Goal: Task Accomplishment & Management: Complete application form

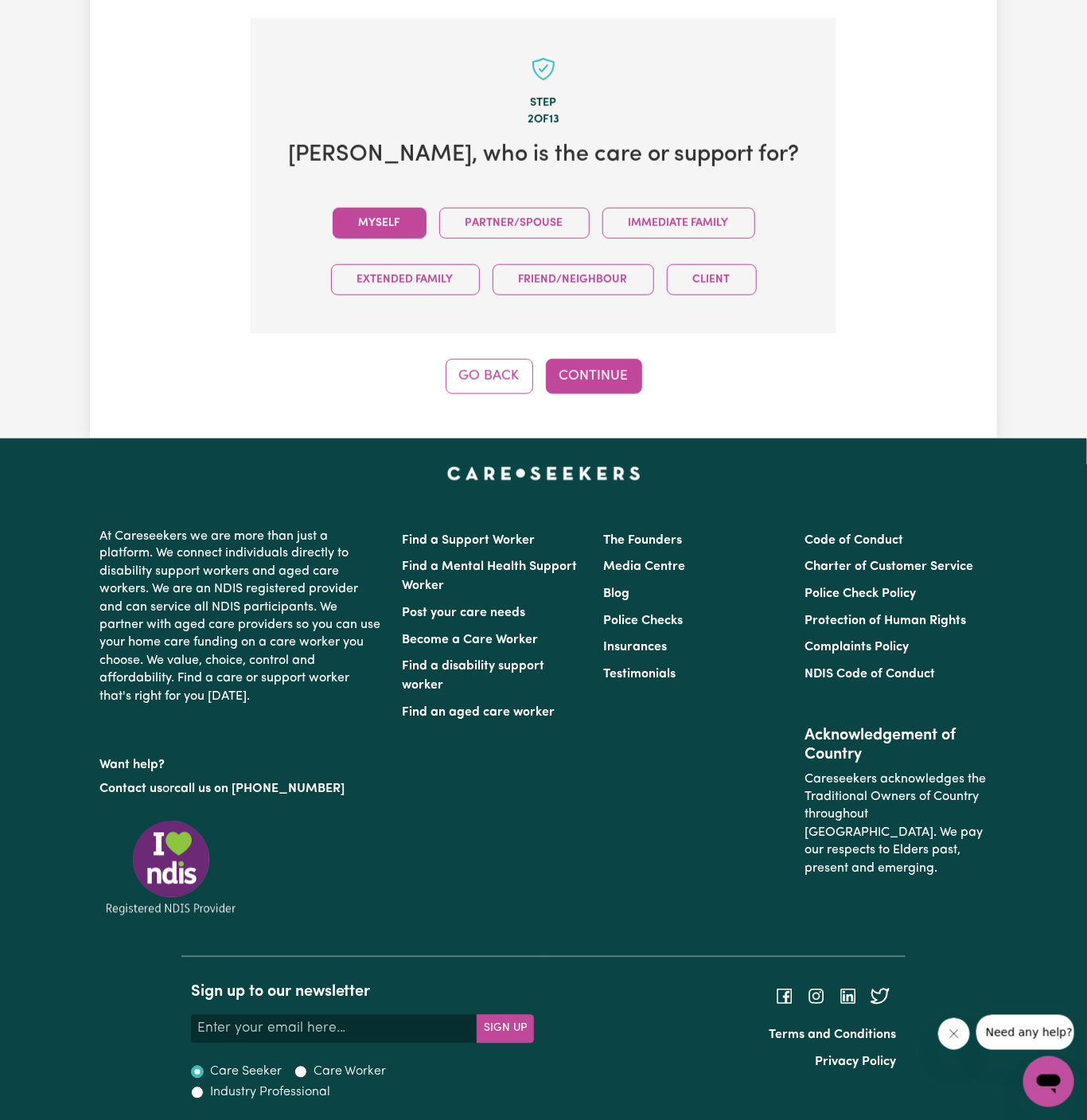
click at [388, 216] on button "Myself" at bounding box center [380, 223] width 94 height 31
click at [585, 360] on button "Continue" at bounding box center [593, 376] width 96 height 35
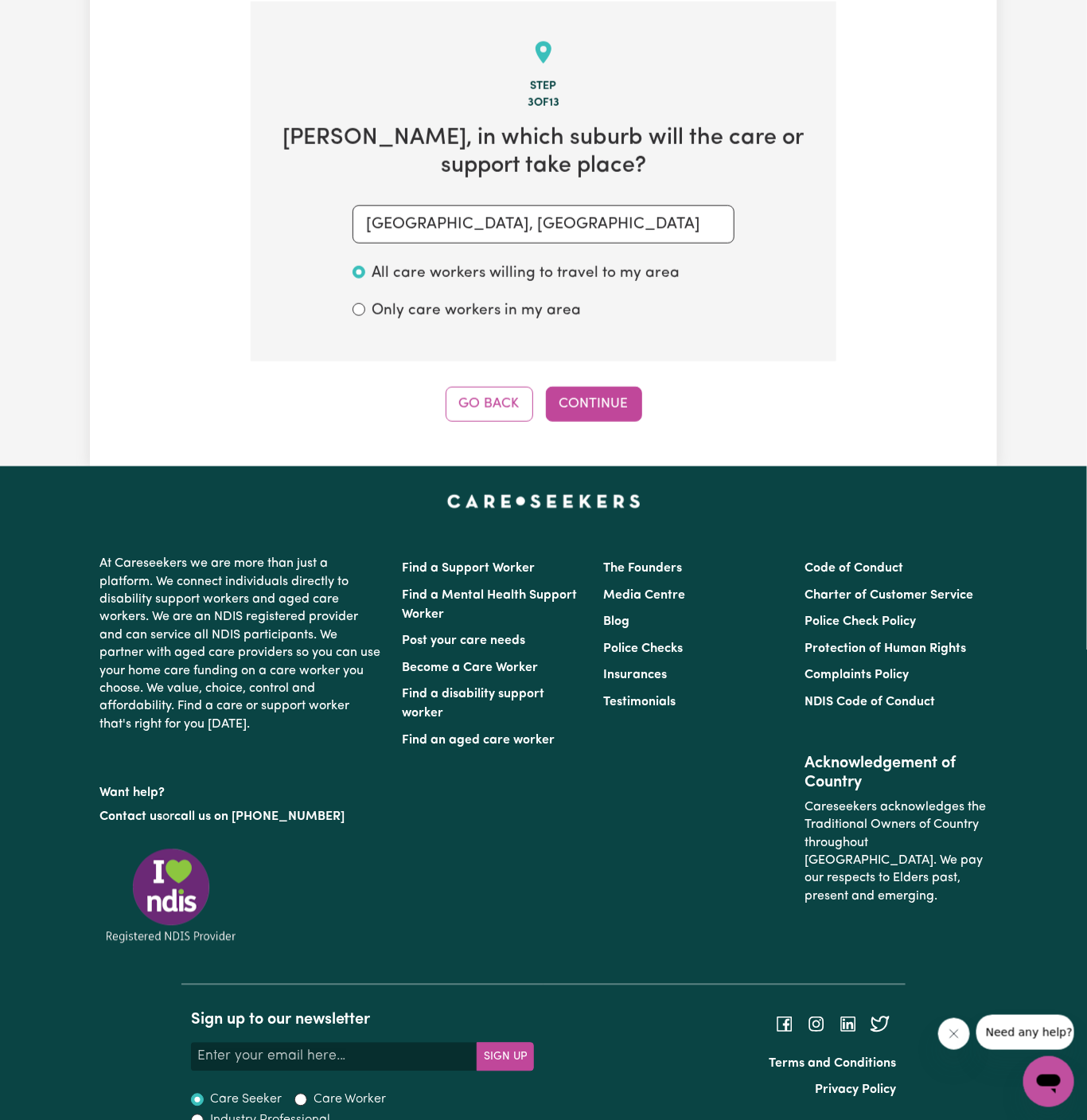
click at [569, 379] on div "Step 3 of 13 Anthony , in which suburb will the care or support take place? GRE…" at bounding box center [543, 212] width 585 height 420
click at [578, 396] on button "Continue" at bounding box center [593, 405] width 96 height 35
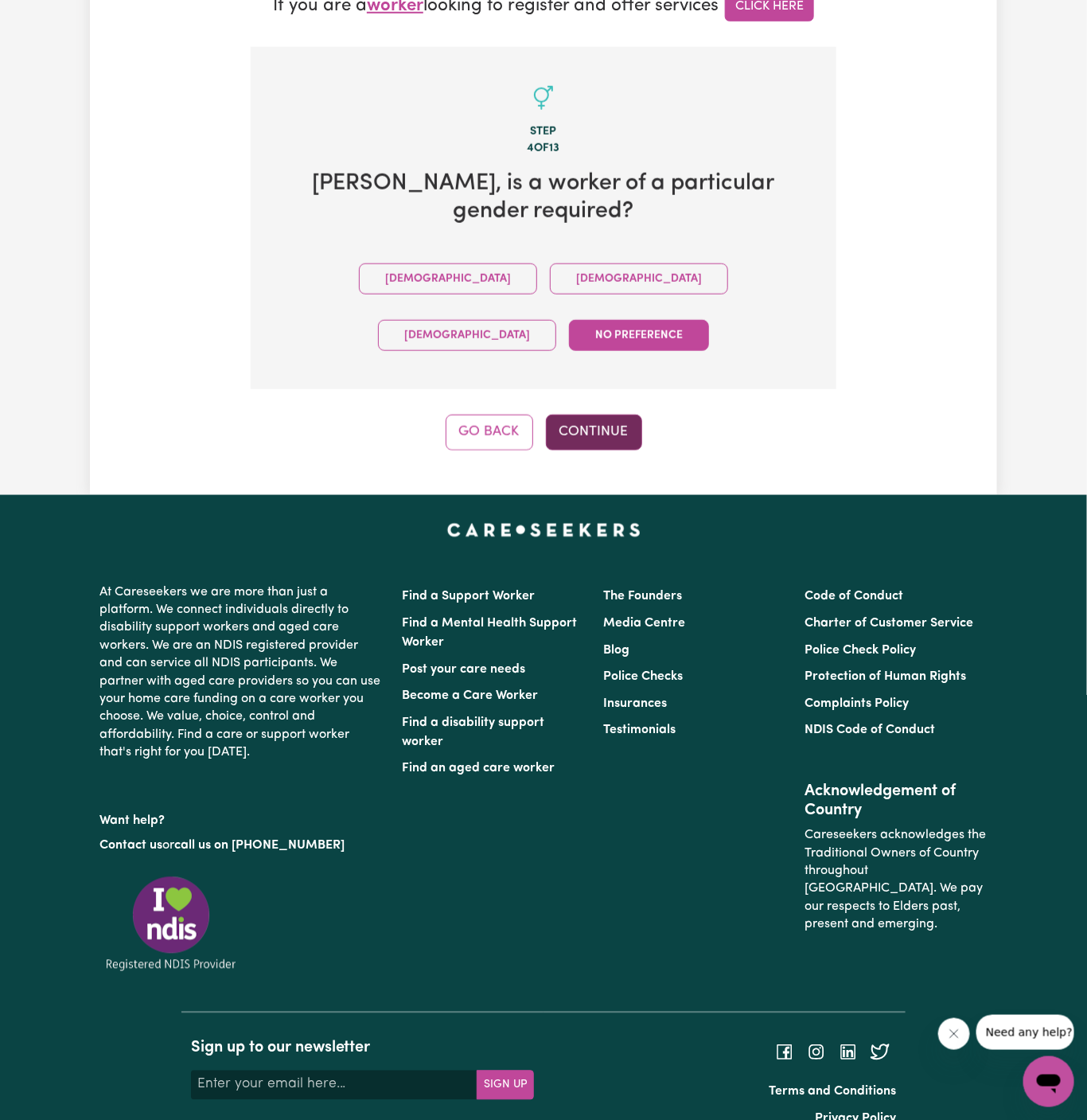
click at [576, 414] on button "Continue" at bounding box center [593, 432] width 96 height 35
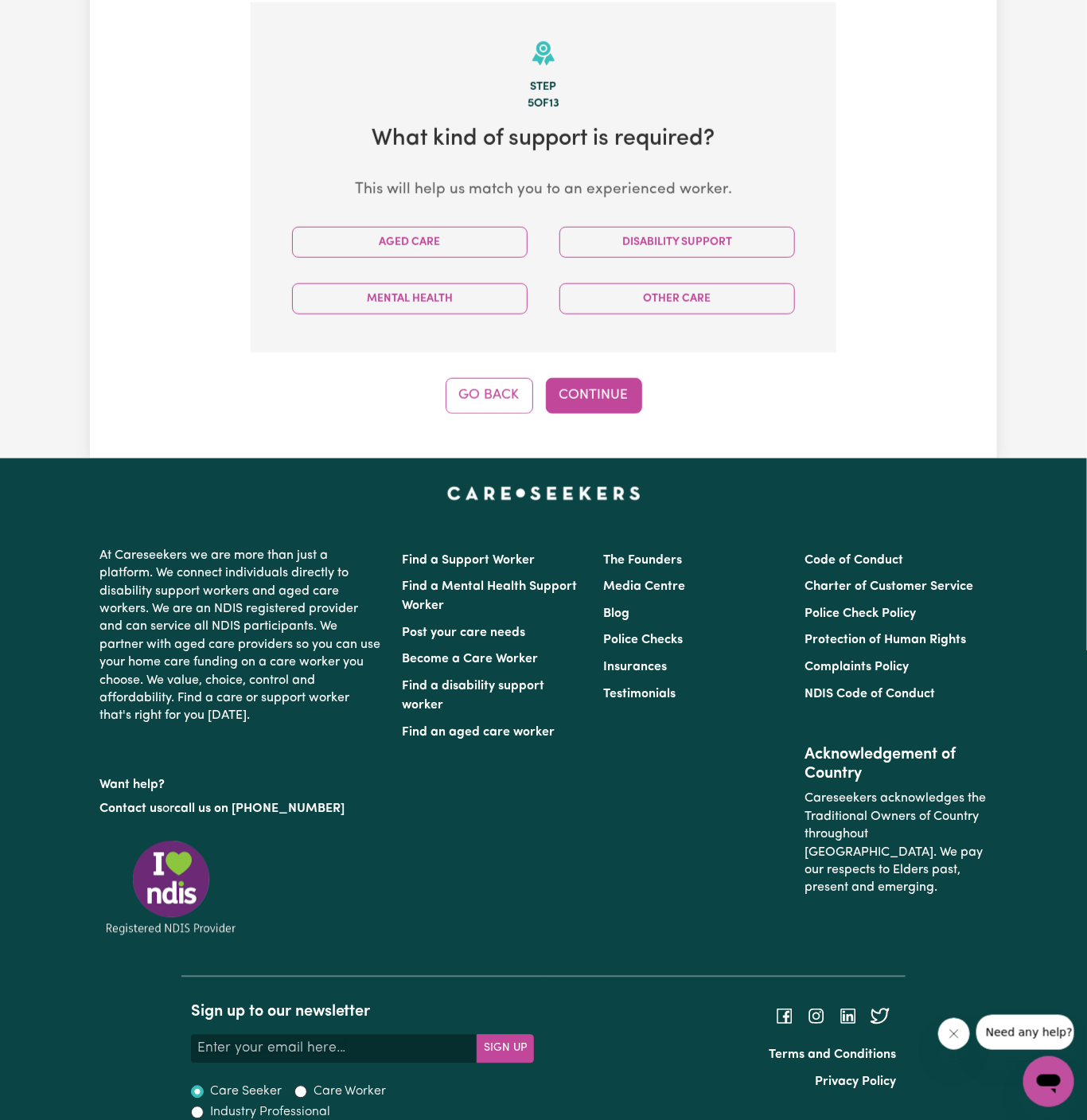
scroll to position [564, 0]
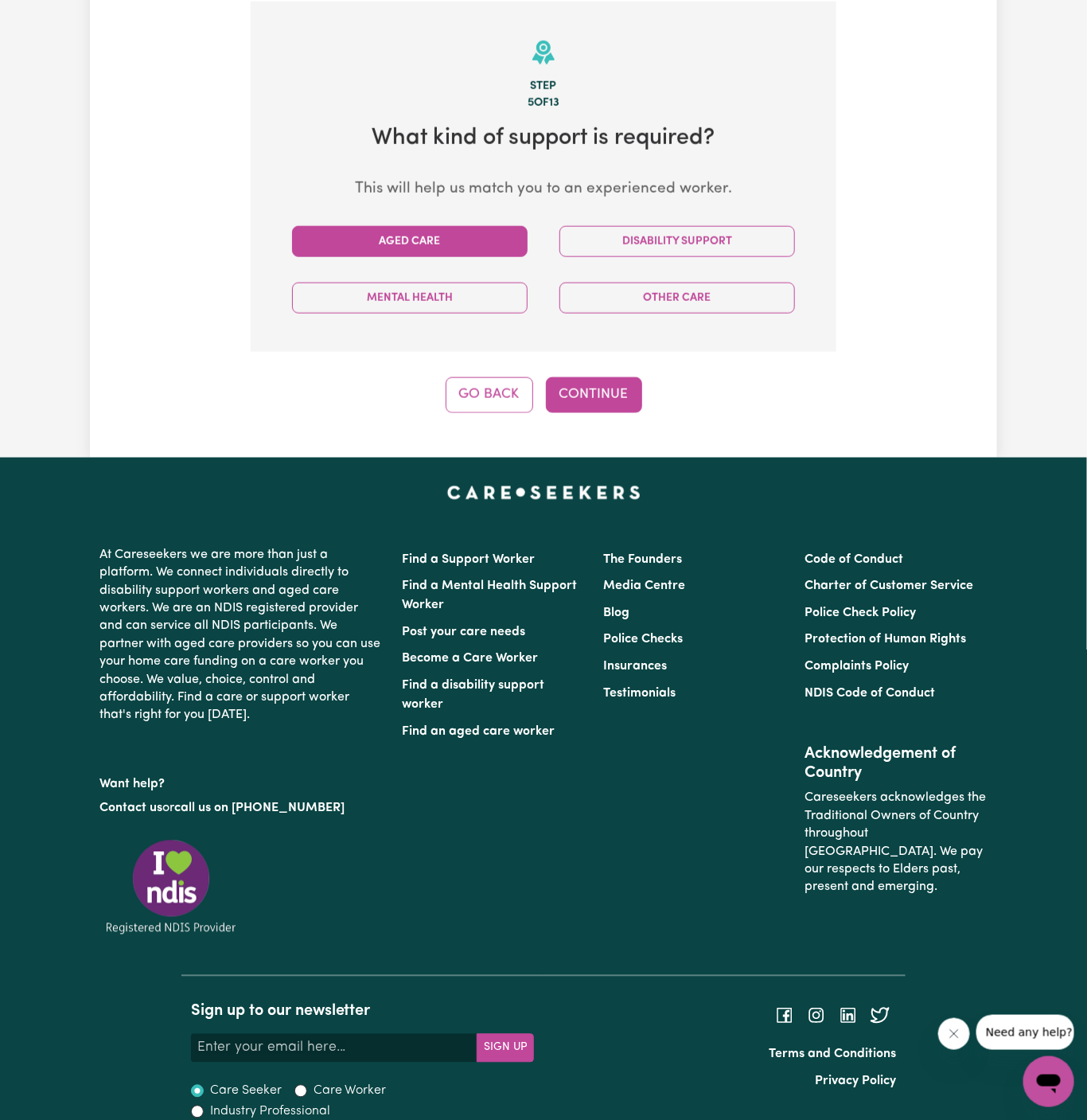
click at [459, 234] on button "Aged Care" at bounding box center [410, 241] width 236 height 31
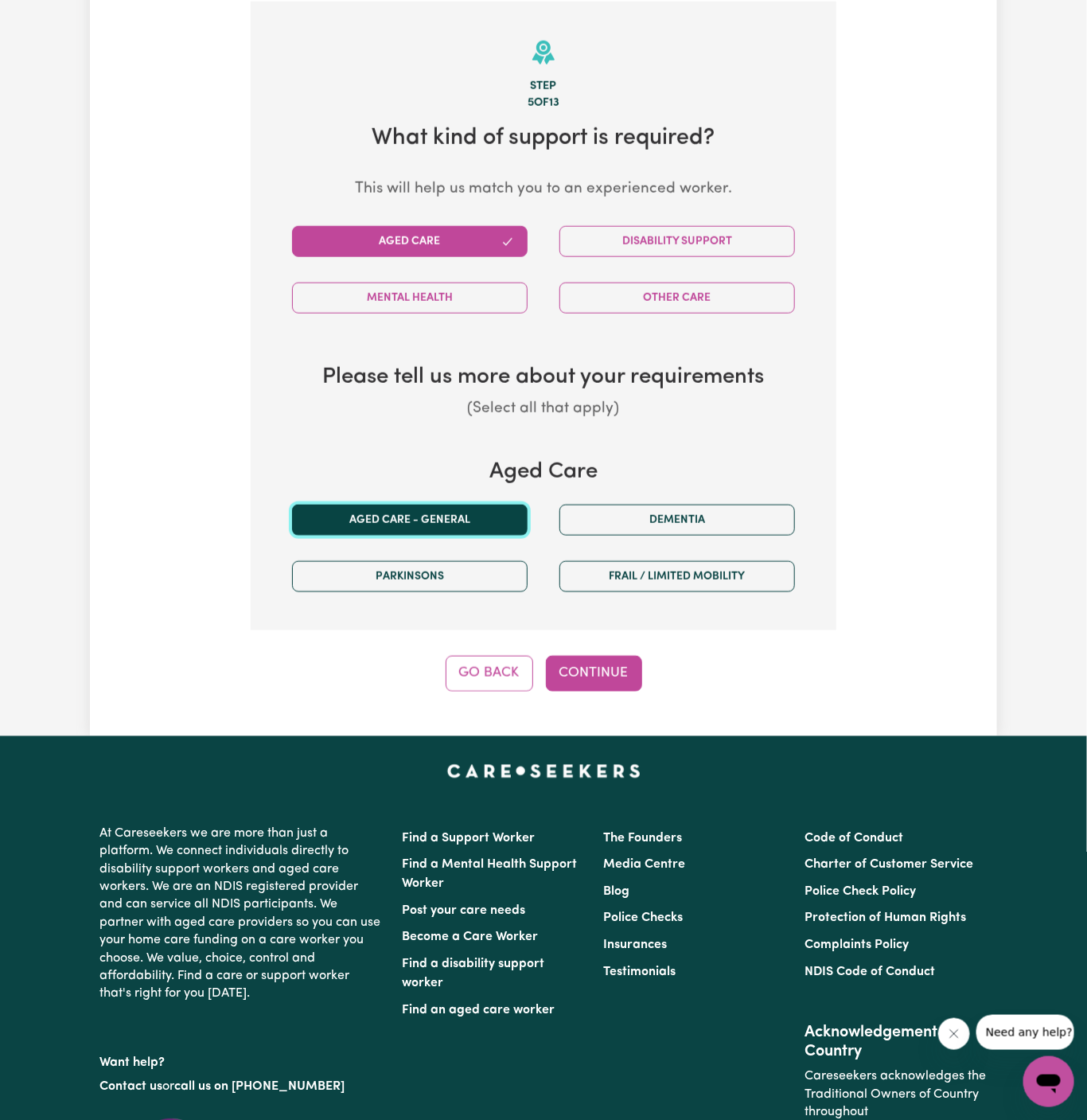
click at [462, 520] on button "Aged care - General" at bounding box center [410, 519] width 236 height 31
click at [606, 666] on button "Continue" at bounding box center [593, 674] width 96 height 35
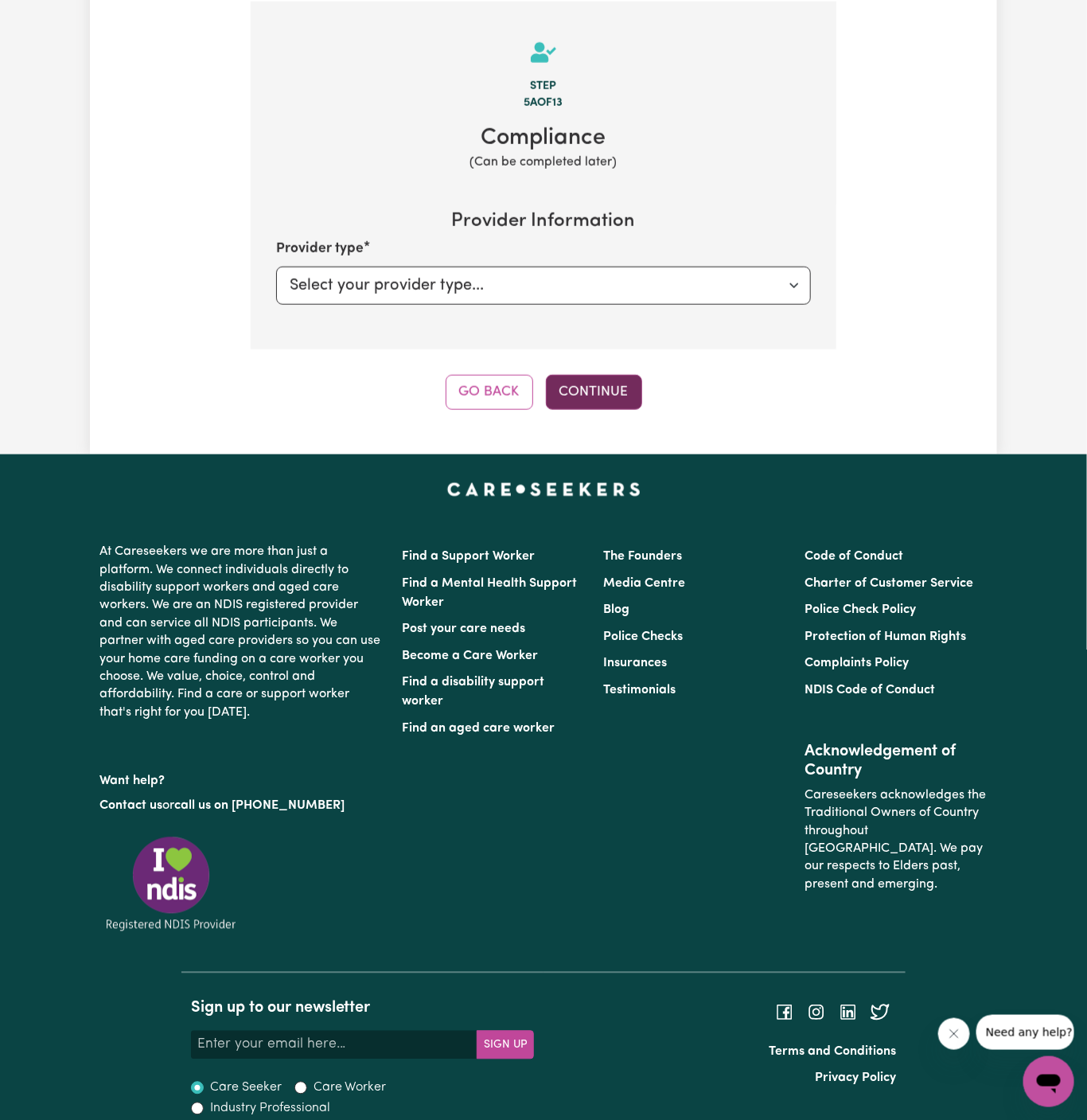
click at [614, 389] on button "Continue" at bounding box center [593, 392] width 96 height 35
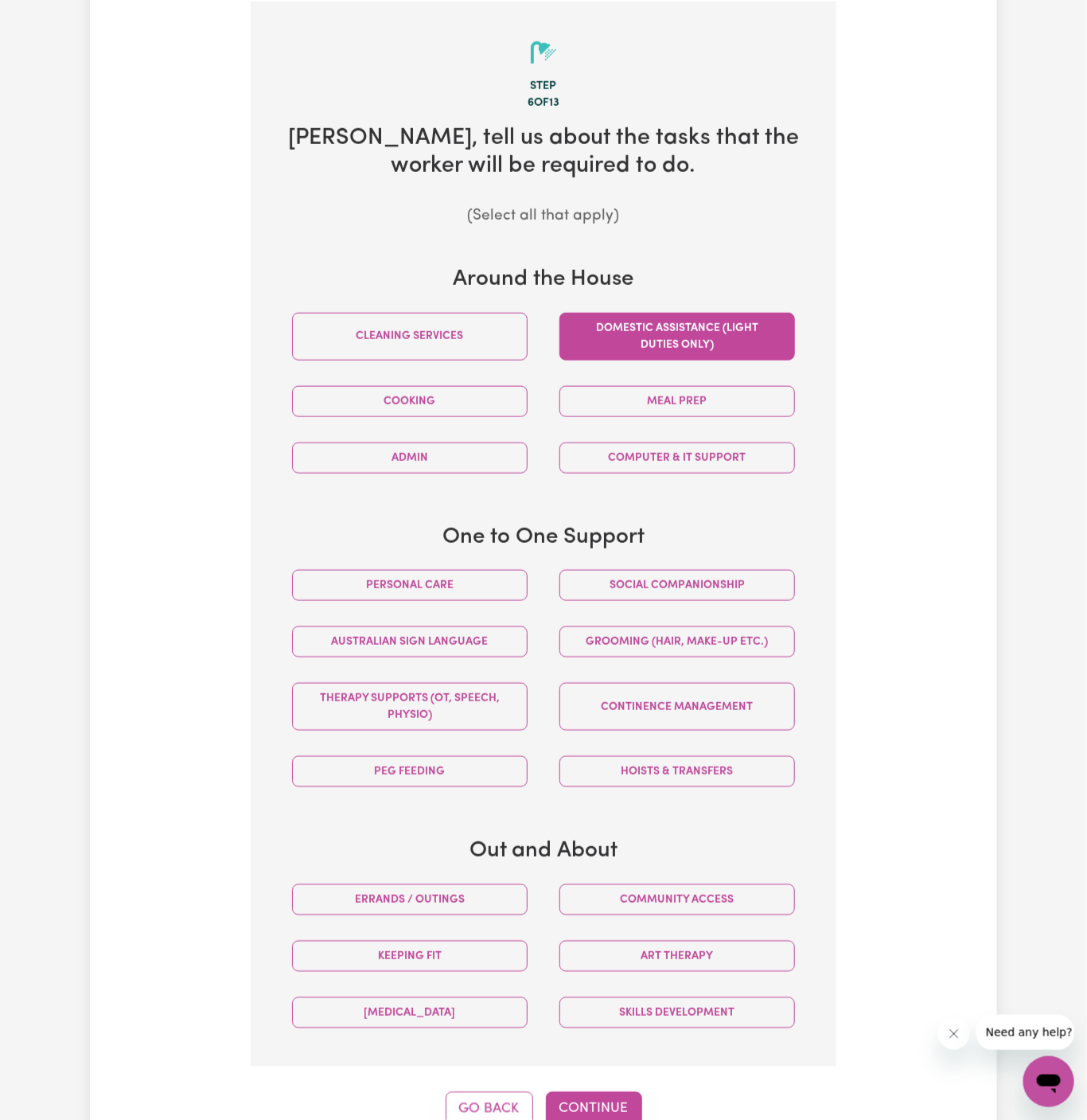
click at [680, 342] on button "Domestic assistance (light duties only)" at bounding box center [676, 337] width 236 height 48
click at [712, 575] on button "Social companionship" at bounding box center [676, 585] width 236 height 31
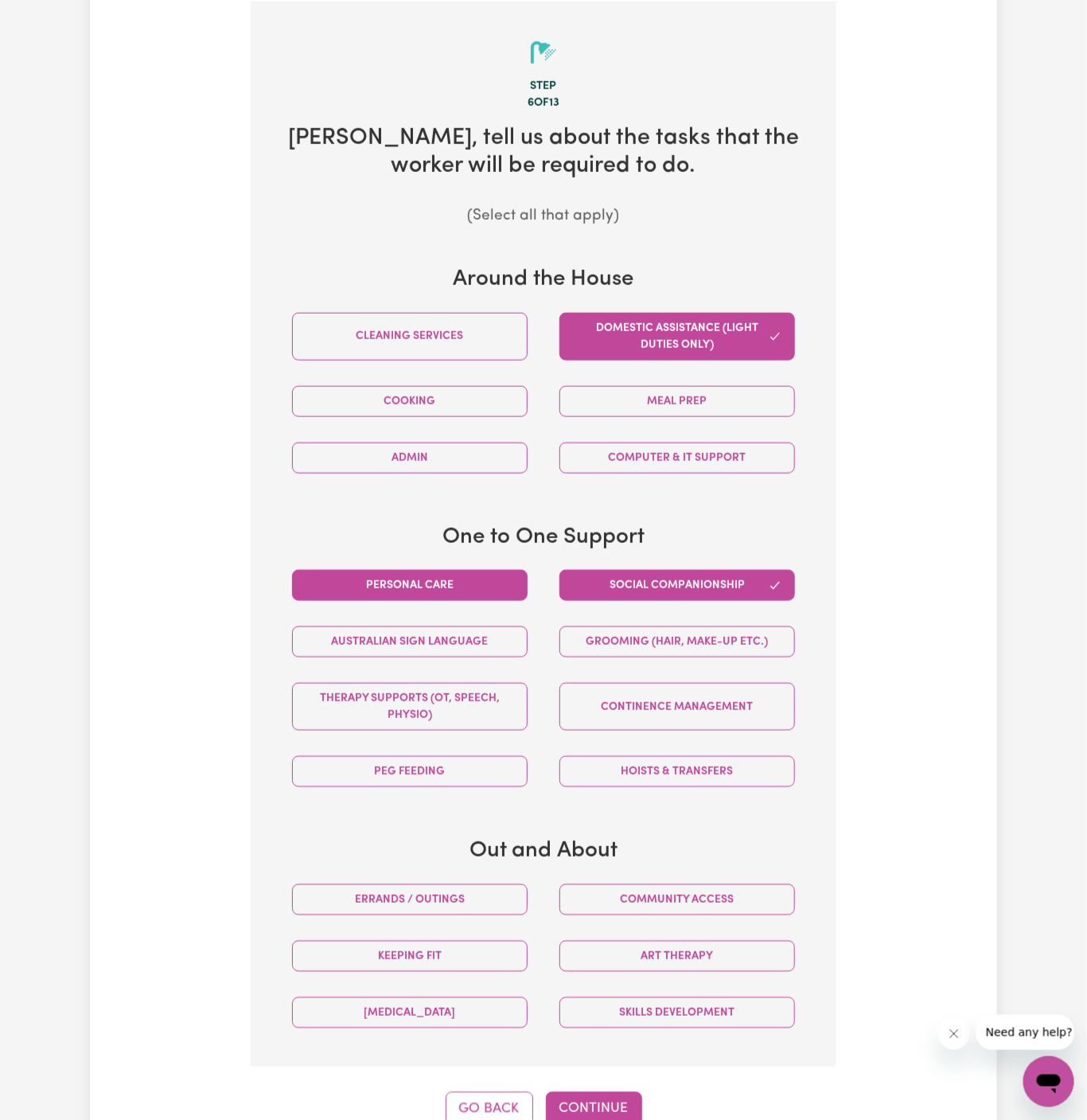
click at [487, 590] on button "Personal care" at bounding box center [410, 585] width 236 height 31
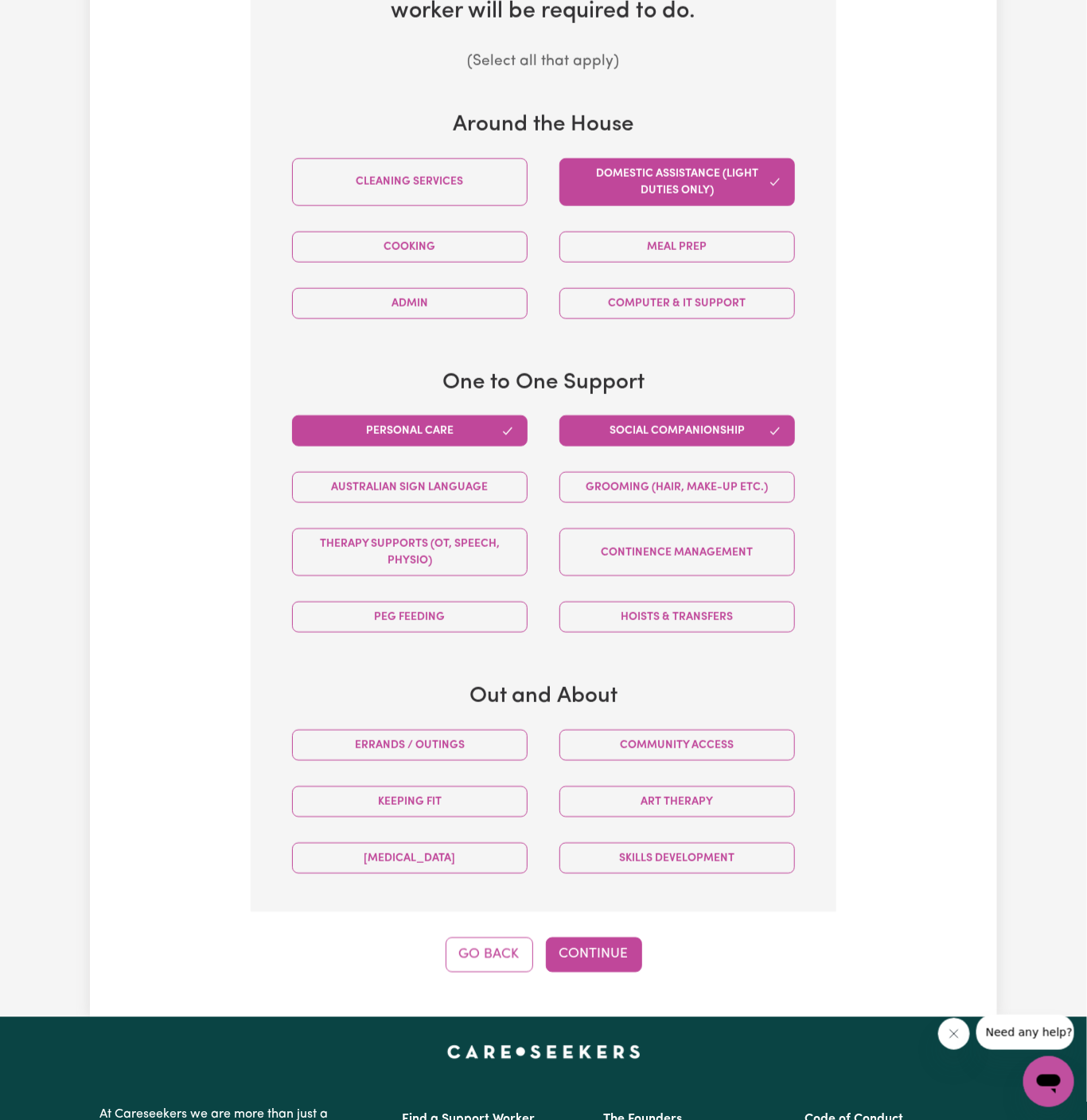
scroll to position [870, 0]
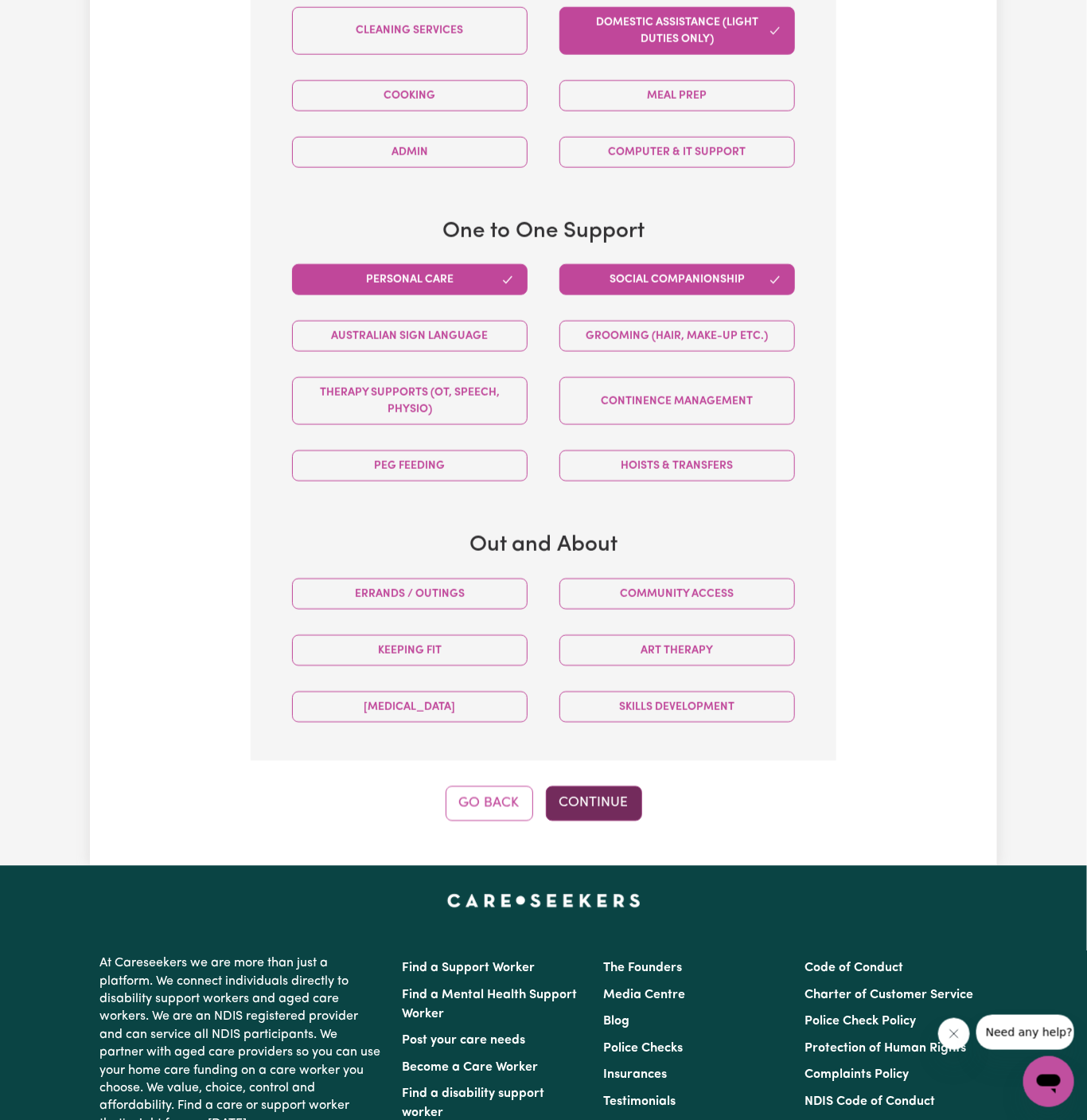
click at [608, 806] on button "Continue" at bounding box center [593, 804] width 96 height 35
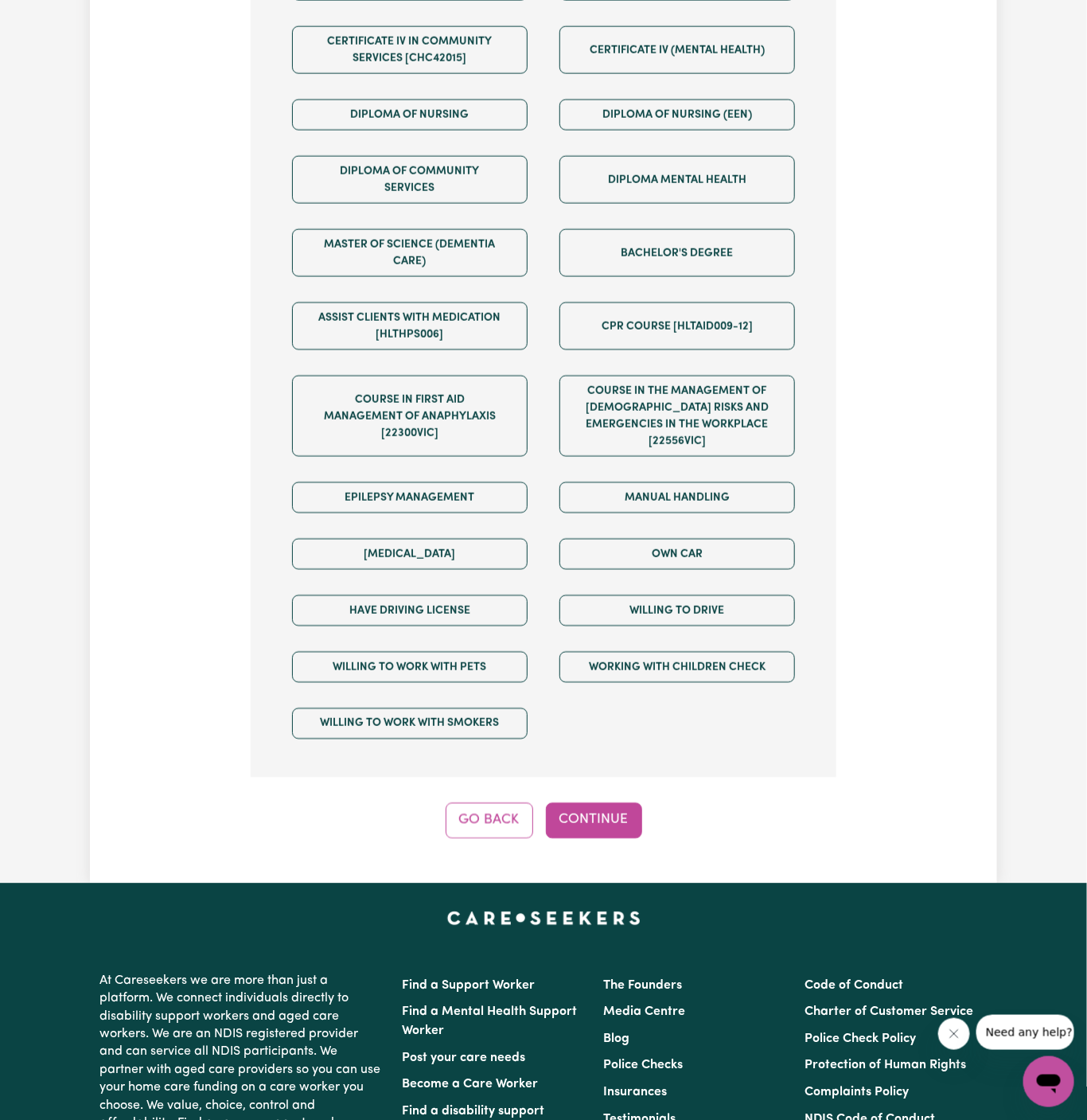
click at [600, 803] on button "Continue" at bounding box center [593, 821] width 96 height 35
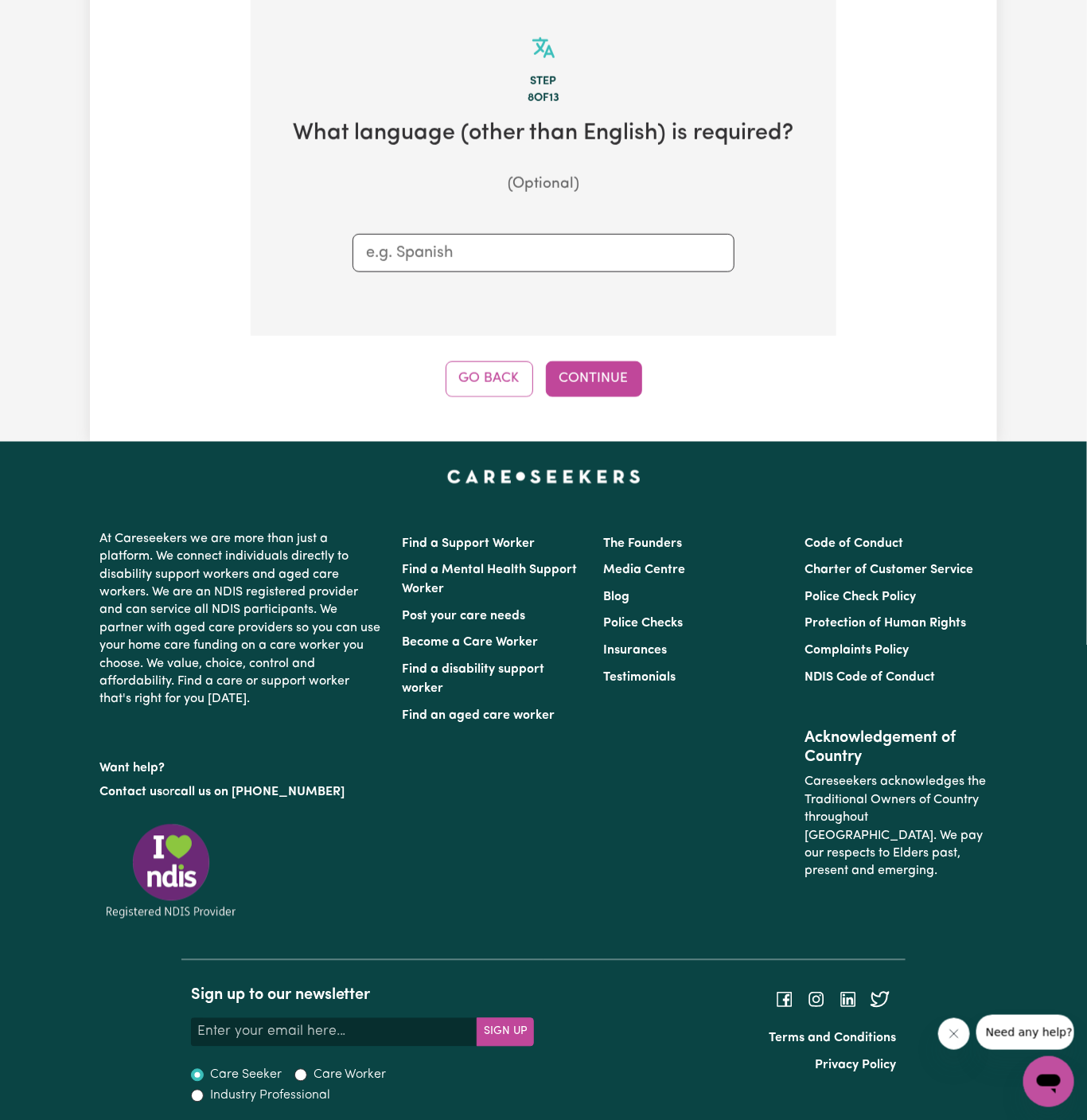
scroll to position [564, 0]
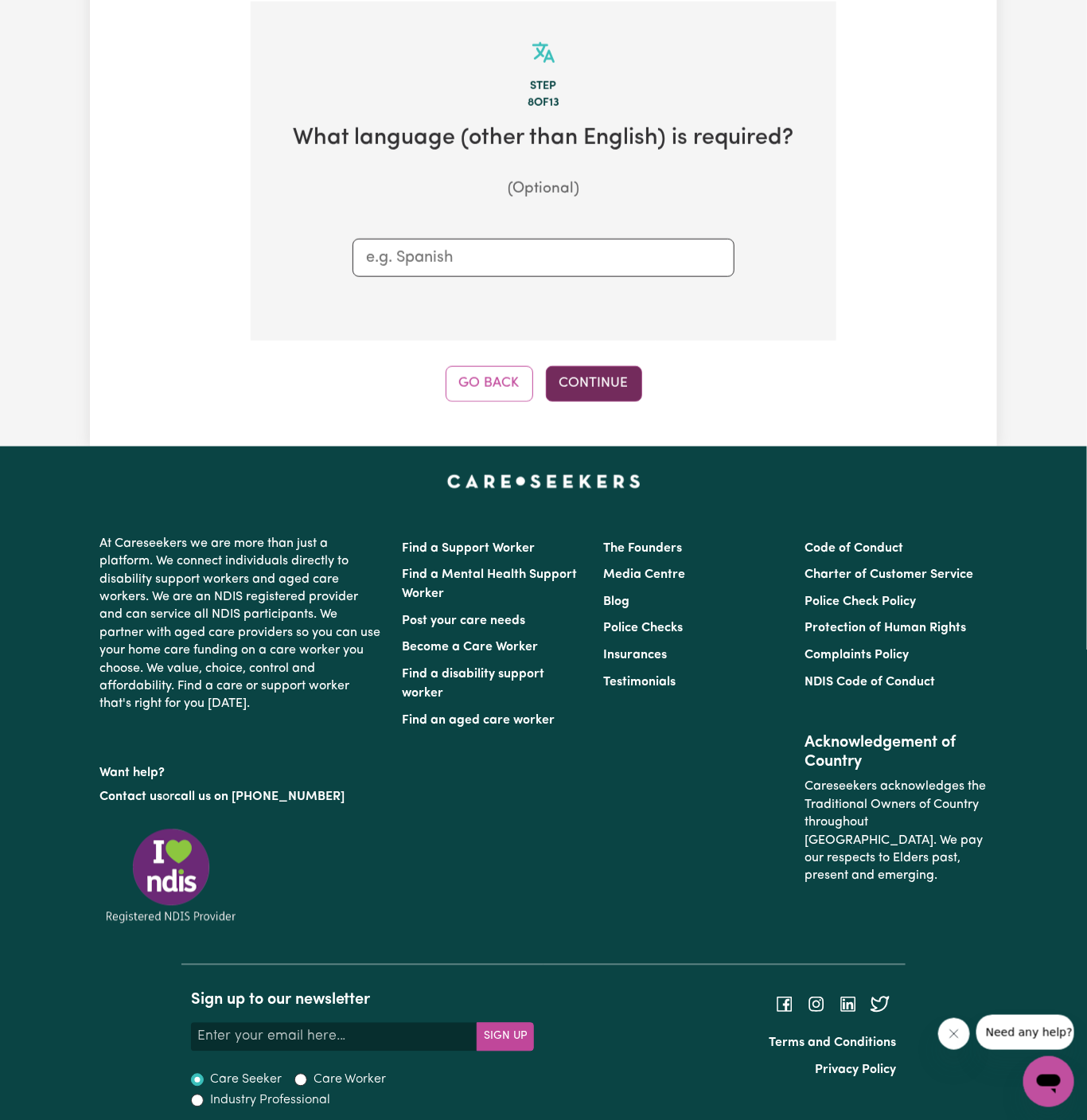
click at [602, 385] on button "Continue" at bounding box center [593, 384] width 96 height 35
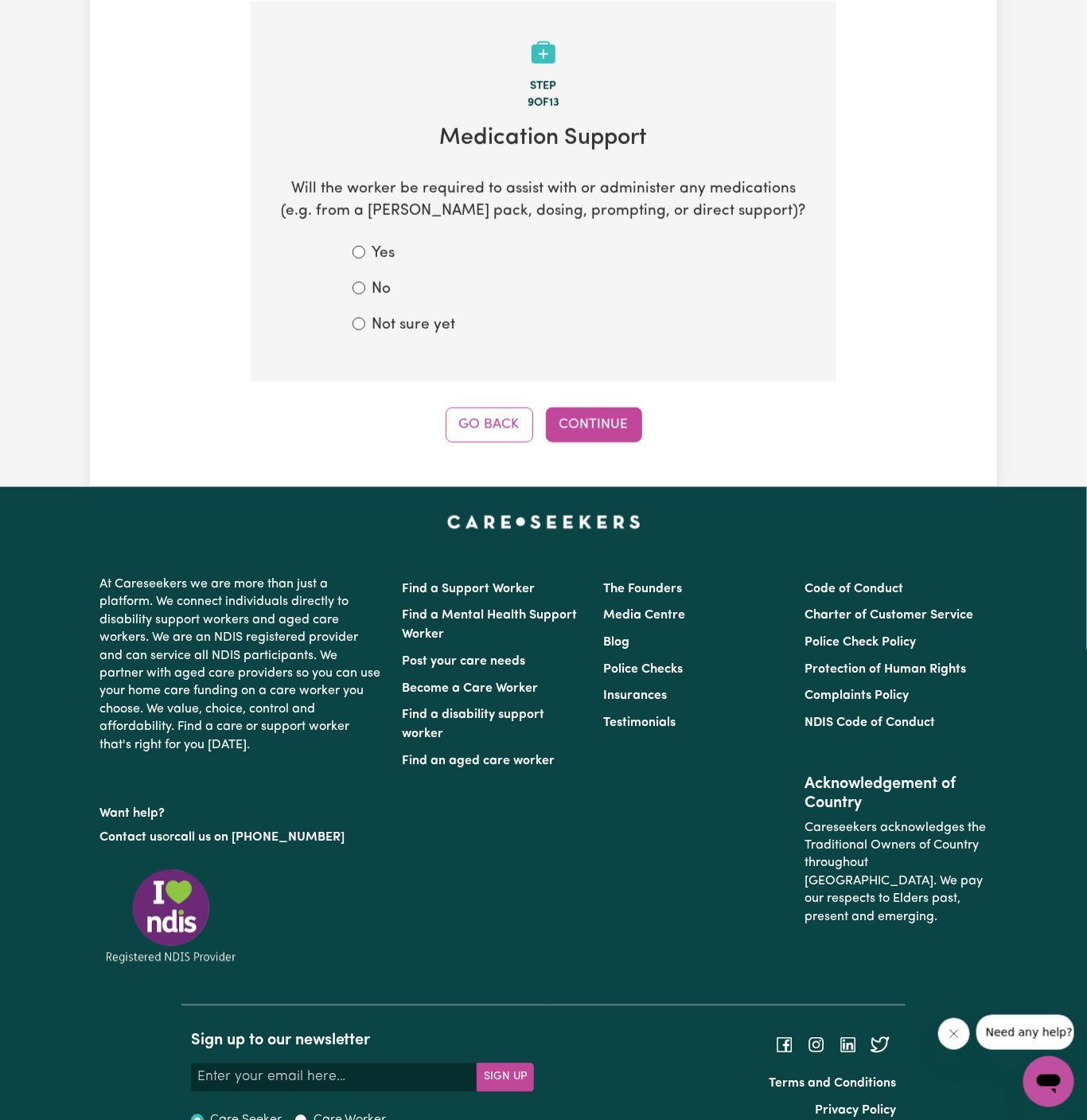
click at [390, 317] on label "Not sure yet" at bounding box center [413, 326] width 84 height 23
click at [366, 318] on input "Not sure yet" at bounding box center [359, 324] width 12 height 12
radio input "true"
click at [582, 408] on button "Continue" at bounding box center [593, 425] width 96 height 35
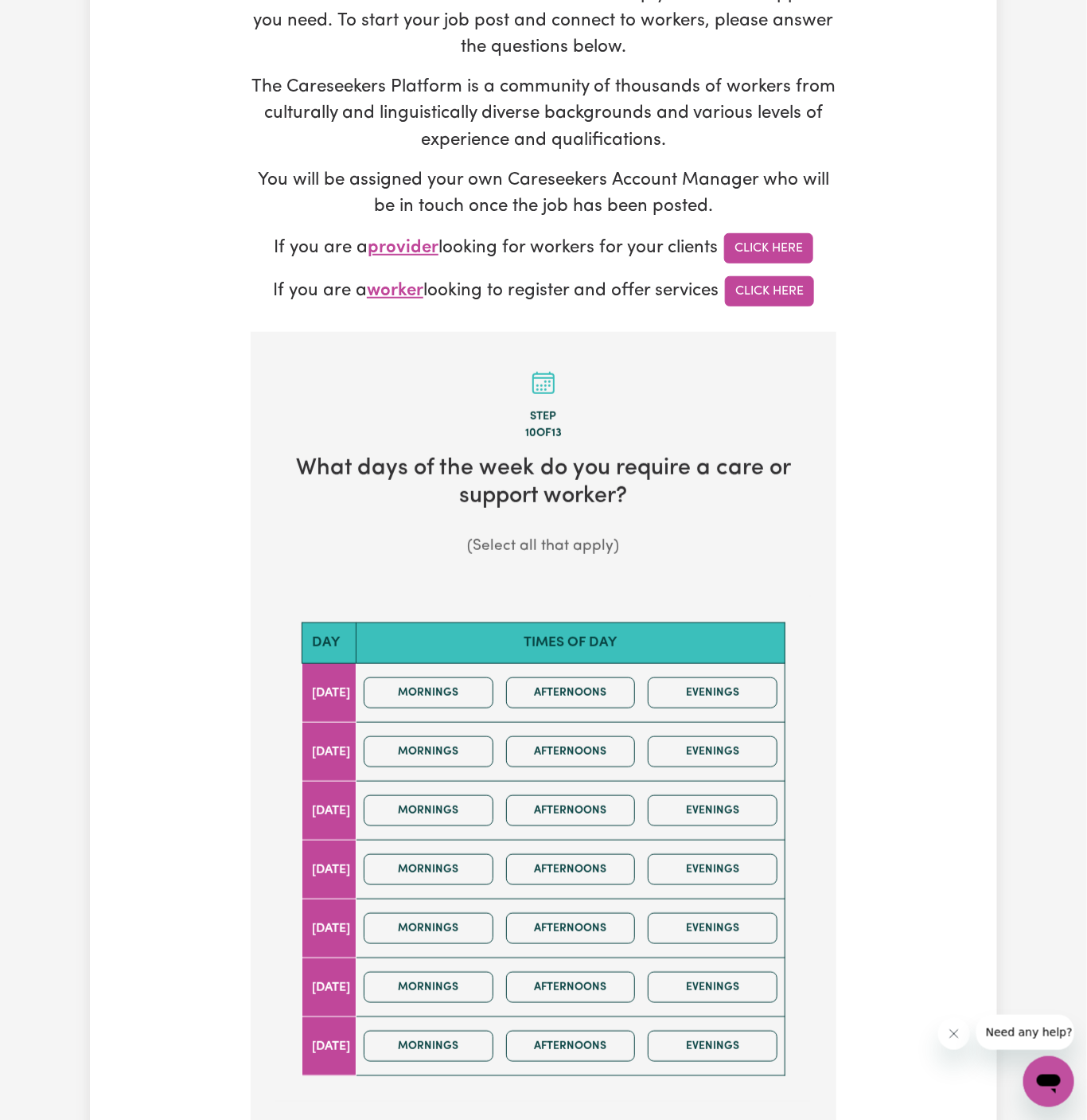
scroll to position [246, 0]
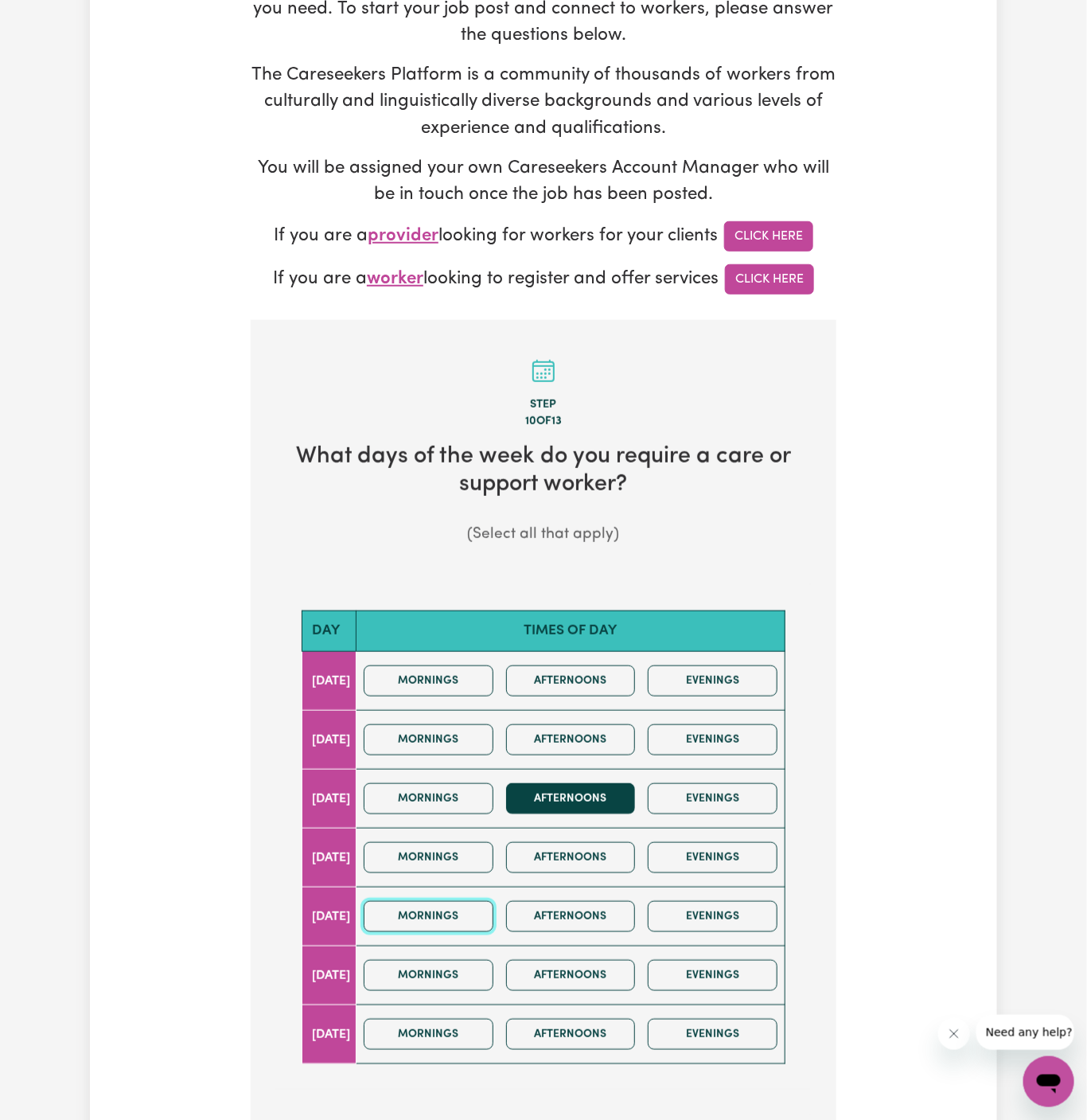
drag, startPoint x: 506, startPoint y: 900, endPoint x: 579, endPoint y: 801, distance: 123.0
click at [579, 801] on tbody "Monday Mornings Afternoons Evenings Tuesday Mornings Afternoons Evenings Wednes…" at bounding box center [543, 858] width 483 height 412
click at [579, 801] on button "Afternoons" at bounding box center [570, 798] width 130 height 31
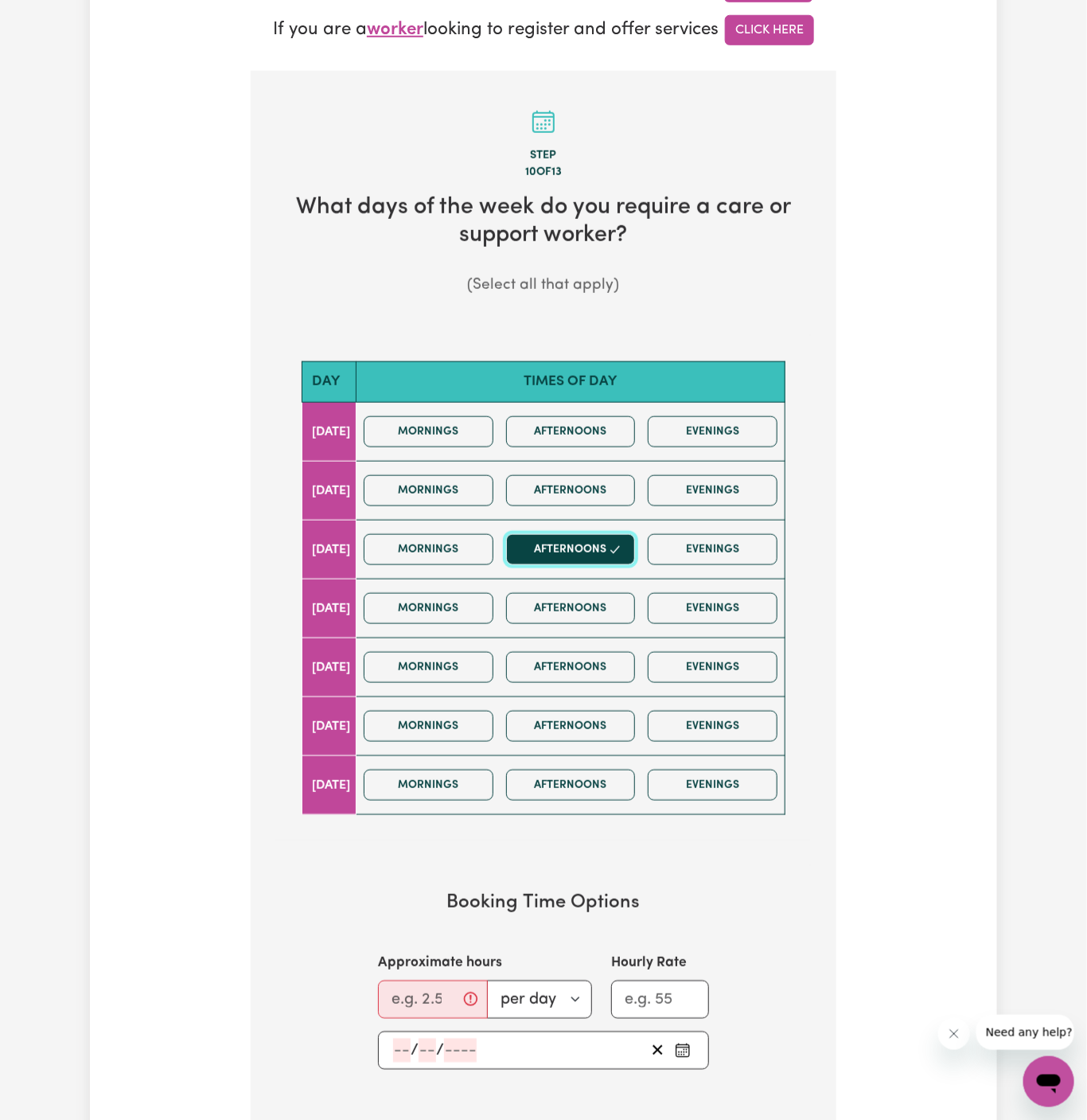
scroll to position [531, 0]
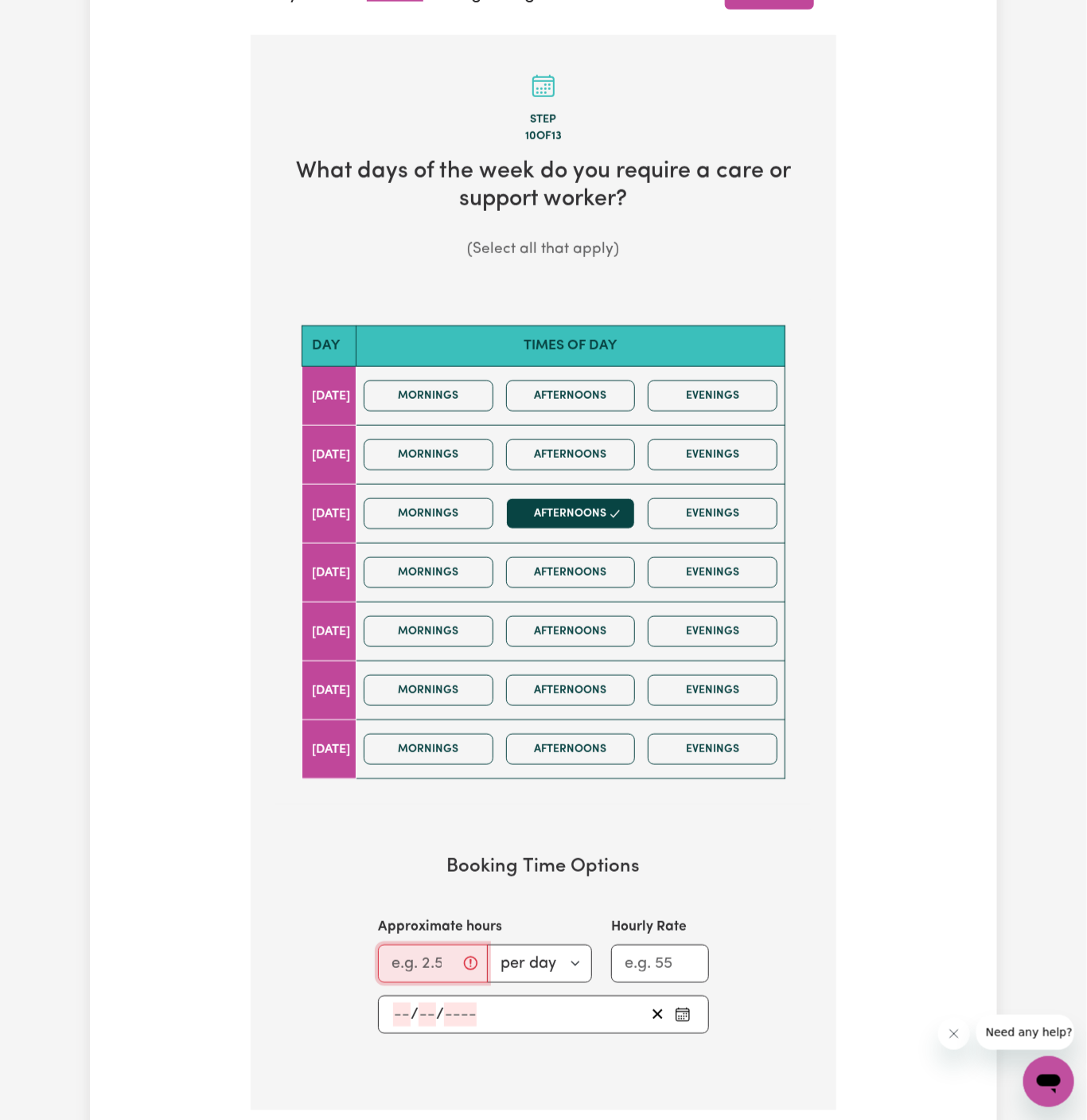
click at [412, 961] on input "Approximate hours" at bounding box center [433, 964] width 109 height 38
type input "2"
click at [396, 1010] on input "number" at bounding box center [402, 1014] width 18 height 24
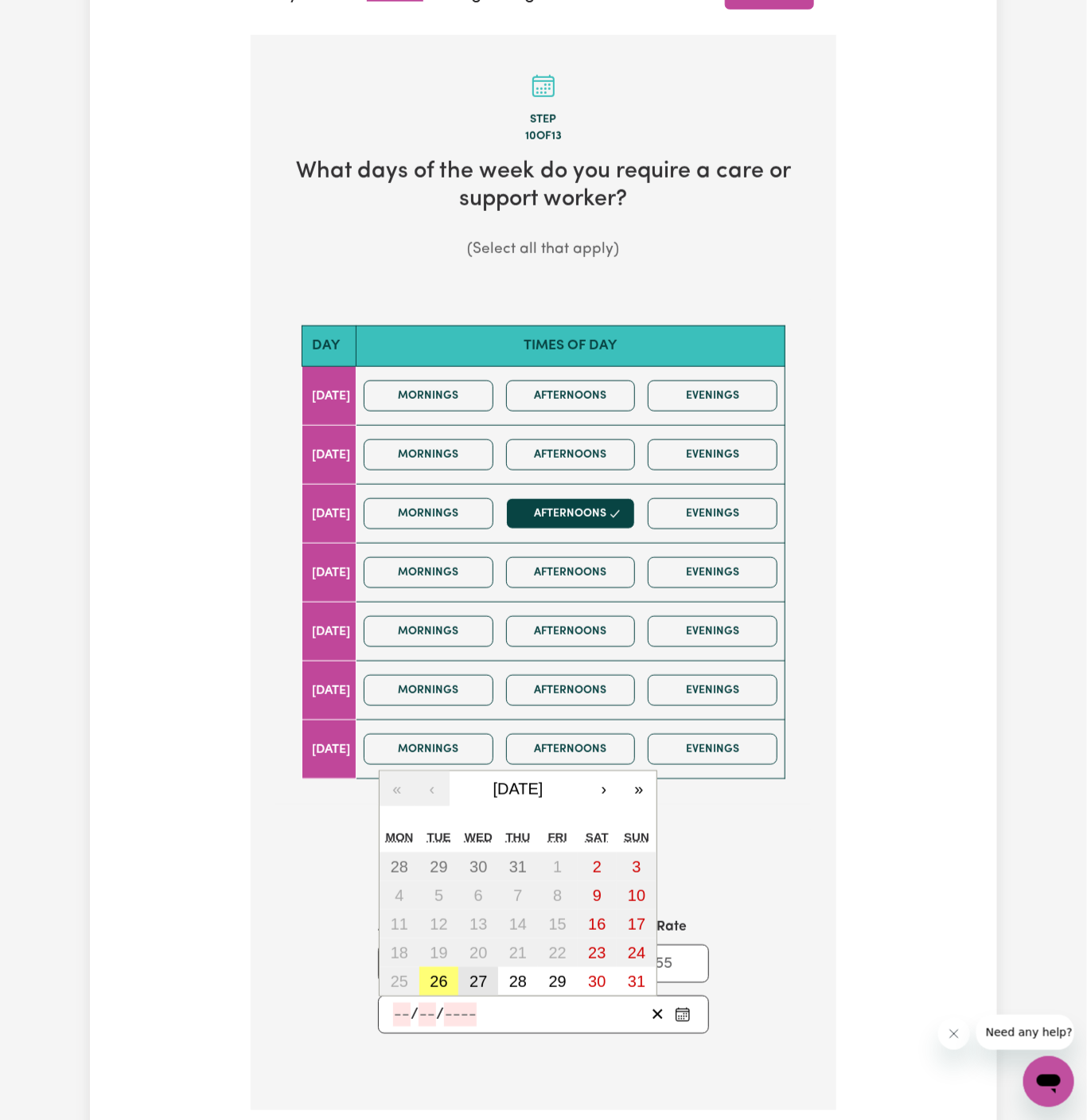
click at [472, 973] on abbr "27" at bounding box center [479, 981] width 18 height 18
type input "2025-08-27"
type input "27"
type input "8"
type input "2025"
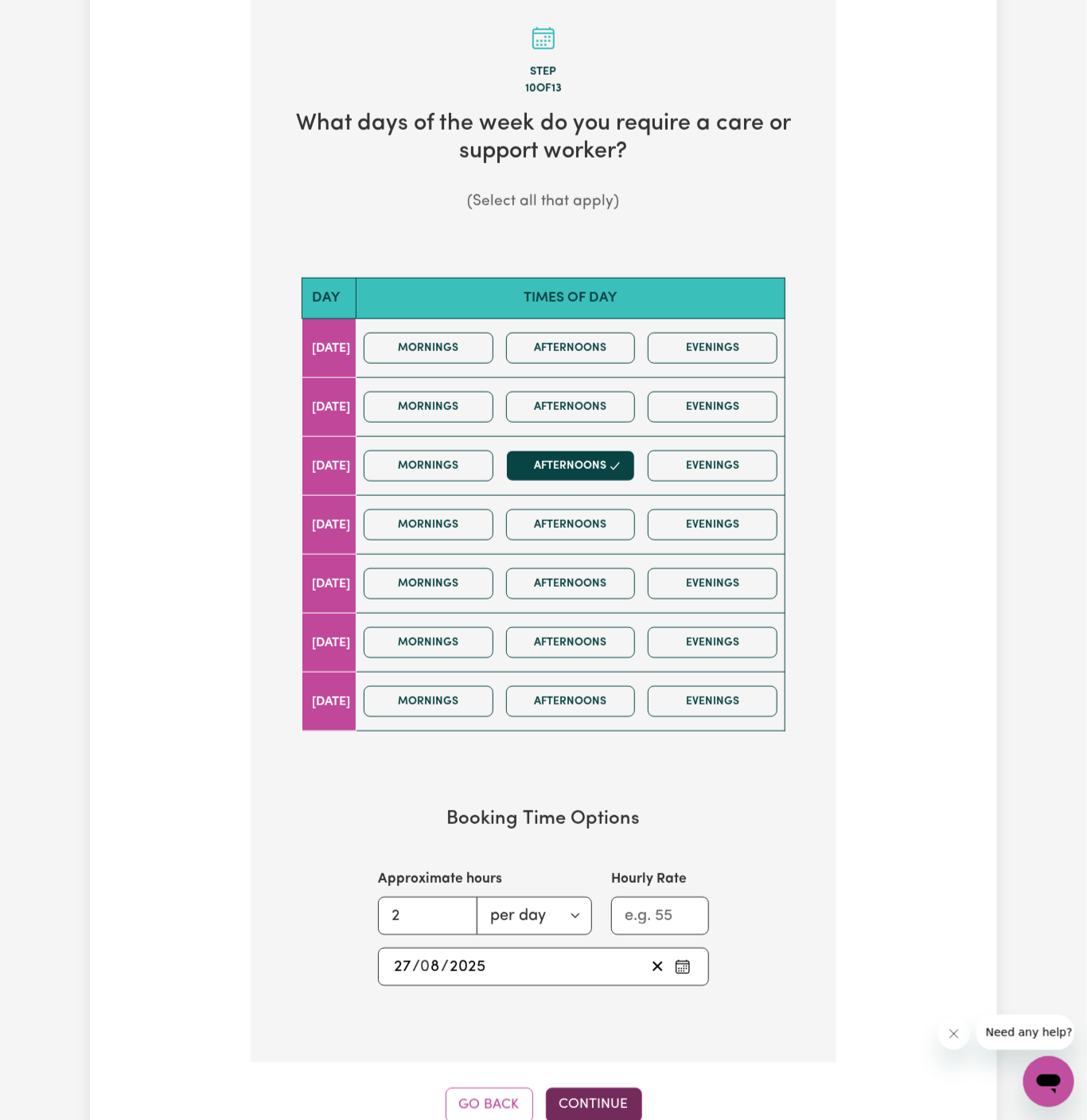
click at [575, 1088] on button "Continue" at bounding box center [593, 1106] width 96 height 35
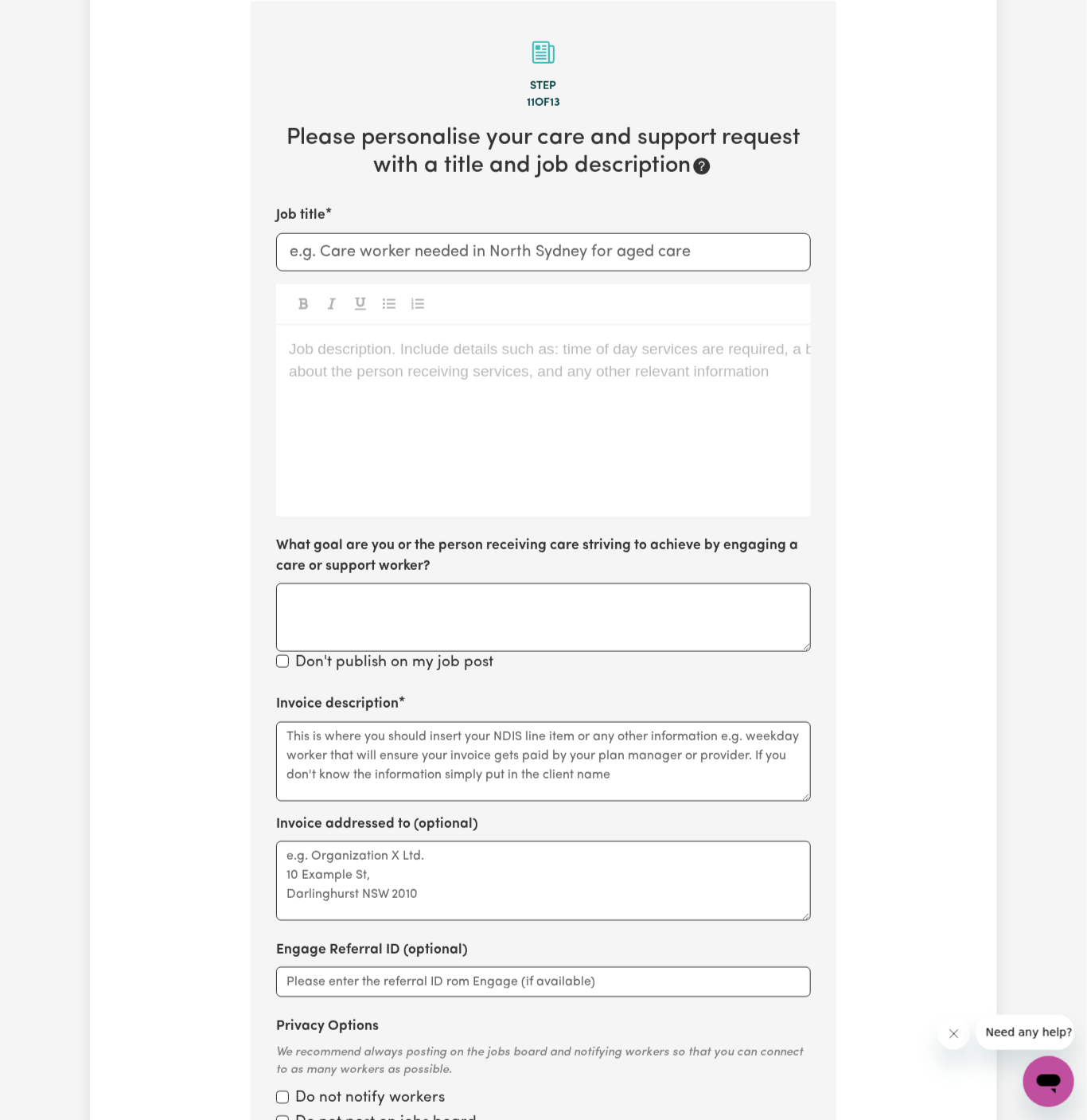
click at [587, 414] on div "Job description. Include details such as: time of day services are required, a …" at bounding box center [544, 421] width 535 height 191
click at [362, 406] on div "Job description. Include details such as: time of day services are required, a …" at bounding box center [544, 421] width 535 height 191
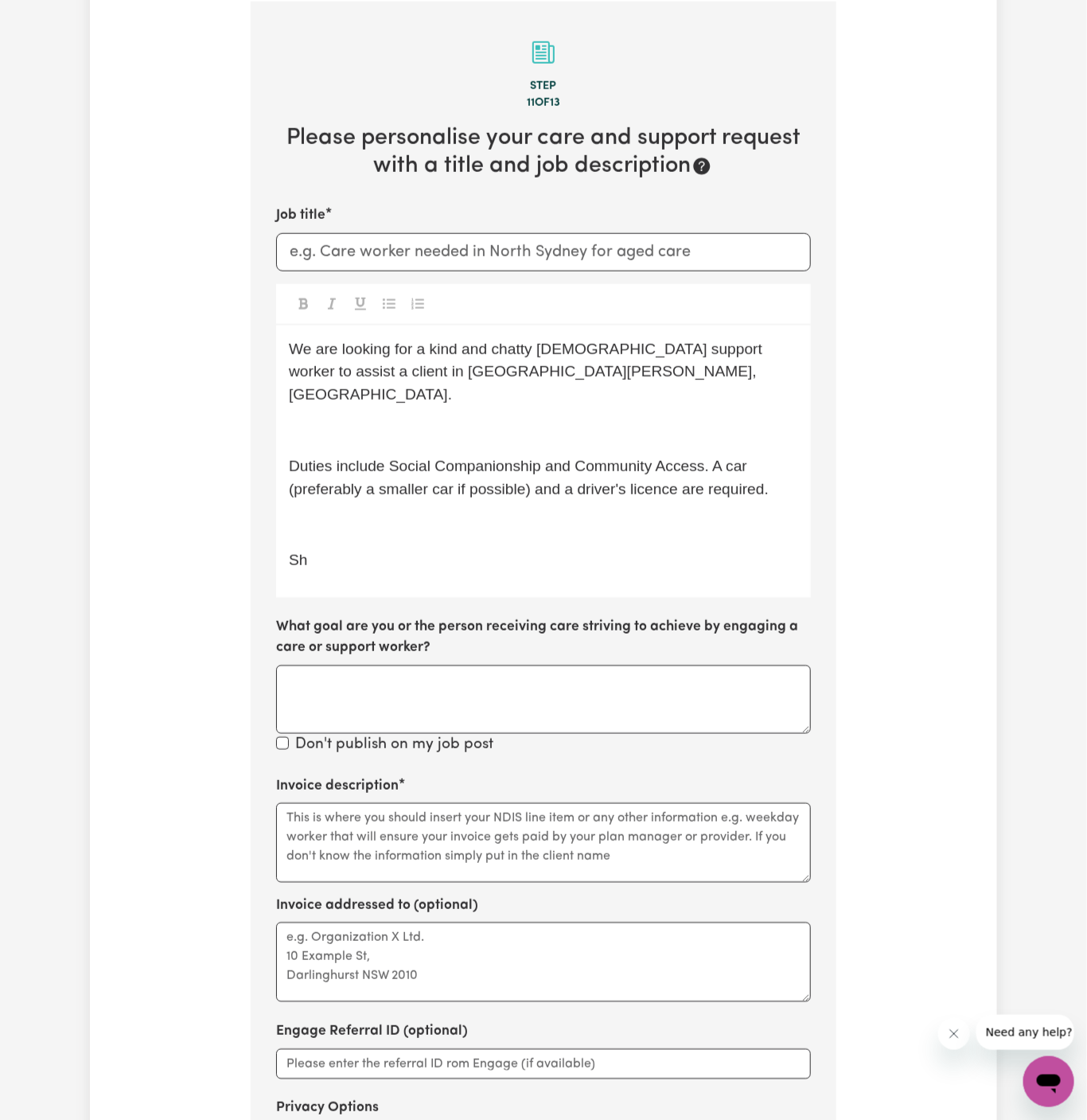
click at [360, 549] on p "Sh" at bounding box center [543, 561] width 510 height 23
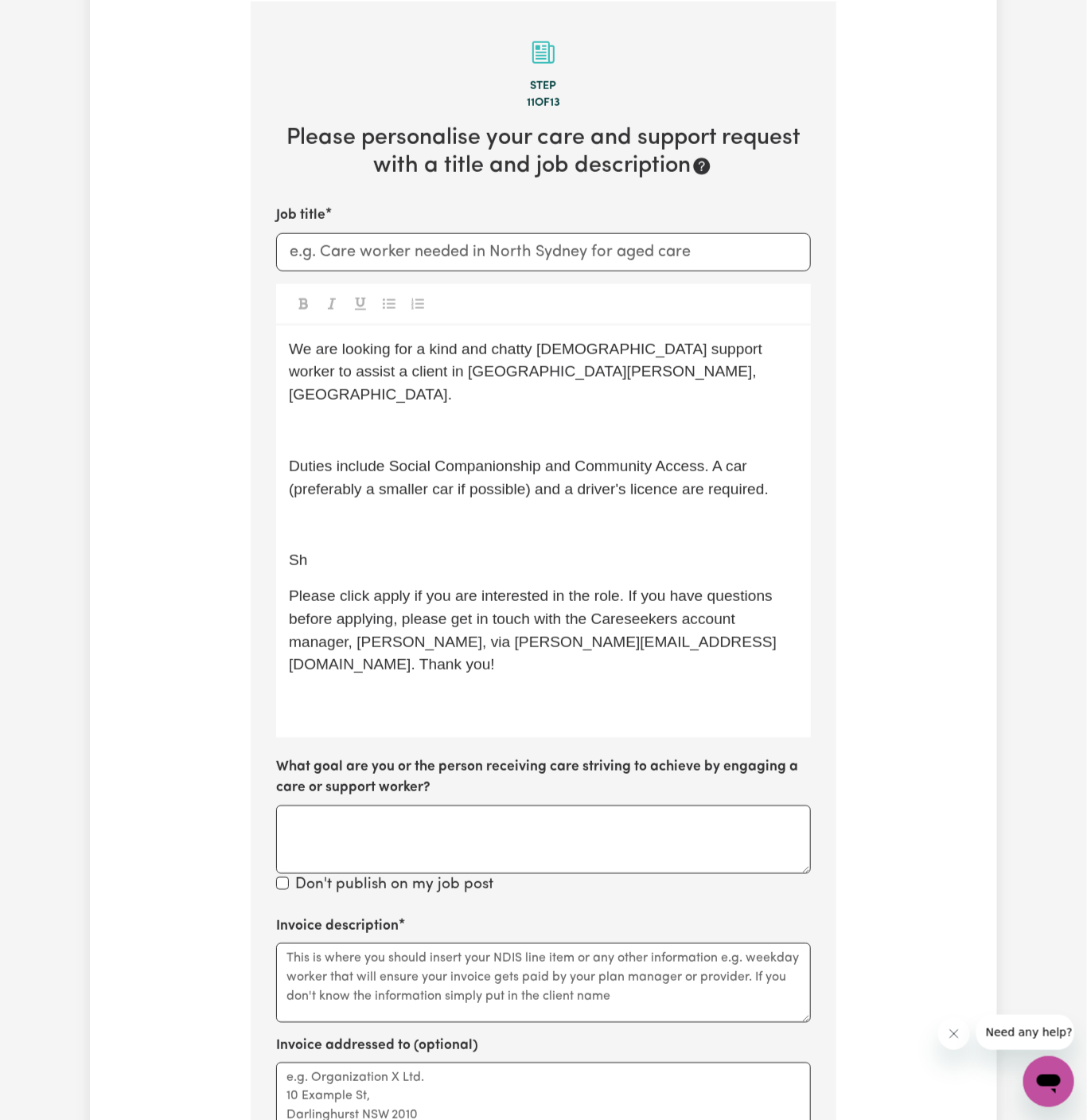
click at [409, 549] on p "Sh" at bounding box center [543, 561] width 510 height 23
drag, startPoint x: 357, startPoint y: 547, endPoint x: 236, endPoint y: 550, distance: 121.0
click at [236, 550] on div "Tell us your care and support requirements Welcome to Careseekers. We are excit…" at bounding box center [543, 496] width 907 height 1919
drag, startPoint x: 341, startPoint y: 549, endPoint x: 227, endPoint y: 549, distance: 114.0
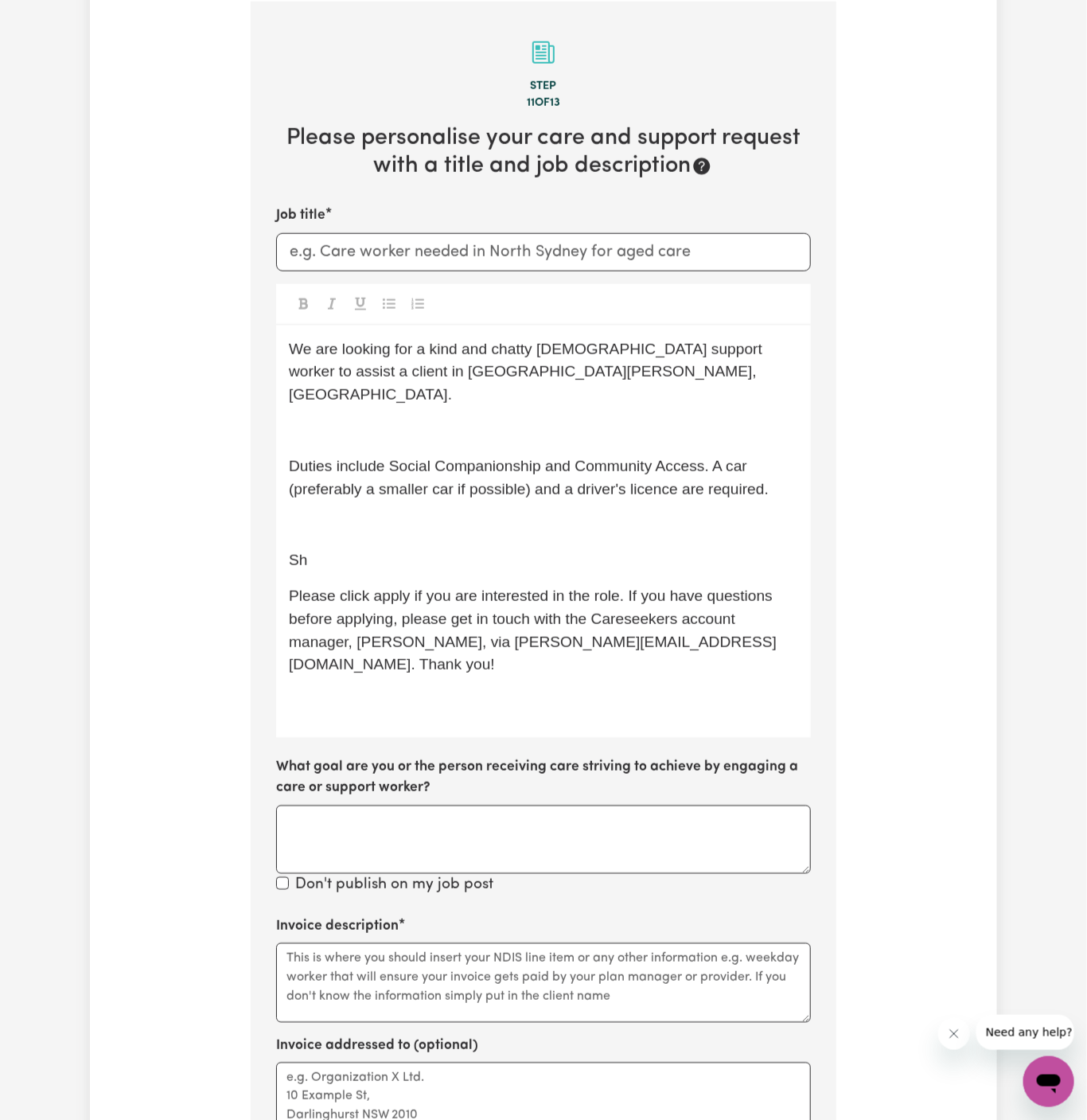
click at [227, 549] on div "Tell us your care and support requirements Welcome to Careseekers. We are excit…" at bounding box center [543, 496] width 907 height 1919
drag, startPoint x: 342, startPoint y: 541, endPoint x: 261, endPoint y: 539, distance: 81.0
click at [261, 539] on section "Step 11 of 13 Please personalise your care and support request with a title and…" at bounding box center [543, 699] width 585 height 1394
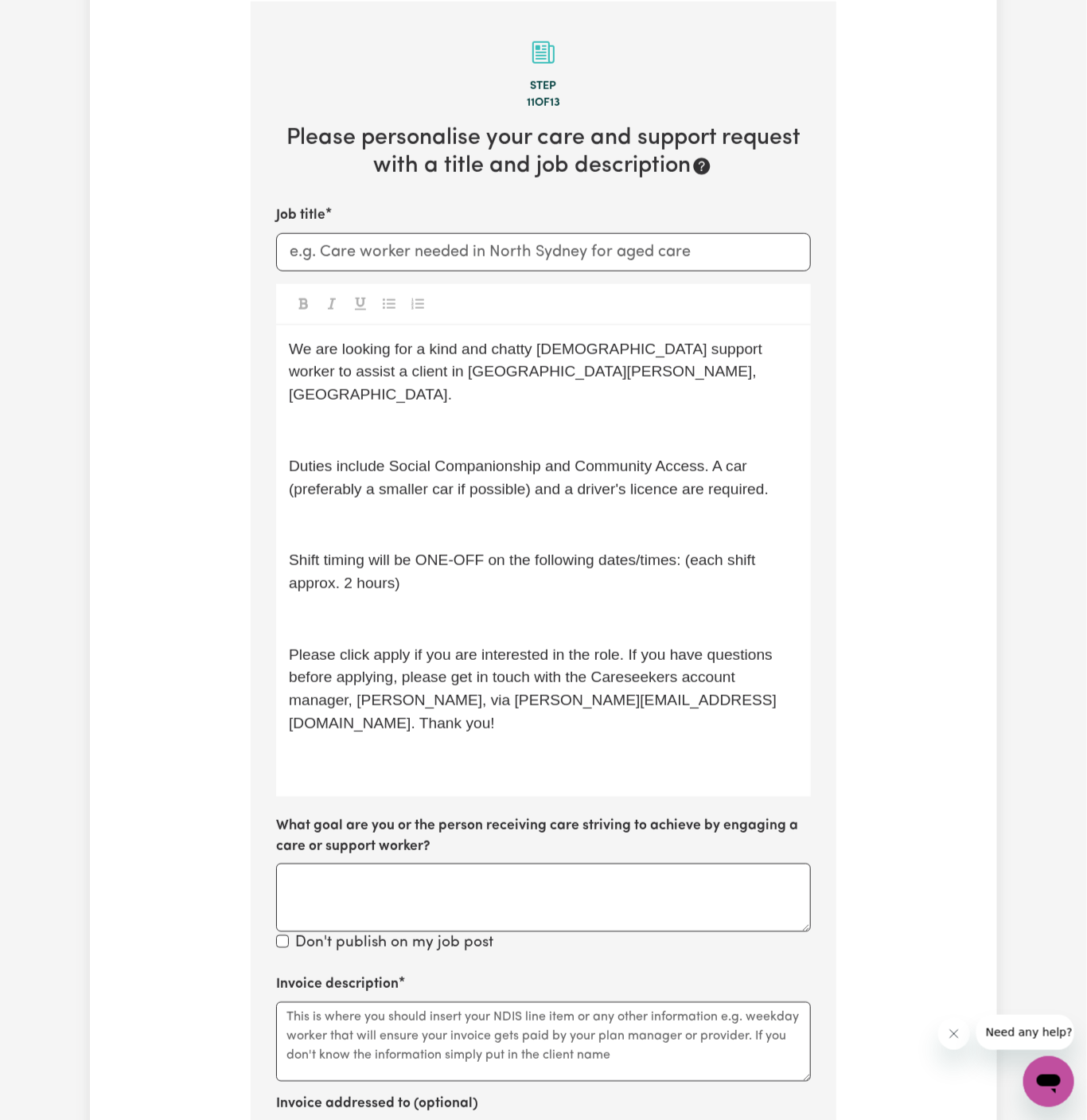
click at [395, 484] on div "We are looking for a kind and chatty female support worker to assist a client i…" at bounding box center [544, 561] width 535 height 471
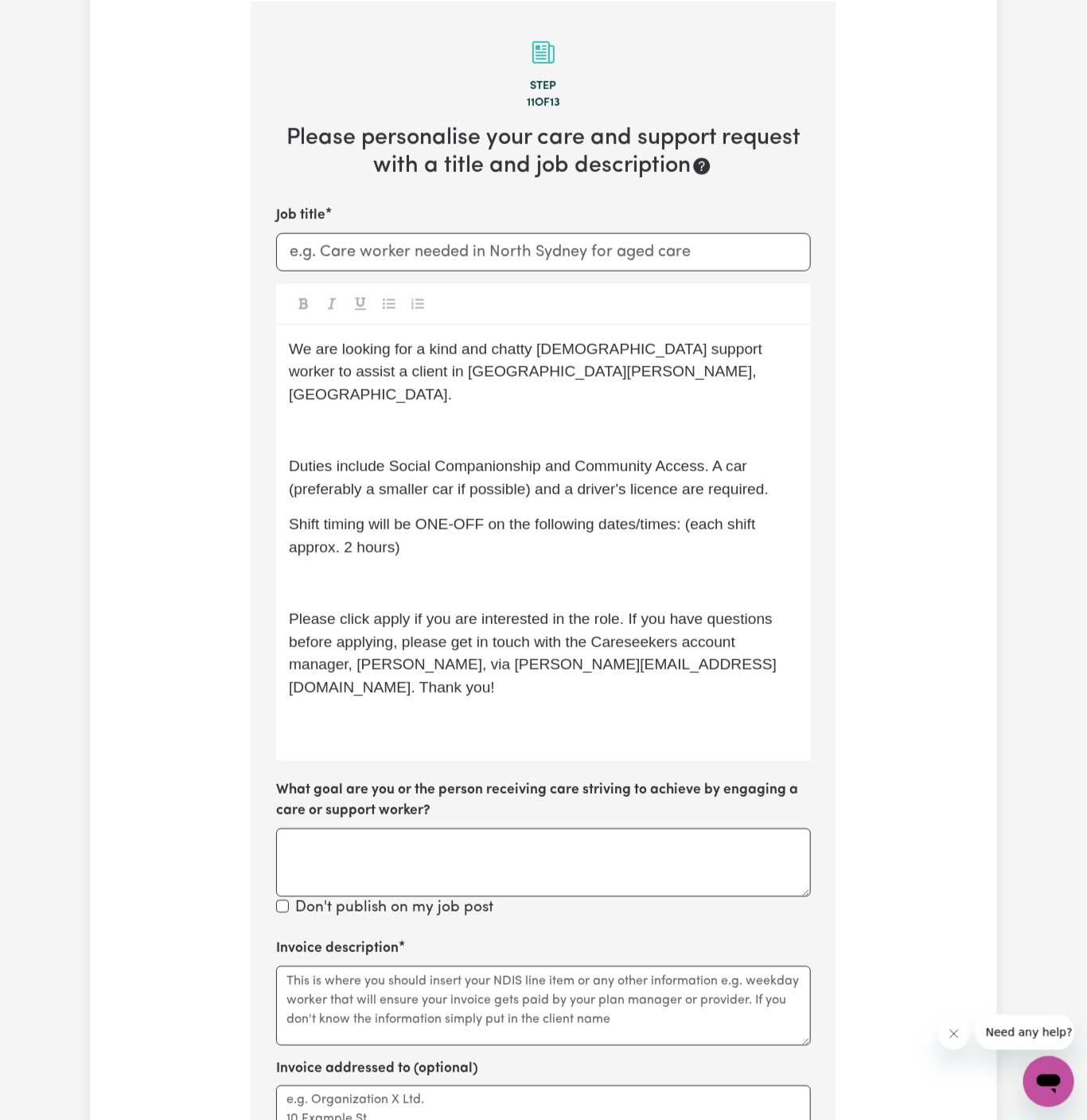
click at [439, 420] on p "﻿" at bounding box center [543, 431] width 510 height 23
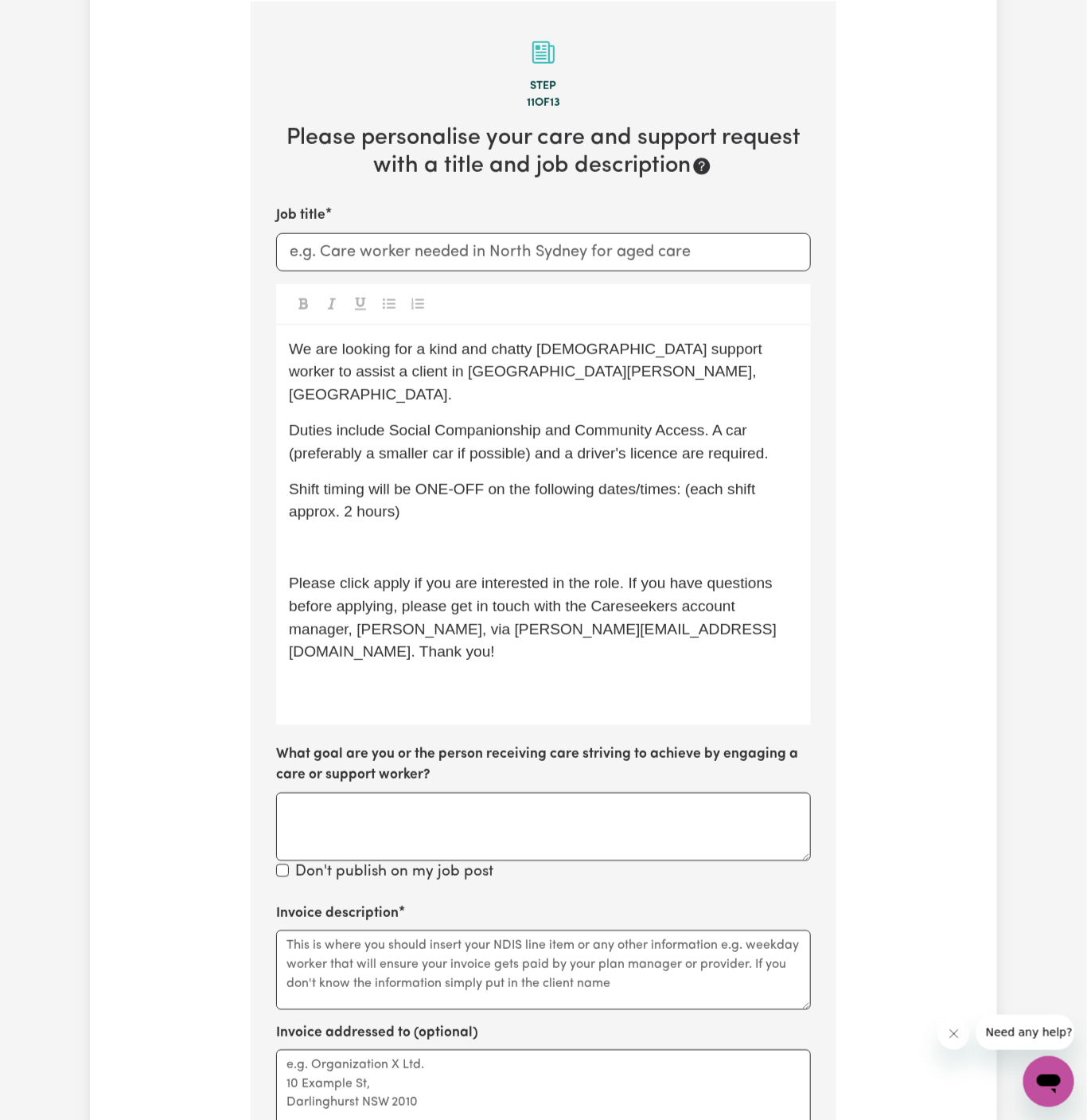
click at [439, 485] on p "Shift timing will be ONE-OFF on the following dates/times: (each shift approx. …" at bounding box center [543, 502] width 510 height 46
click at [434, 536] on p "﻿" at bounding box center [543, 548] width 510 height 23
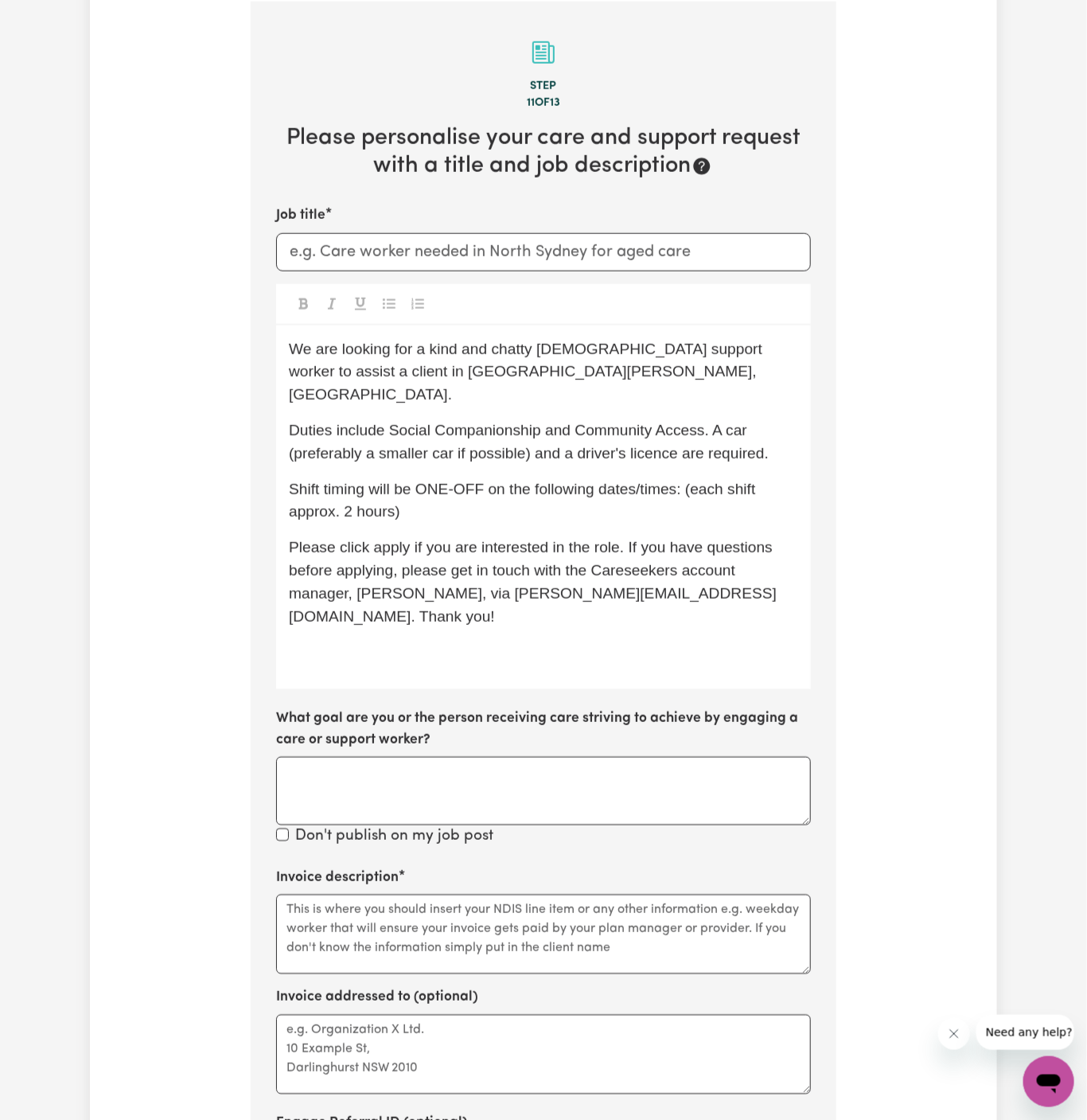
click at [404, 584] on div "We are looking for a kind and chatty female support worker to assist a client i…" at bounding box center [544, 508] width 535 height 365
click at [399, 640] on p "﻿" at bounding box center [543, 652] width 510 height 23
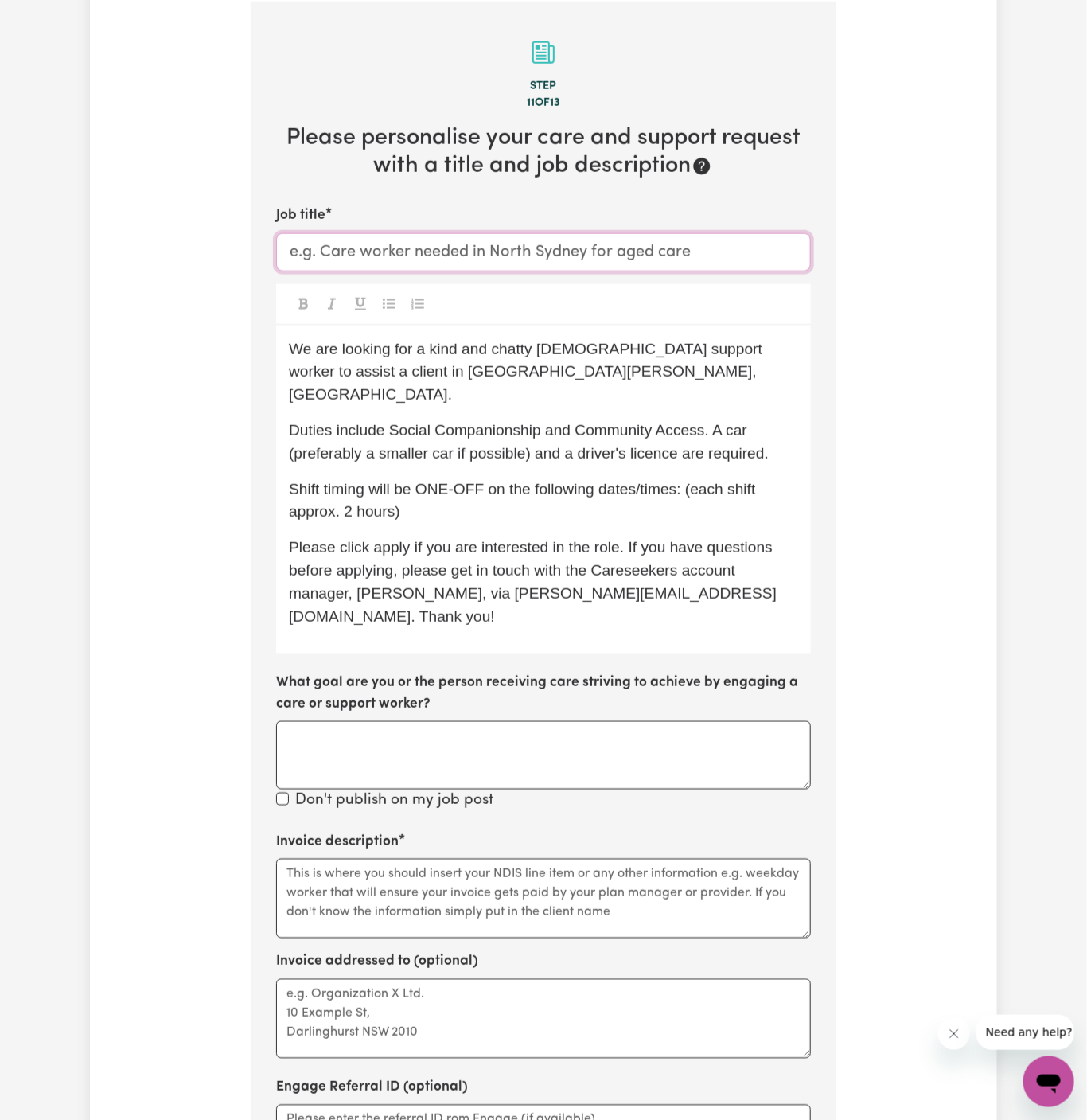
click at [519, 248] on input "Job title" at bounding box center [544, 252] width 535 height 38
paste input "Greenwich, NSW ("
drag, startPoint x: 479, startPoint y: 254, endPoint x: 704, endPoint y: 255, distance: 225.0
click at [704, 255] on input "Support Worker Needed In Greenwich, NSW" at bounding box center [544, 252] width 535 height 38
type input "Support Worker Needed In Greenwich, NSW"
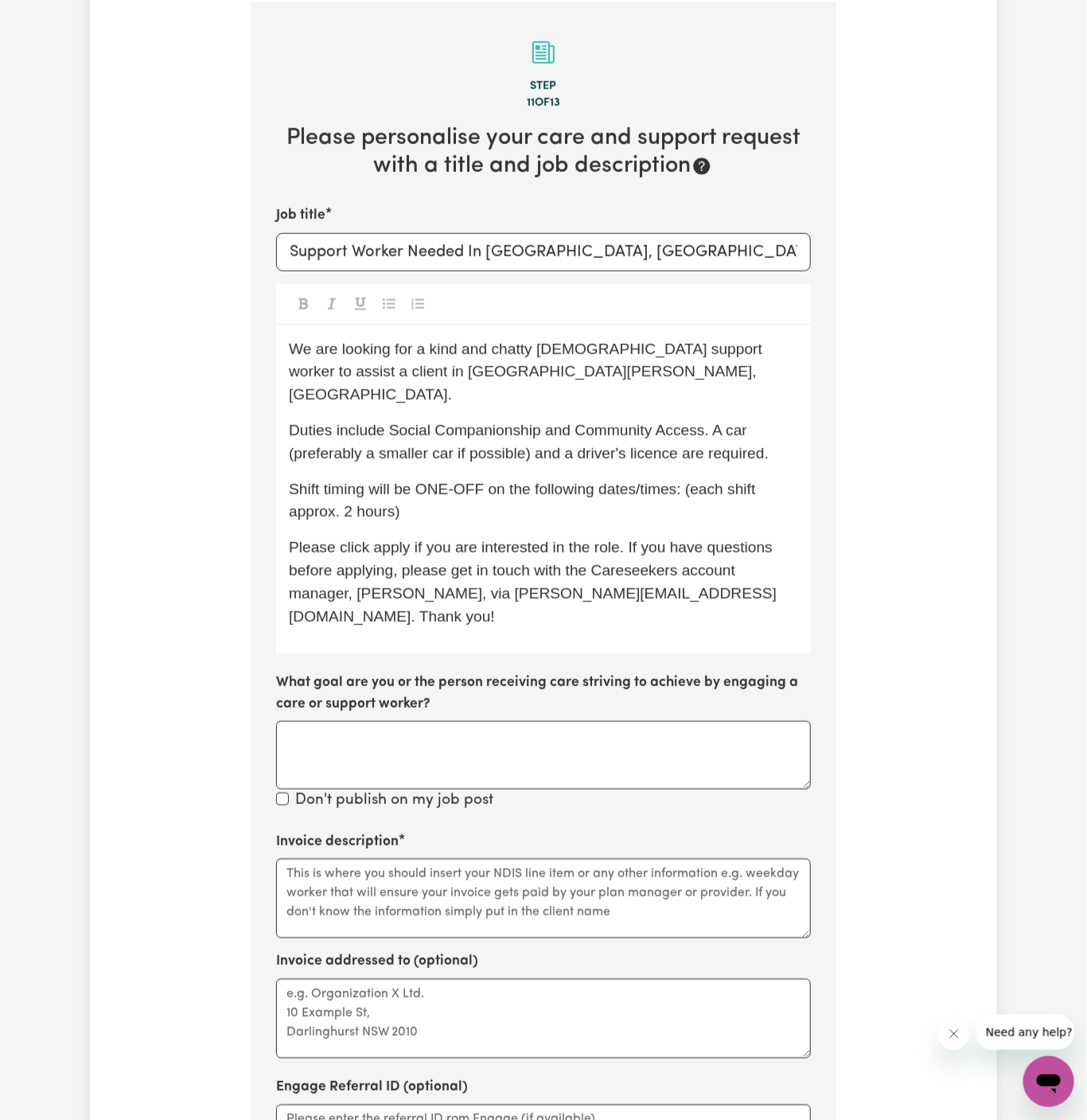
click at [520, 435] on span "Duties include Social Companionship and Community Access. A car (preferably a s…" at bounding box center [528, 442] width 479 height 40
drag, startPoint x: 482, startPoint y: 245, endPoint x: 679, endPoint y: 240, distance: 197.1
click at [679, 240] on input "Support Worker Needed In Greenwich, NSW" at bounding box center [544, 252] width 535 height 38
click at [655, 322] on div at bounding box center [544, 305] width 535 height 42
drag, startPoint x: 511, startPoint y: 369, endPoint x: 348, endPoint y: 368, distance: 163.0
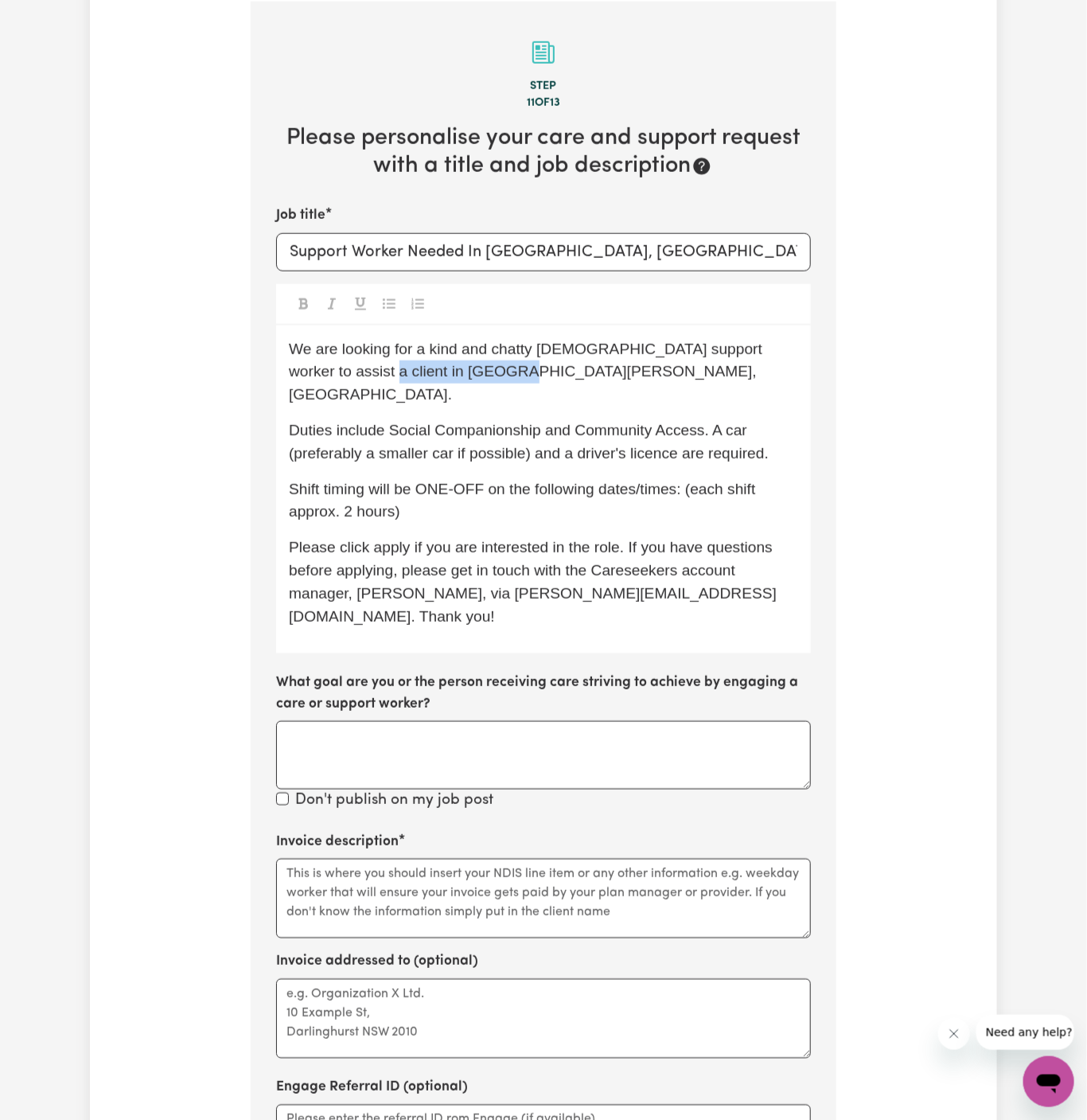
click at [348, 368] on p "We are looking for a kind and chatty female support worker to assist a client i…" at bounding box center [543, 372] width 510 height 68
click at [545, 367] on p "We are looking for a kind and chatty female support worker to assist a client i…" at bounding box center [543, 372] width 510 height 68
click at [532, 422] on span "Duties include Social Companionship and Community Access. A car (preferably a s…" at bounding box center [528, 442] width 479 height 40
drag, startPoint x: 587, startPoint y: 348, endPoint x: 439, endPoint y: 346, distance: 148.0
click at [439, 346] on span "We are looking for a kind and chatty female support worker to assist a client i…" at bounding box center [527, 372] width 478 height 63
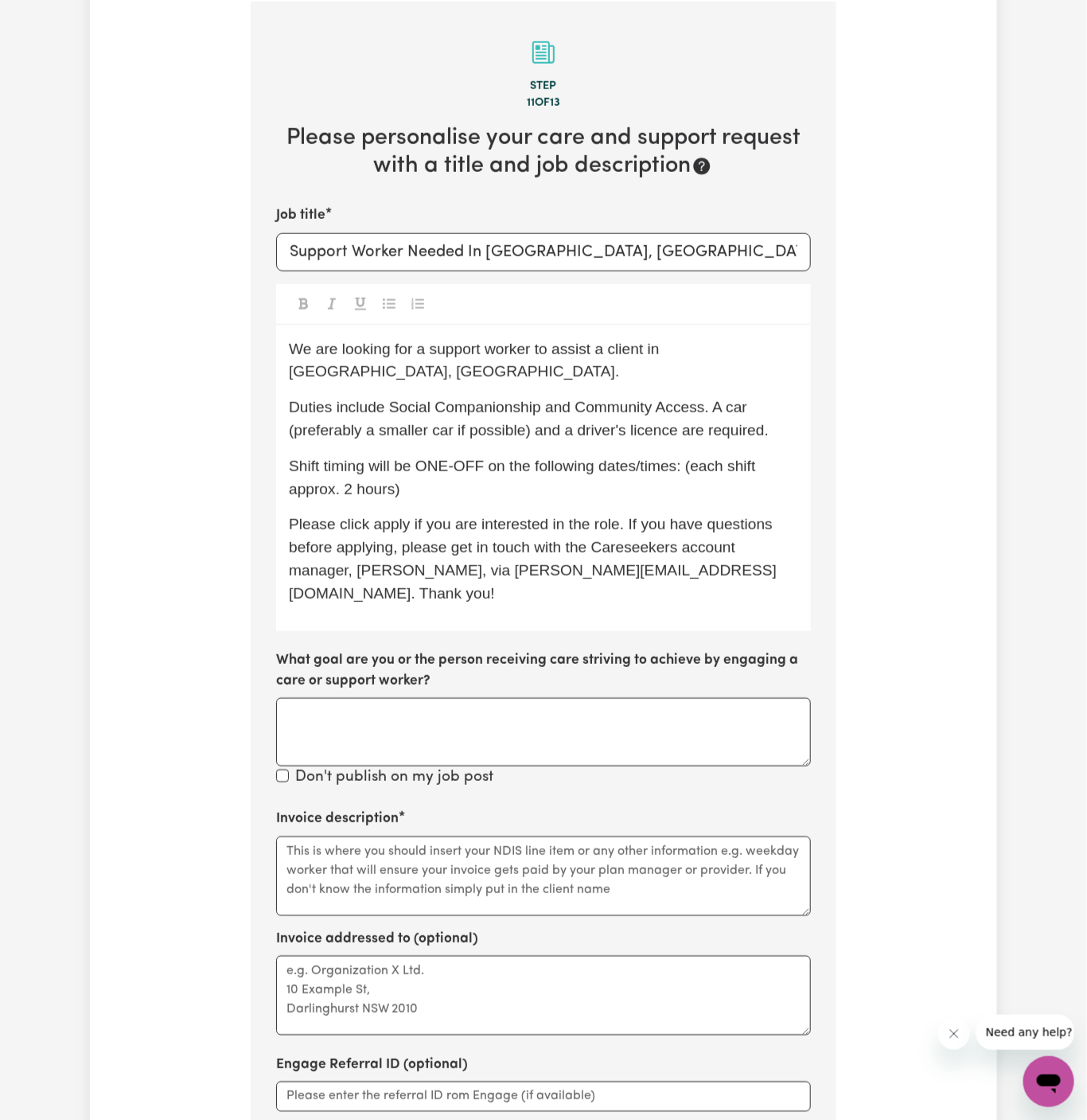
click at [333, 353] on span "We are looking for a support worker to assist a client in Greenwich, NSW." at bounding box center [478, 360] width 379 height 40
click at [424, 420] on span "Duties include Social Companionship and Community Access. A car (preferably a s…" at bounding box center [528, 418] width 479 height 40
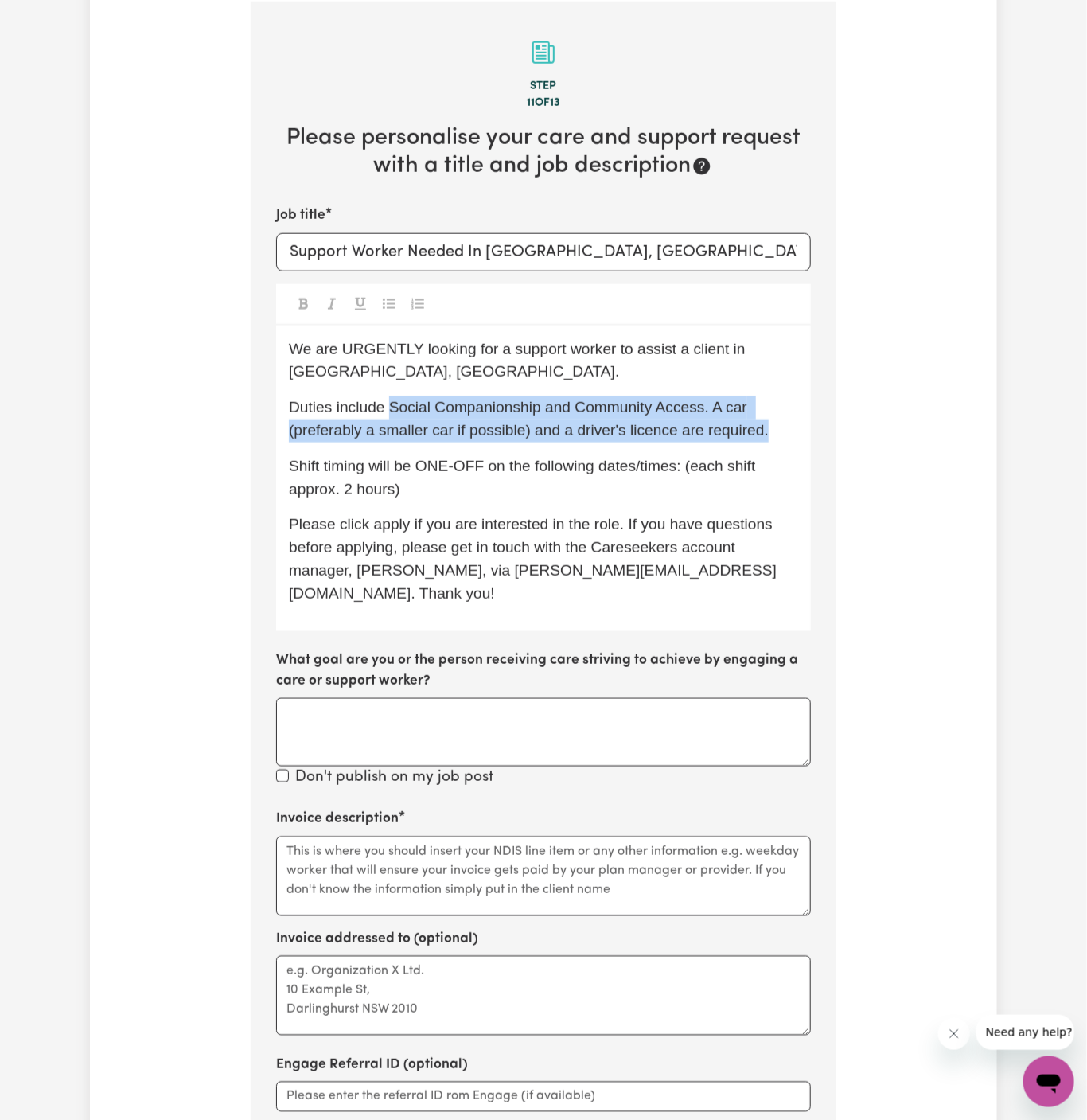
drag, startPoint x: 389, startPoint y: 406, endPoint x: 784, endPoint y: 432, distance: 395.9
click at [784, 432] on p "Duties include Social Companionship and Community Access. A car (preferably a s…" at bounding box center [543, 420] width 510 height 46
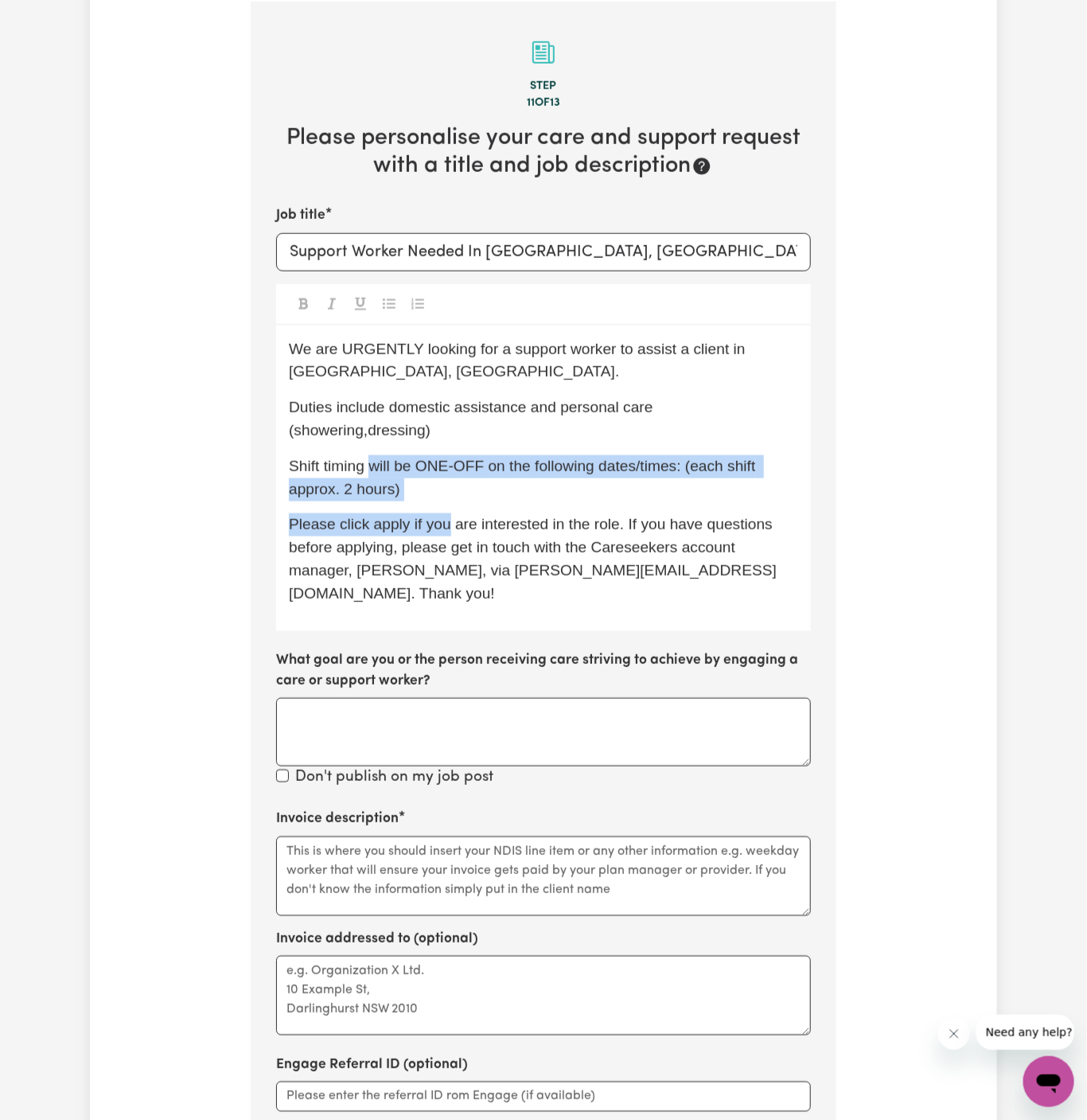
drag, startPoint x: 372, startPoint y: 441, endPoint x: 447, endPoint y: 492, distance: 90.7
click at [447, 492] on div "We are URGENTLY looking for a support worker to assist a client in Greenwich, N…" at bounding box center [544, 479] width 535 height 306
click at [447, 516] on span "Please click apply if you are interested in the role. If you have questions bef…" at bounding box center [532, 558] width 487 height 85
drag, startPoint x: 417, startPoint y: 483, endPoint x: 370, endPoint y: 447, distance: 59.2
click at [370, 447] on div "We are URGENTLY looking for a support worker to assist a client in Greenwich, N…" at bounding box center [544, 479] width 535 height 306
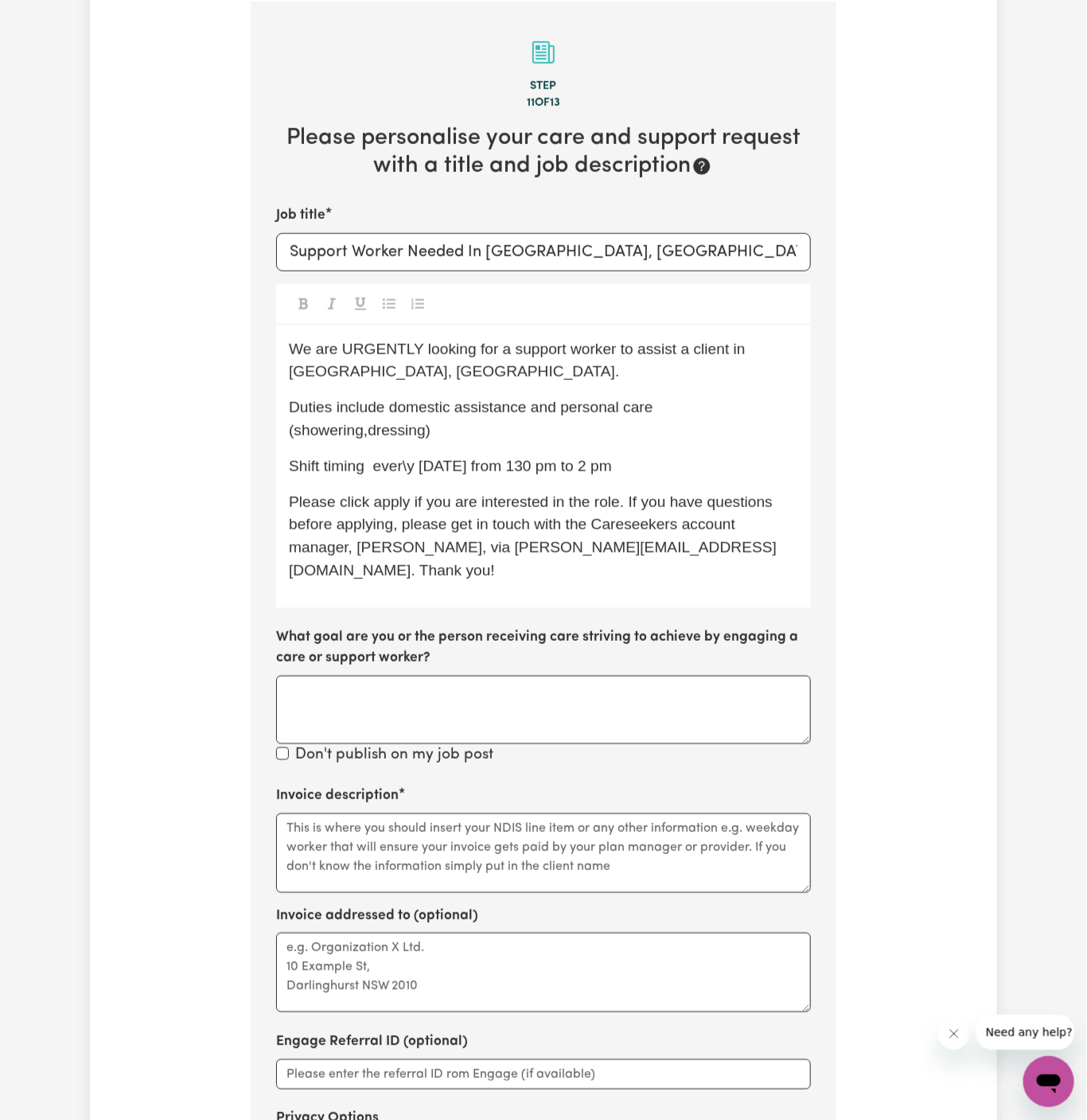
click at [608, 458] on span "Shift timing ever\y Wednesday from 130 pm to 2 pm" at bounding box center [450, 465] width 323 height 17
click at [526, 455] on p "Shift timing ever\y Wednesday from 130 pm or 2 pm" at bounding box center [543, 466] width 510 height 23
click at [632, 455] on p "Shift timing ever\y Wednesday, 130 pm or 2 pm" at bounding box center [543, 466] width 510 height 23
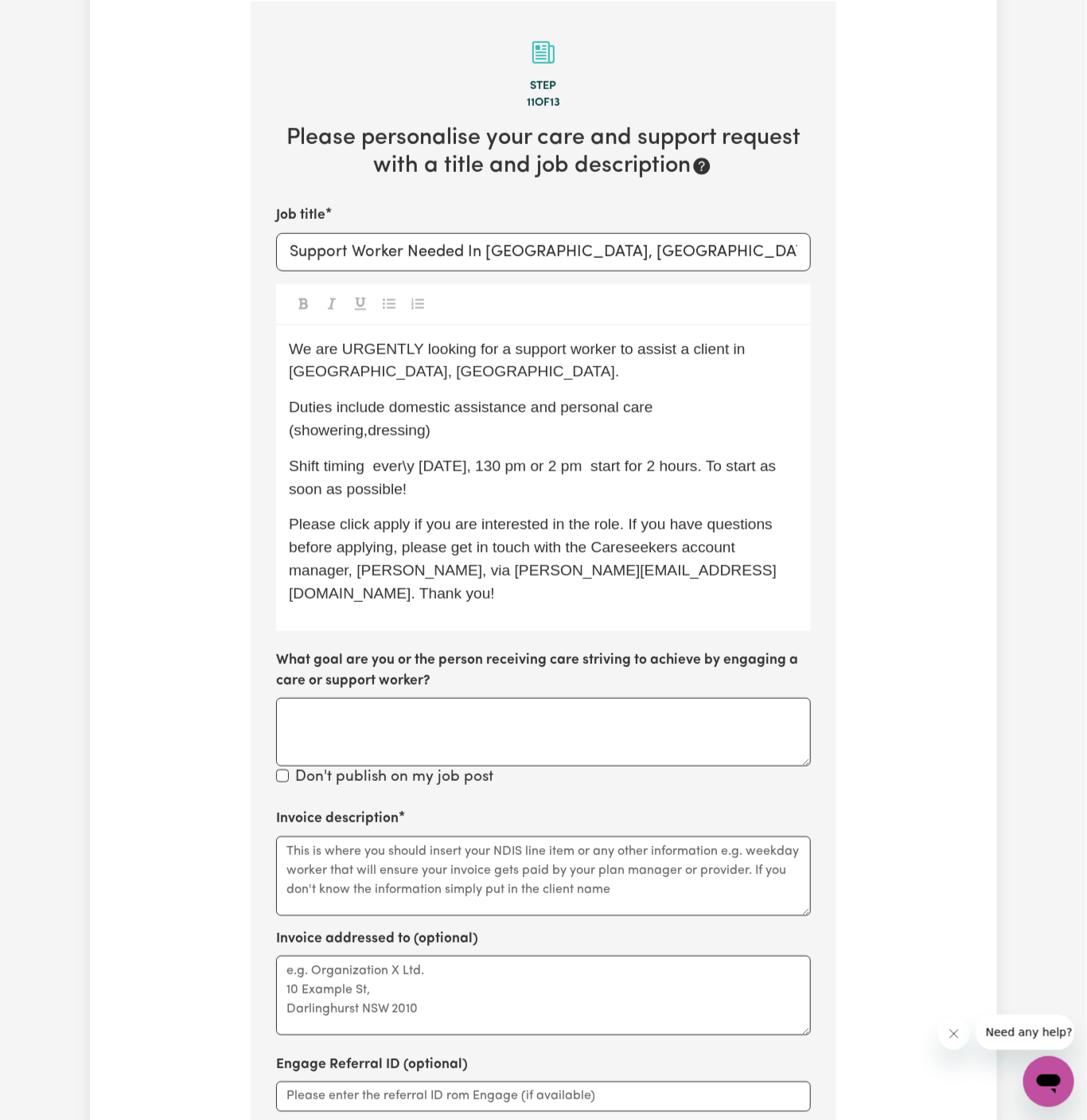
click at [398, 458] on span "Shift timing ever\y Wednesday, 130 pm or 2 pm start for 2 hours. To start as so…" at bounding box center [534, 477] width 492 height 40
click at [620, 458] on span "Shift timing every Wednesday, 130 pm or 2 pm start for 2 hours. To start as soo…" at bounding box center [530, 477] width 483 height 40
click at [756, 458] on span "Shift timing every Wednesday, 130 pm or 2 pm start for 2 hours. To start as soo…" at bounding box center [528, 477] width 479 height 40
click at [774, 397] on p "Duties include domestic assistance and personal care (showering,dressing)" at bounding box center [543, 420] width 510 height 46
click at [741, 458] on span "Shift timing every Wednesday, 130 pm or 2 pm start for 2 hours. To start as soo…" at bounding box center [528, 477] width 479 height 40
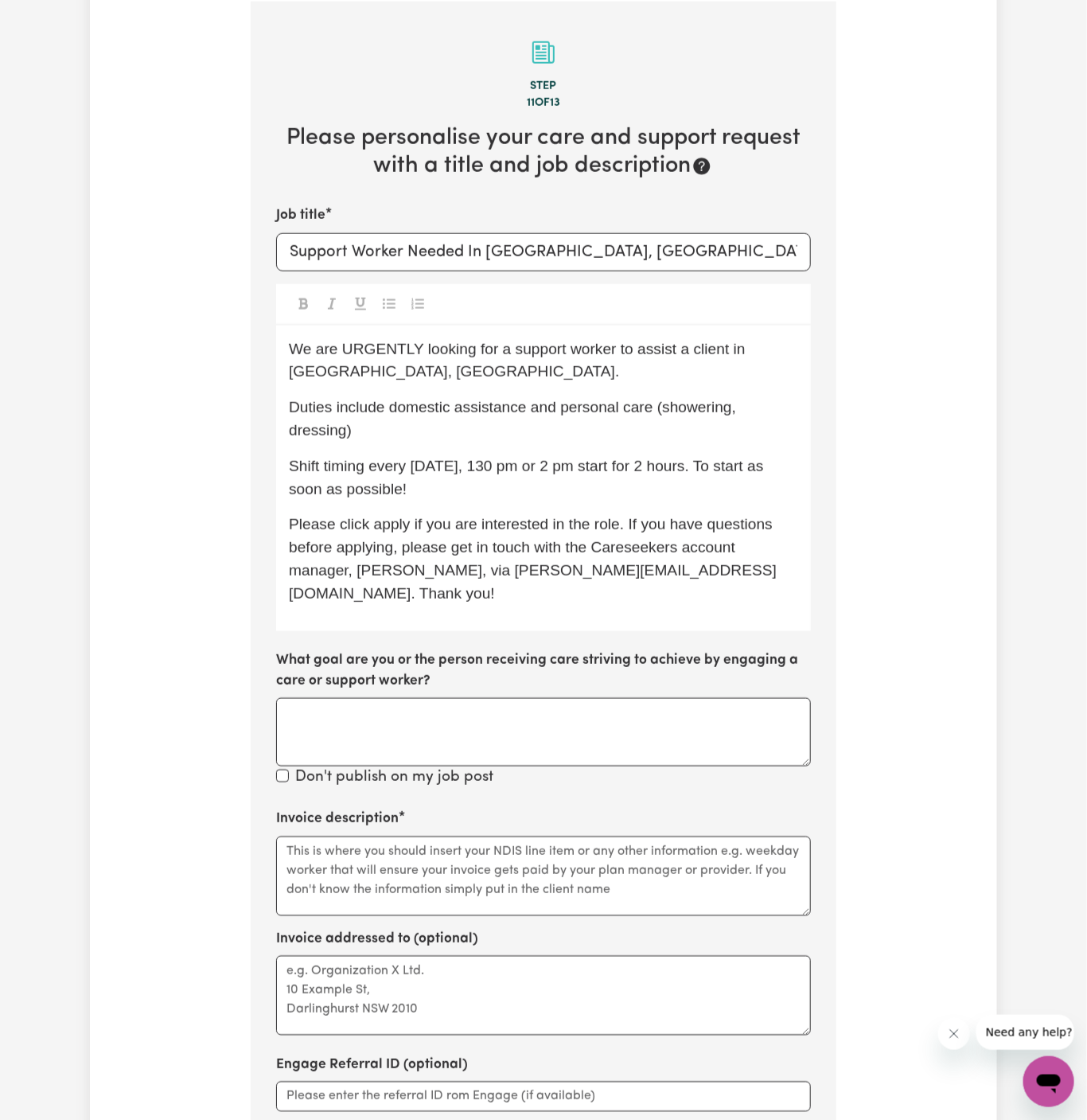
click at [589, 419] on p "Duties include domestic assistance and personal care (showering, dressing)" at bounding box center [543, 420] width 510 height 46
click at [664, 428] on p "Duties include domestic assistance and personal care (showering, dressing)" at bounding box center [543, 420] width 510 height 46
click at [382, 535] on p "Please click apply if you are interested in the role. If you have questions bef…" at bounding box center [543, 559] width 510 height 92
click at [431, 594] on div "We are URGENTLY looking for a support worker to assist a client in Greenwich, N…" at bounding box center [544, 479] width 535 height 306
click at [523, 592] on div "We are URGENTLY looking for a support worker to assist a client in Greenwich, N…" at bounding box center [544, 479] width 535 height 306
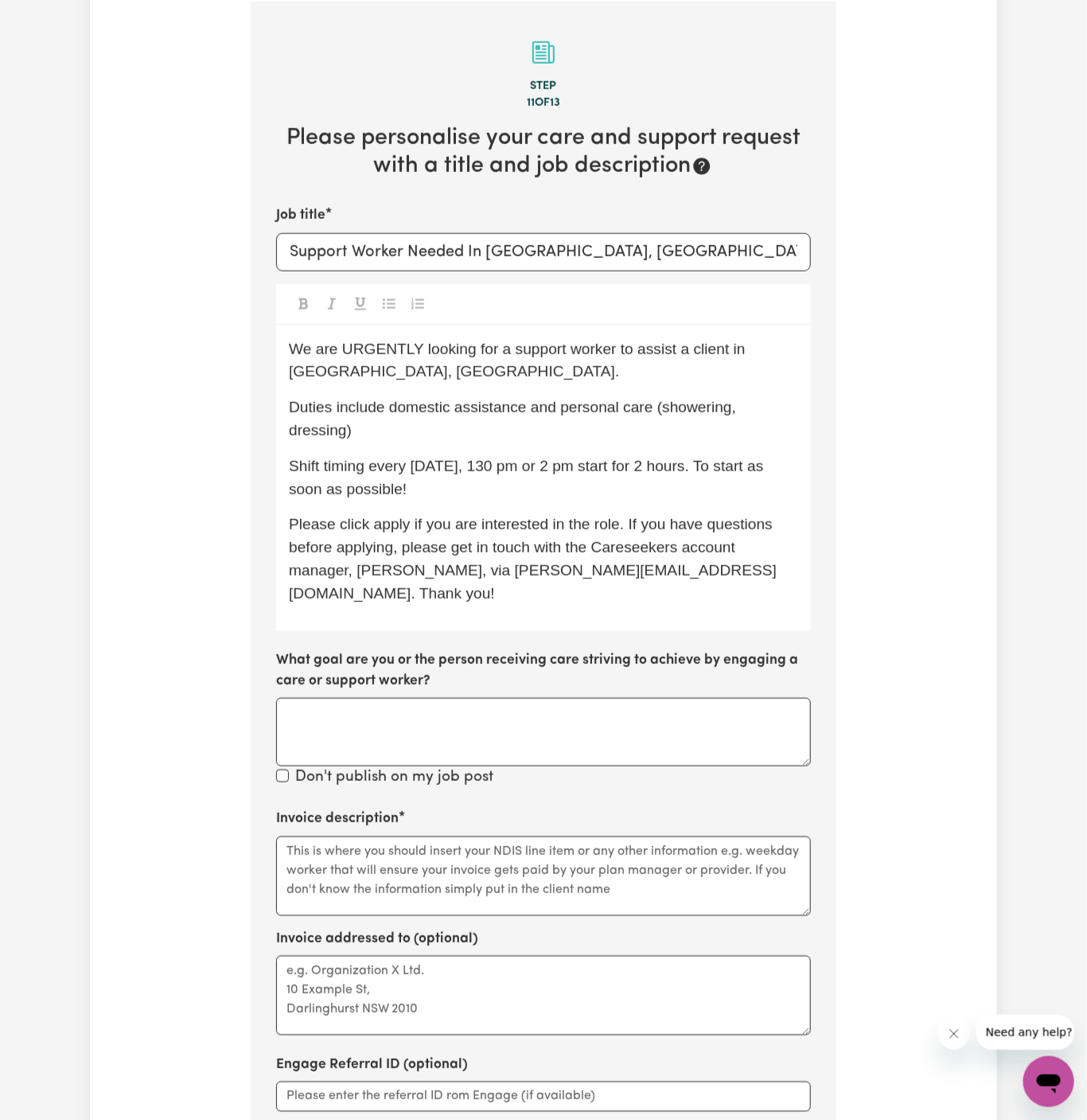
drag, startPoint x: 523, startPoint y: 592, endPoint x: 614, endPoint y: 591, distance: 91.0
click at [524, 592] on div "We are URGENTLY looking for a support worker to assist a client in Greenwich, N…" at bounding box center [544, 479] width 535 height 306
click at [563, 841] on textarea "Invoice description" at bounding box center [544, 876] width 535 height 79
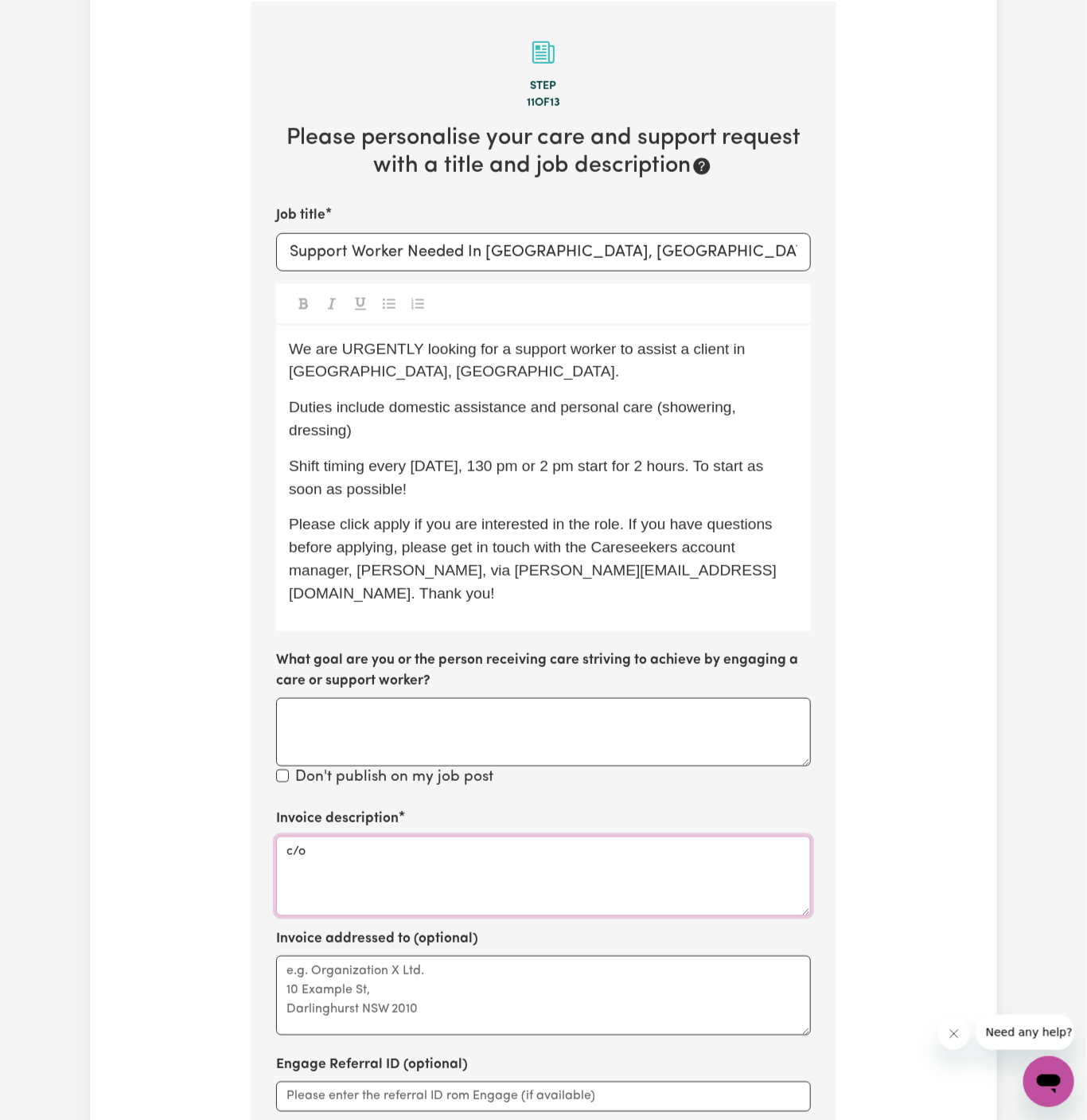
paste textarea "Vitality Club"
click at [368, 836] on textarea "c/o Vitality Club" at bounding box center [544, 876] width 535 height 79
type textarea "c/o Vitality Club"
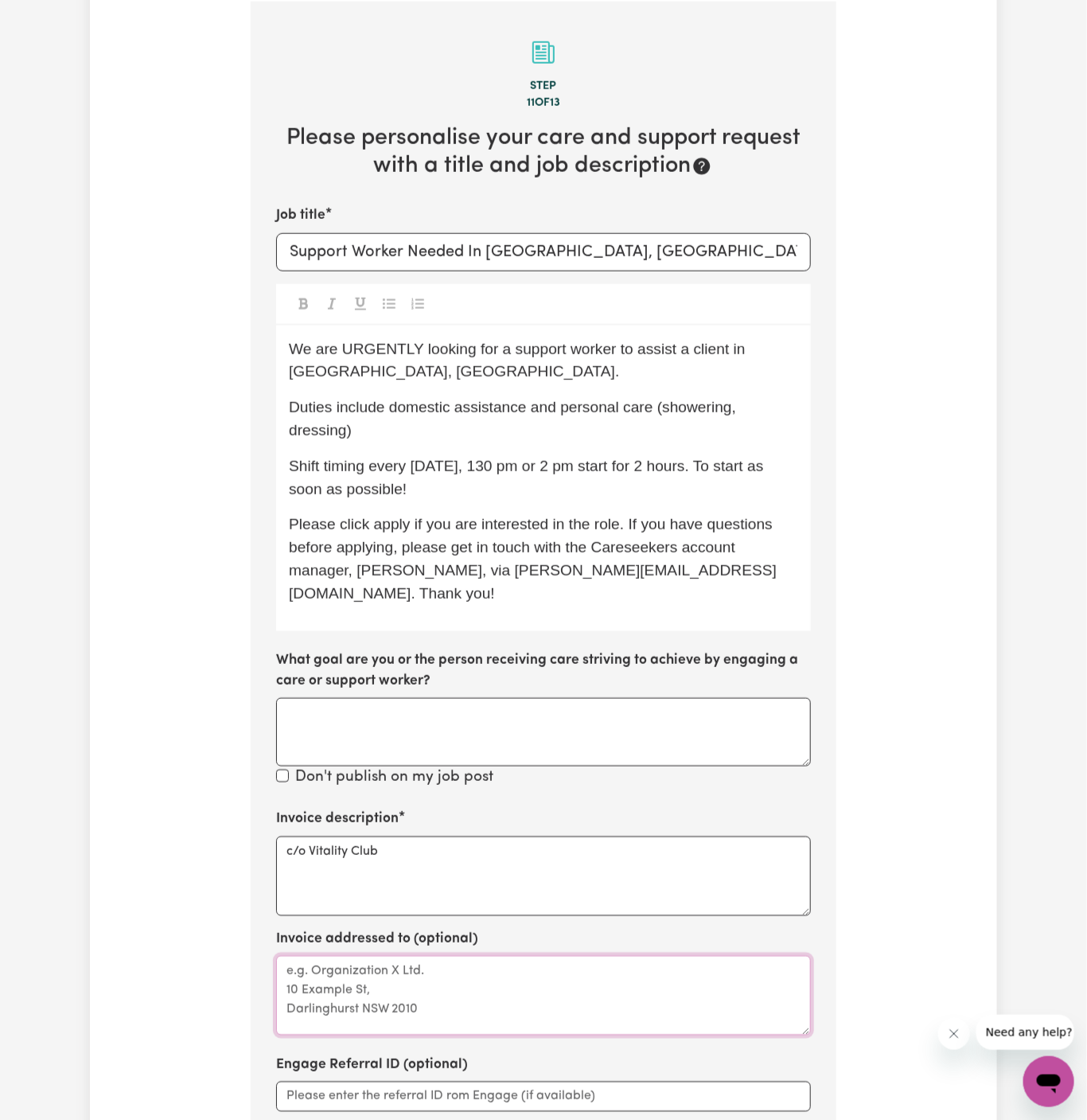
click at [366, 990] on textarea "Invoice addressed to (optional)" at bounding box center [544, 995] width 535 height 79
paste textarea "c/o Vitality Club"
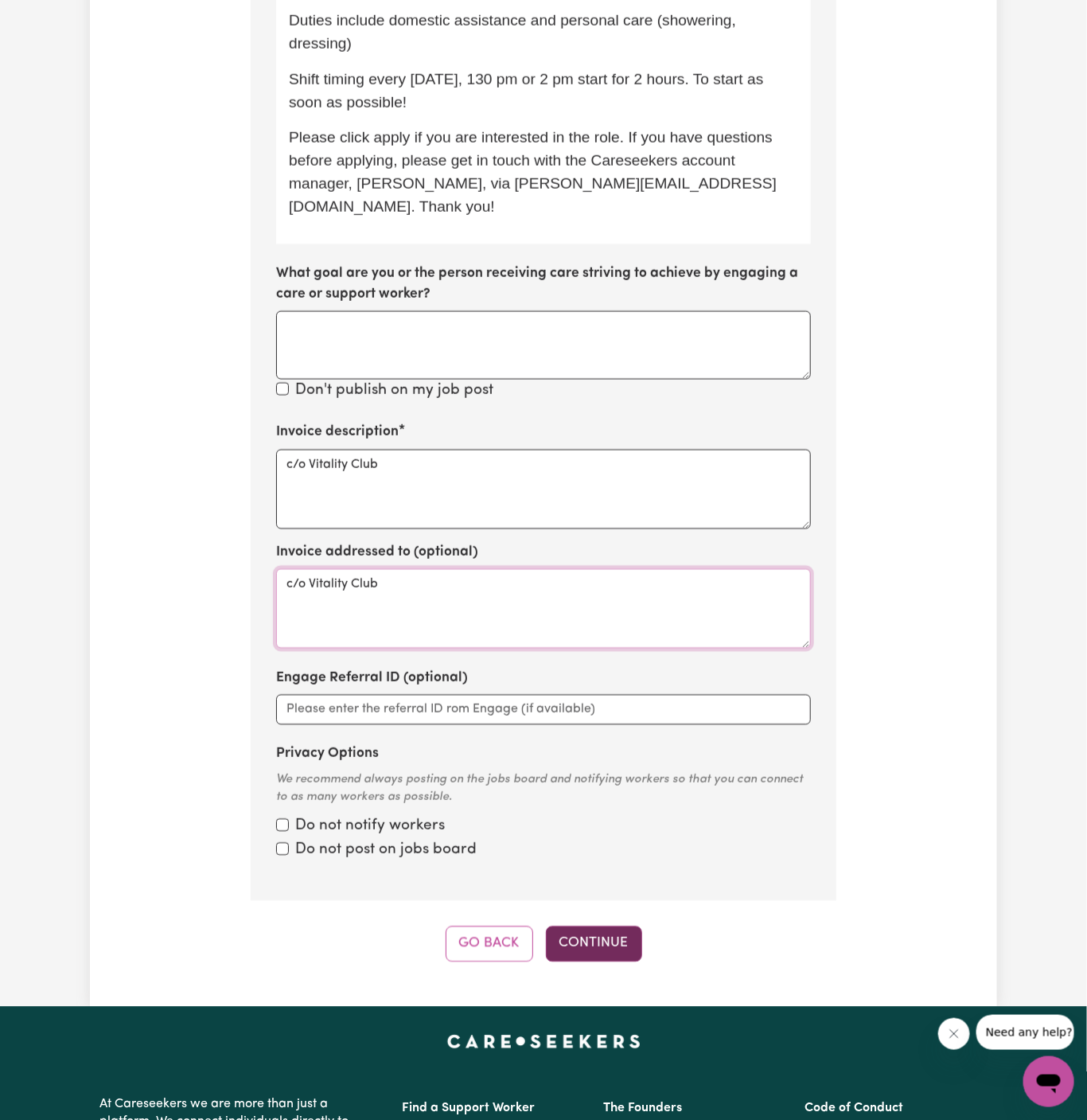
type textarea "c/o Vitality Club"
click at [610, 927] on button "Continue" at bounding box center [593, 944] width 96 height 35
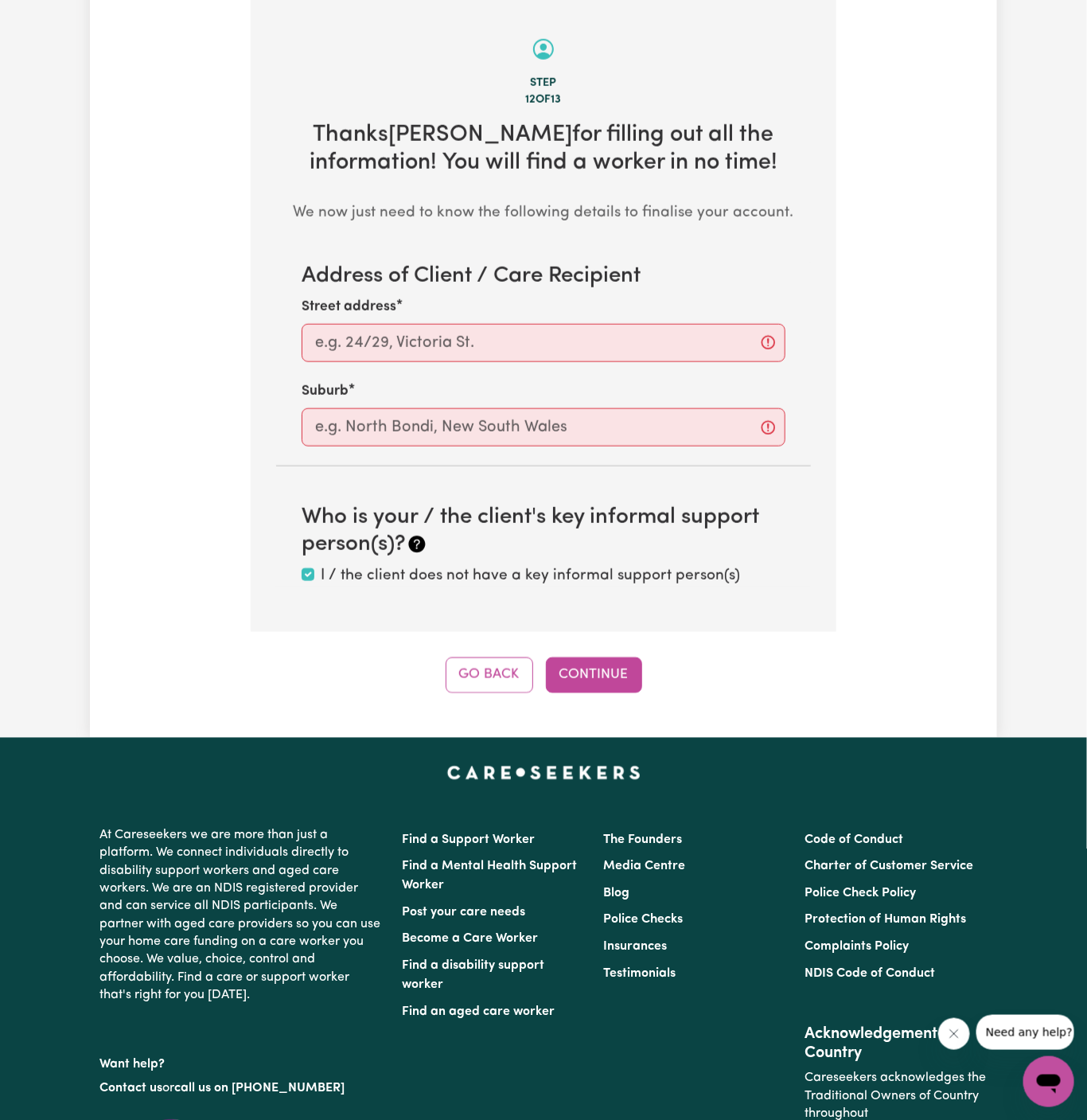
scroll to position [564, 0]
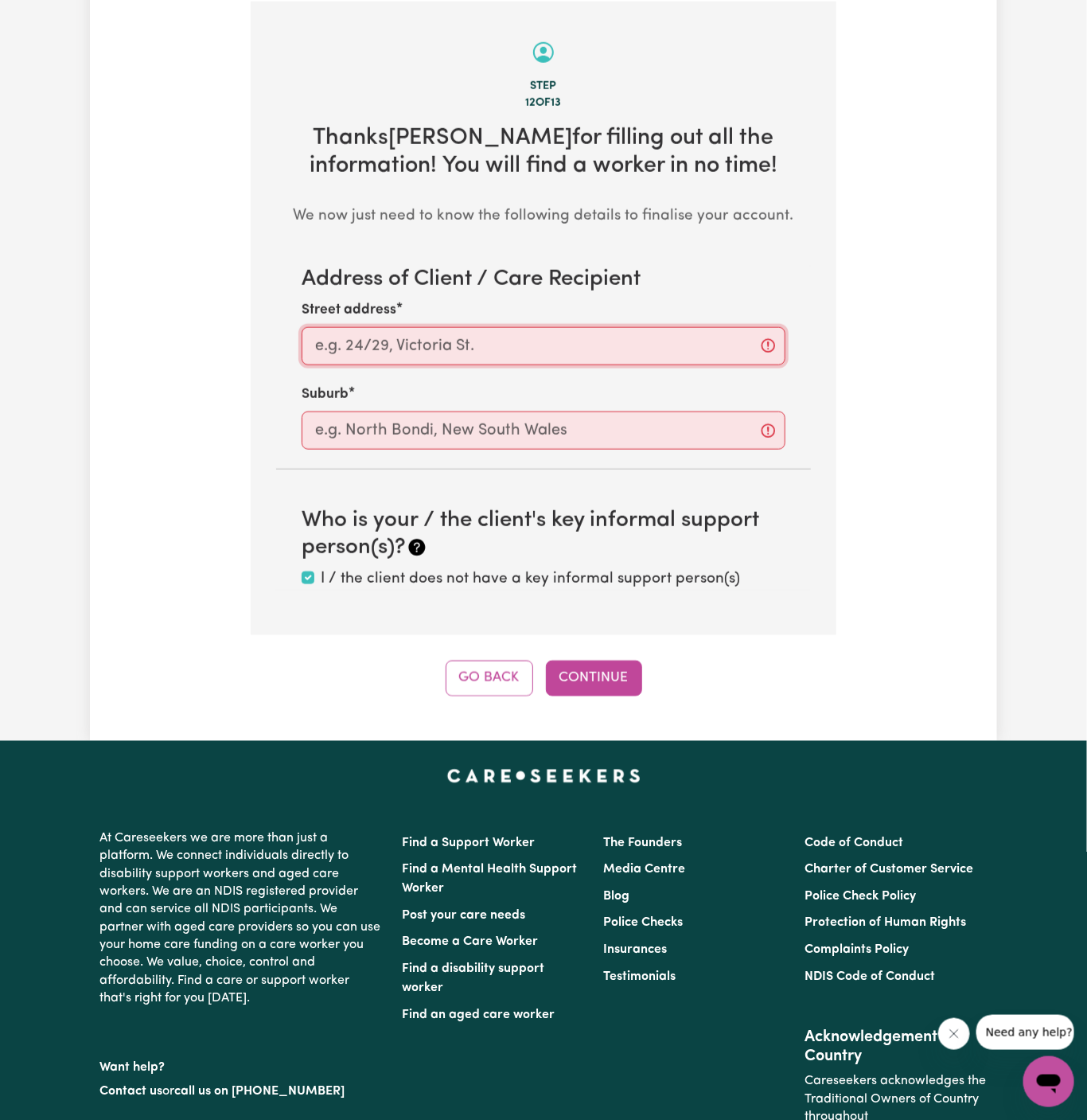
click at [400, 351] on input "Street address" at bounding box center [544, 345] width 484 height 38
paste input "Greenwich"
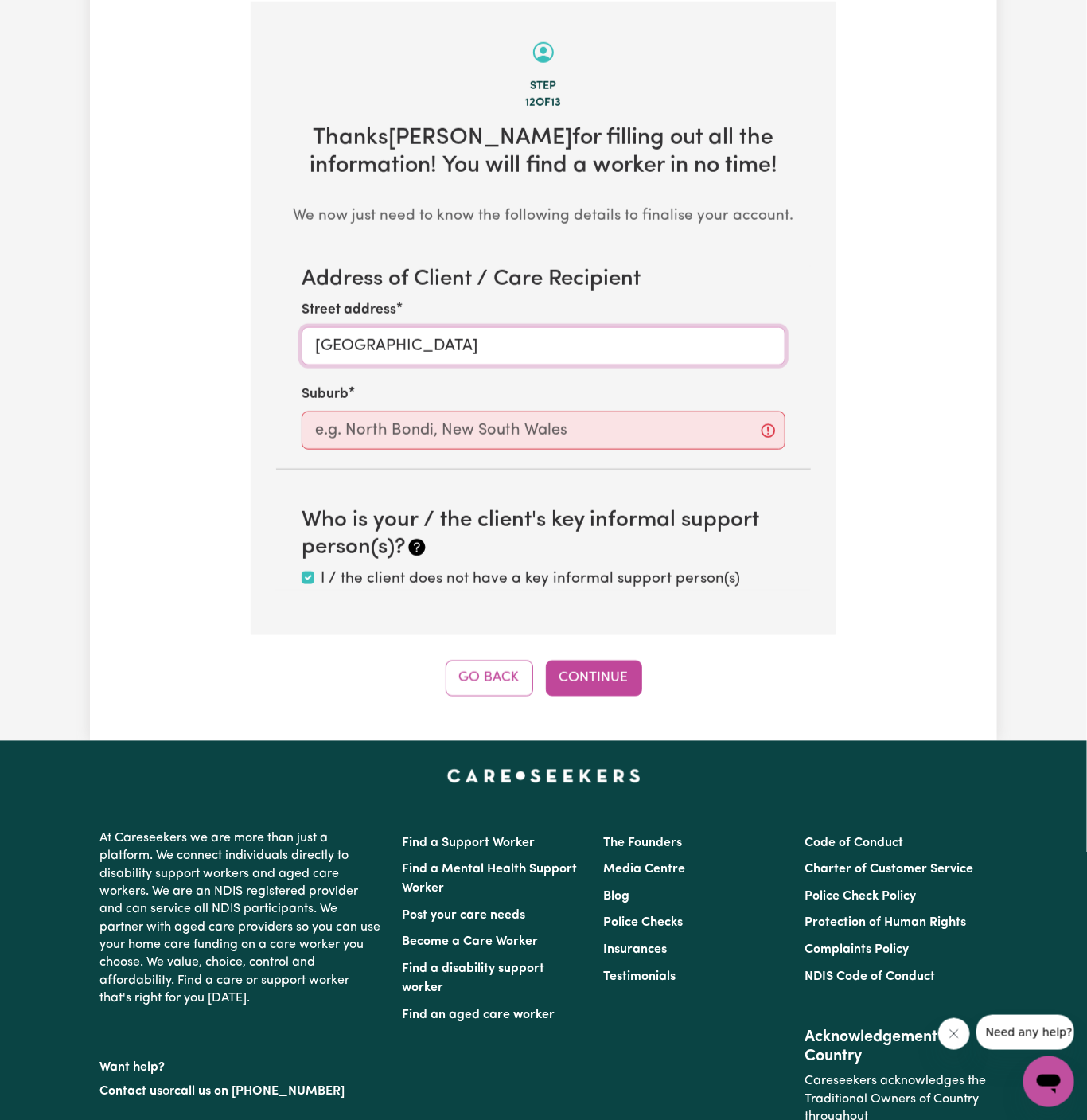
type input "Greenwich"
click at [393, 412] on input "text" at bounding box center [544, 430] width 484 height 38
paste input "Greenwich"
type input "Greenwich"
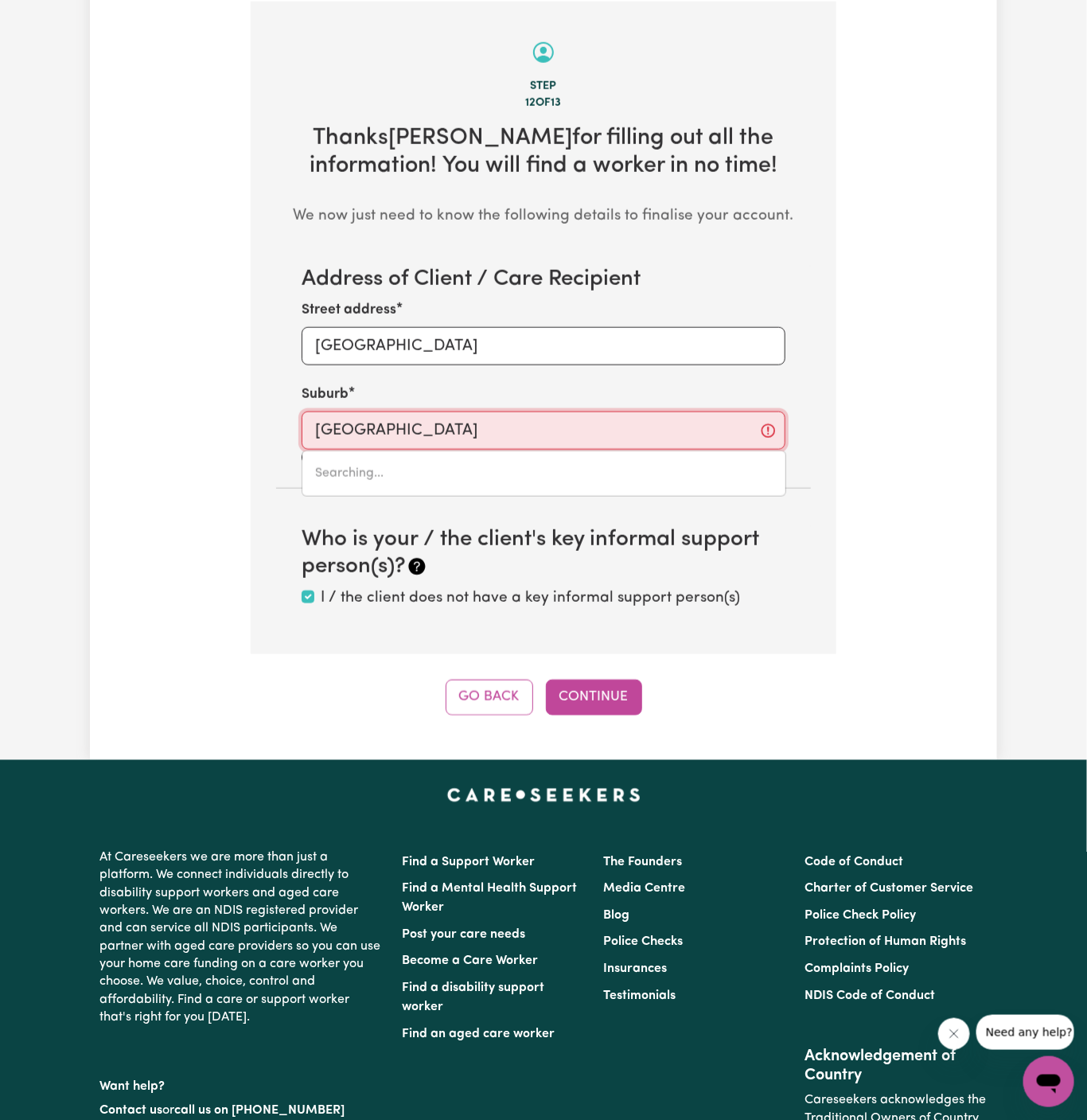
type input "Greenwich, New South Wales, 2065"
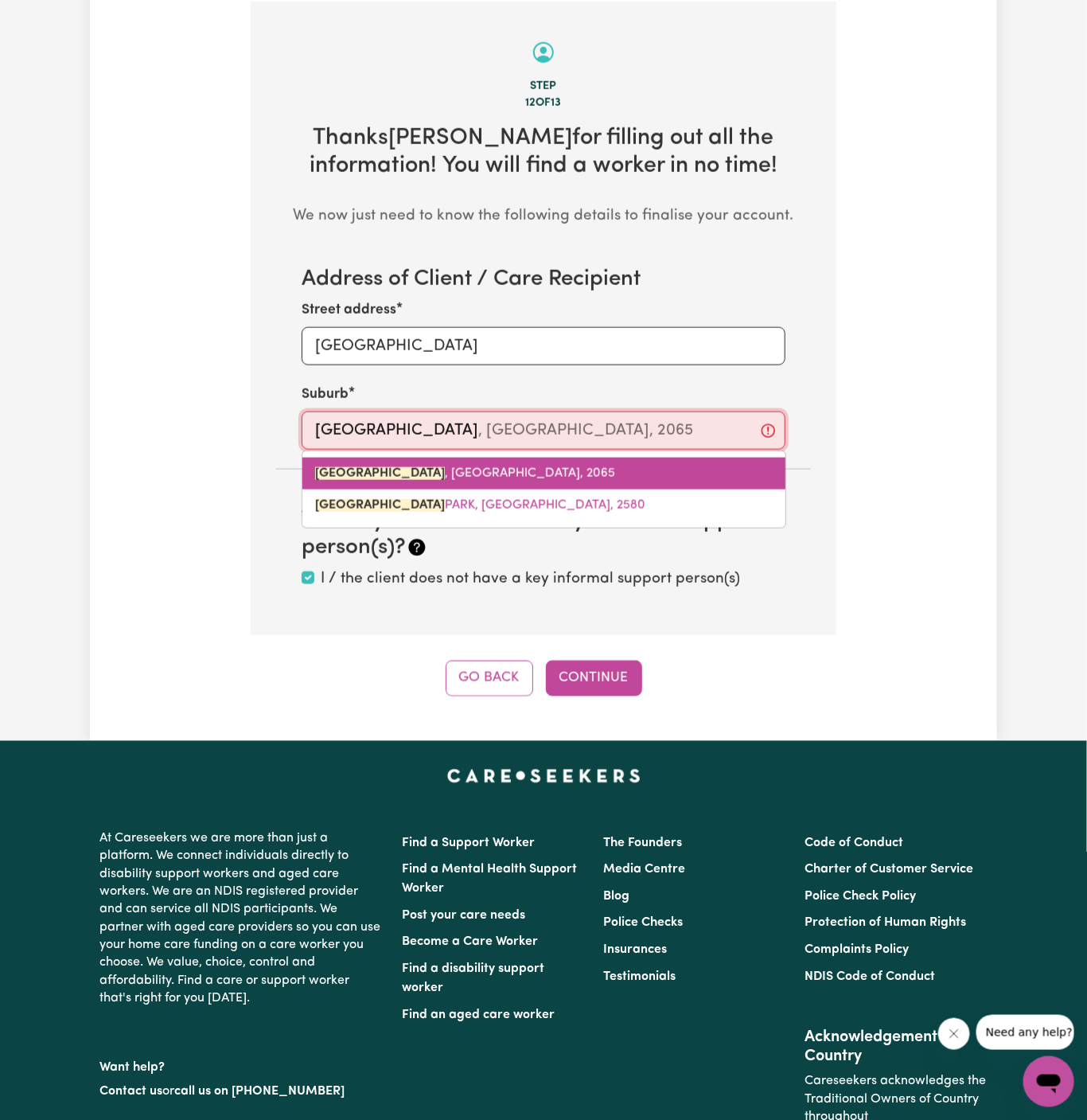
click at [494, 474] on span "GREENWICH , New South Wales, 2065" at bounding box center [465, 473] width 300 height 12
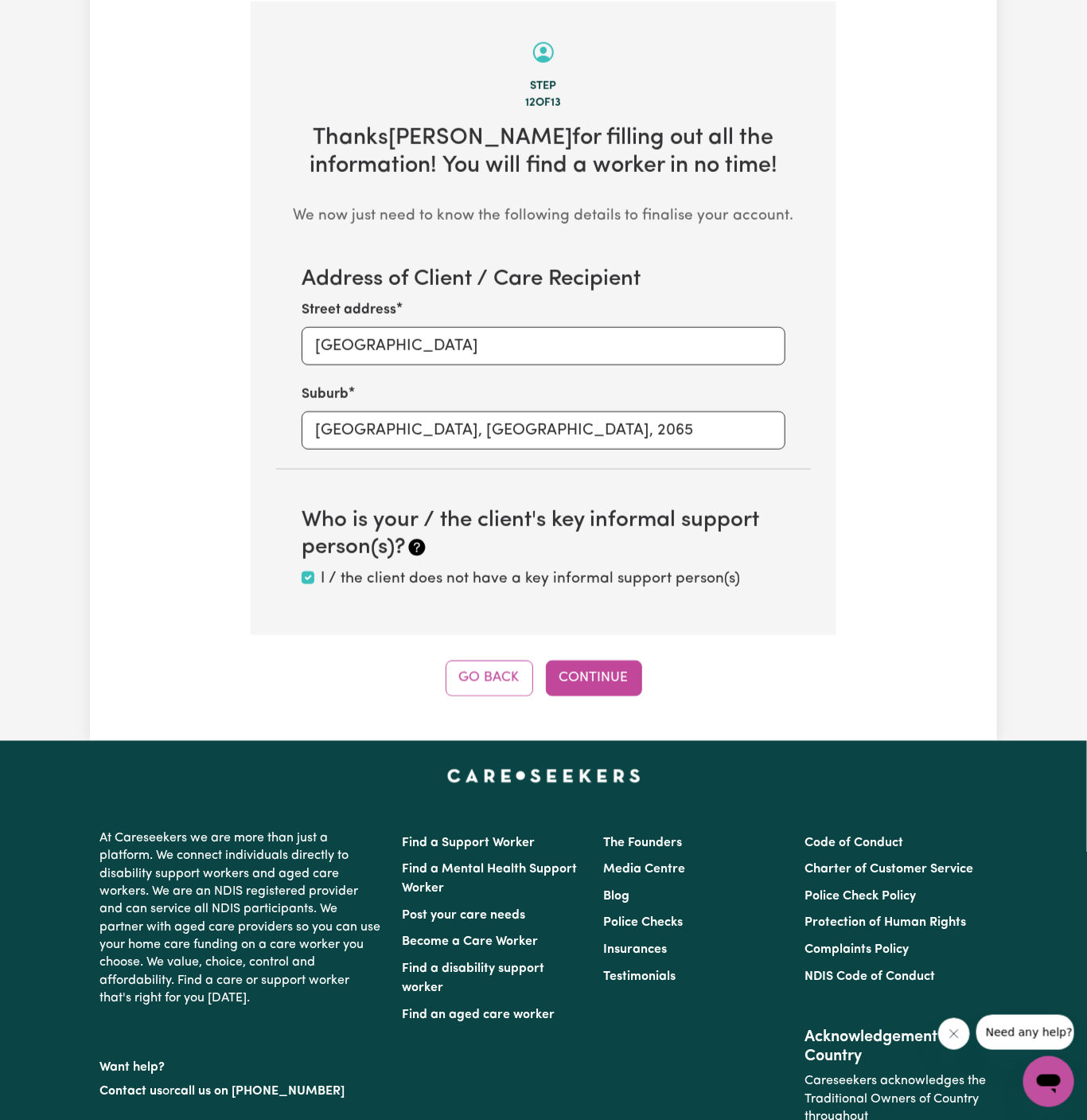
click at [595, 656] on div "Step 12 of 13 Thanks Anthony for filling out all the information! You will find…" at bounding box center [543, 349] width 585 height 695
click at [599, 672] on button "Continue" at bounding box center [593, 678] width 96 height 35
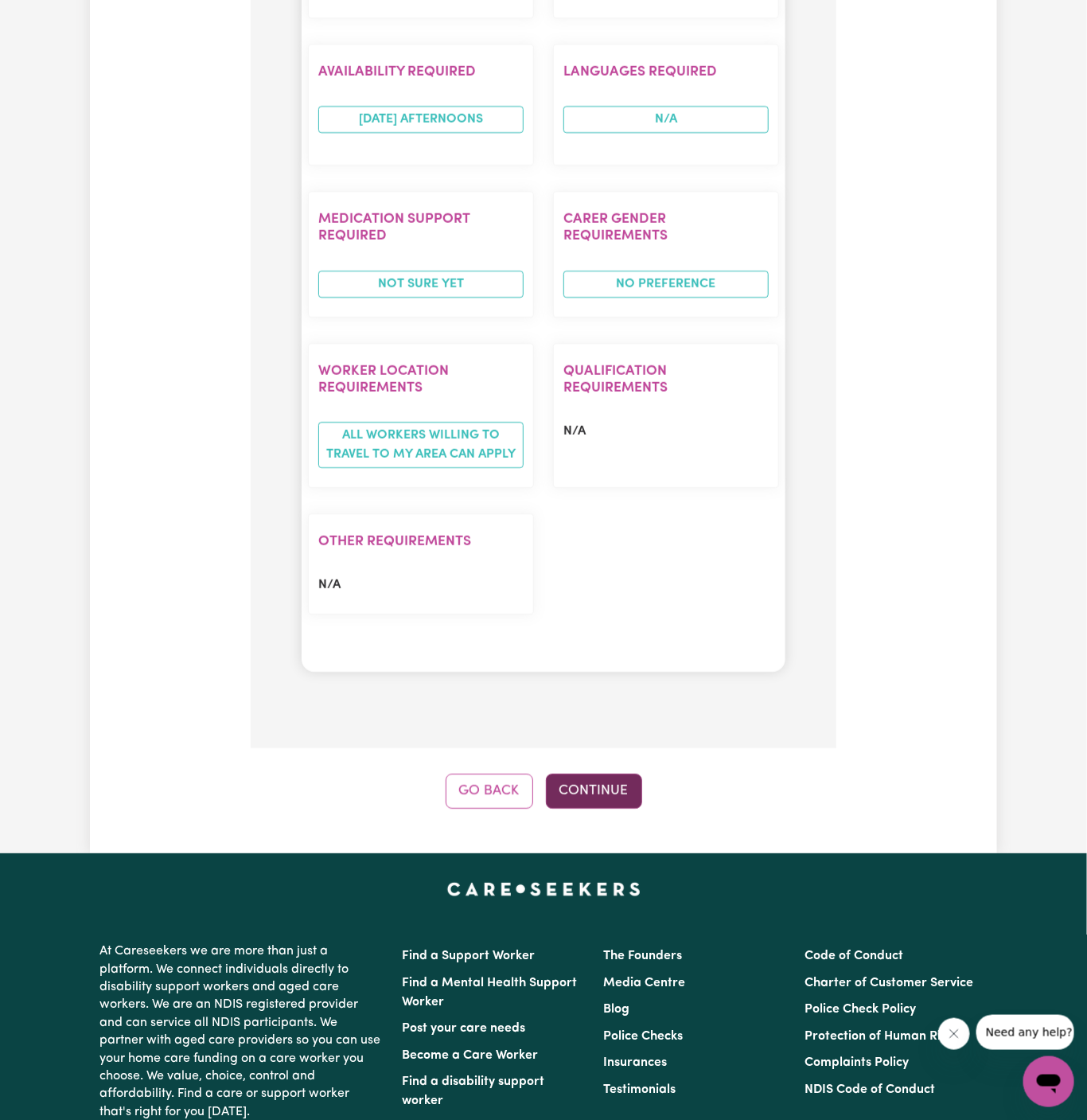
click at [602, 774] on button "Continue" at bounding box center [593, 791] width 96 height 35
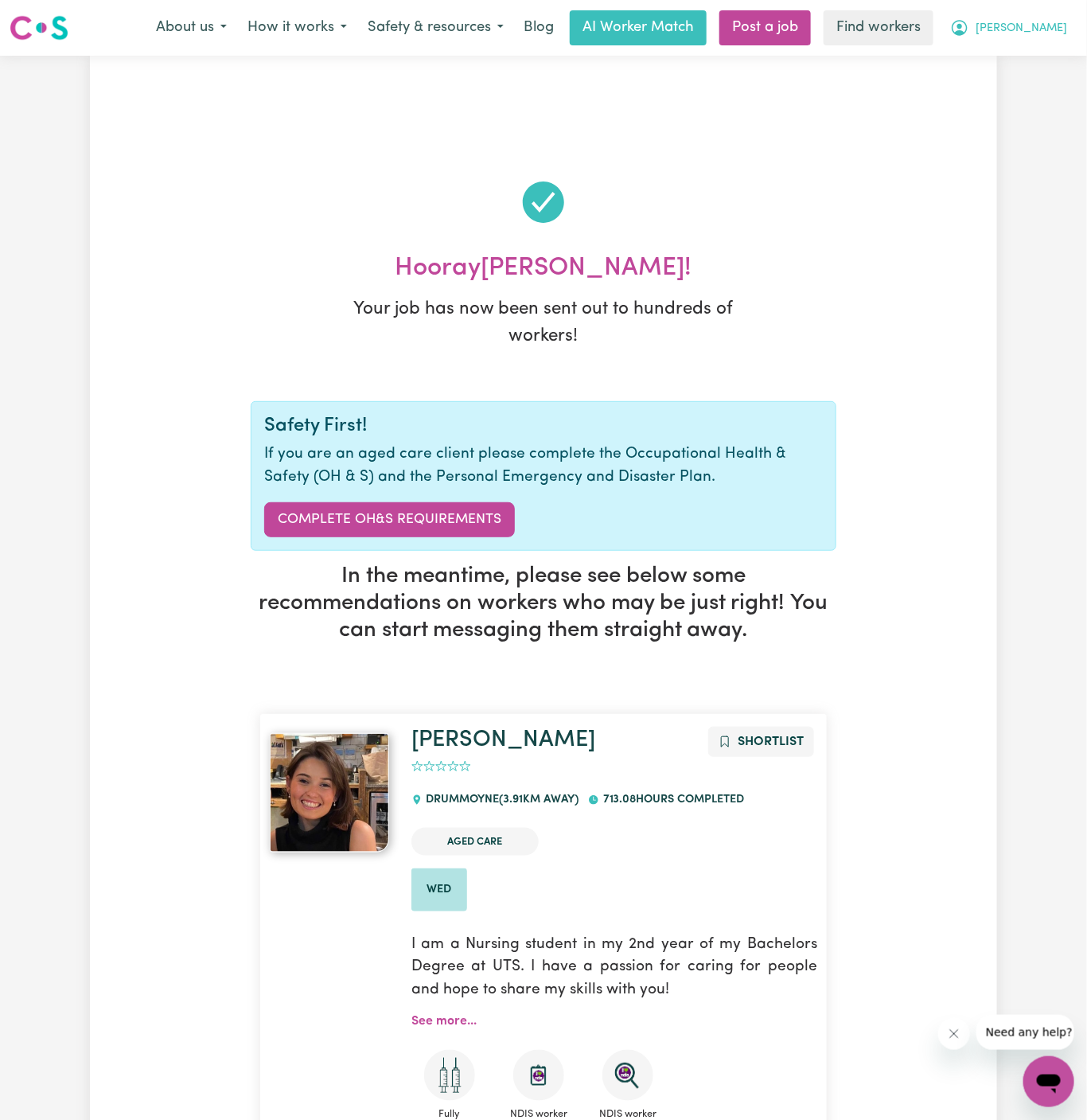
click at [1035, 30] on span "[PERSON_NAME]" at bounding box center [1022, 29] width 92 height 18
click at [1026, 70] on link "My Dashboard" at bounding box center [1014, 62] width 125 height 30
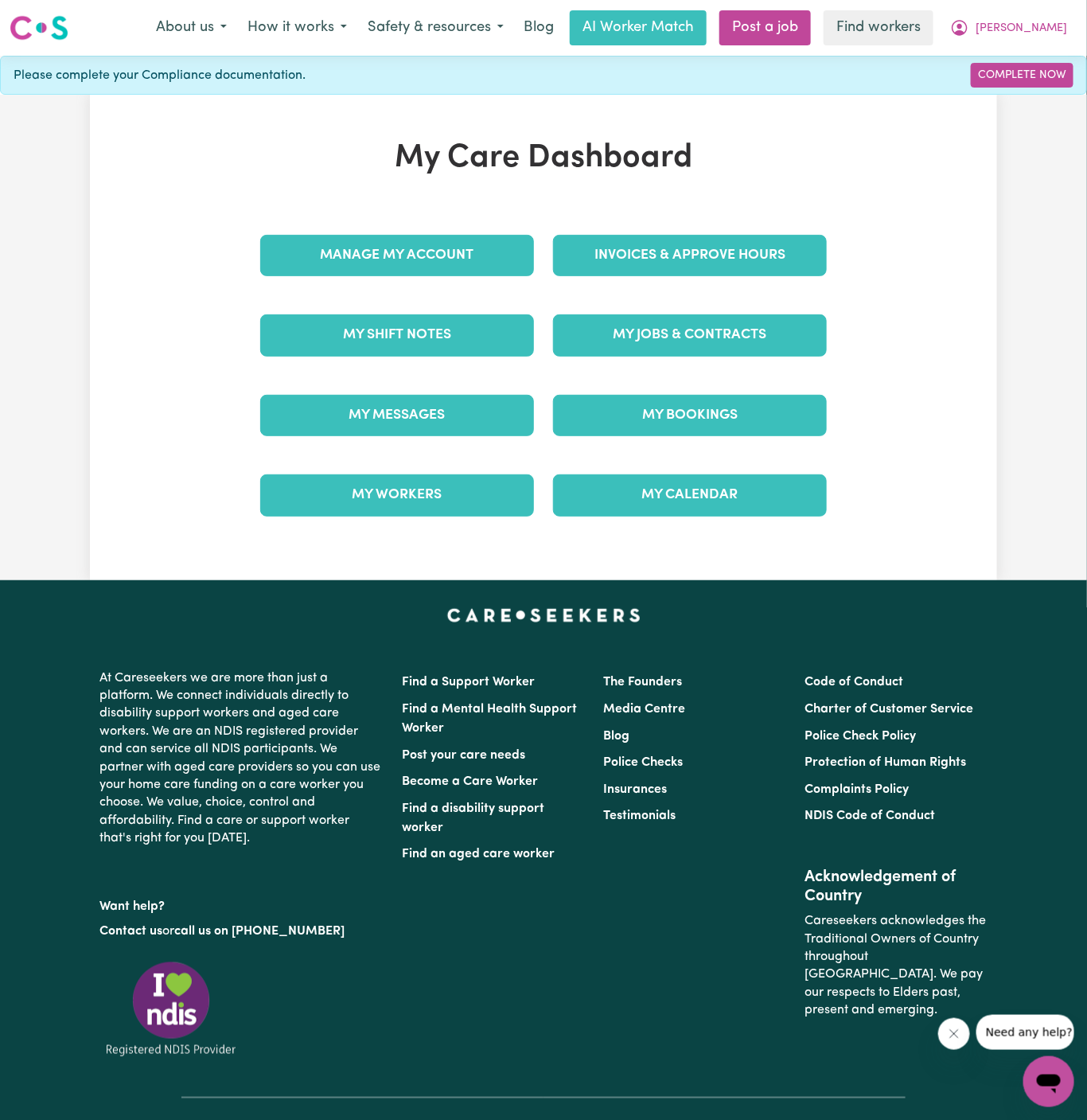
click at [435, 202] on div "My Care Dashboard Manage My Account Invoices & Approve Hours My Shift Notes My …" at bounding box center [543, 337] width 605 height 397
click at [428, 269] on link "Manage My Account" at bounding box center [397, 255] width 274 height 42
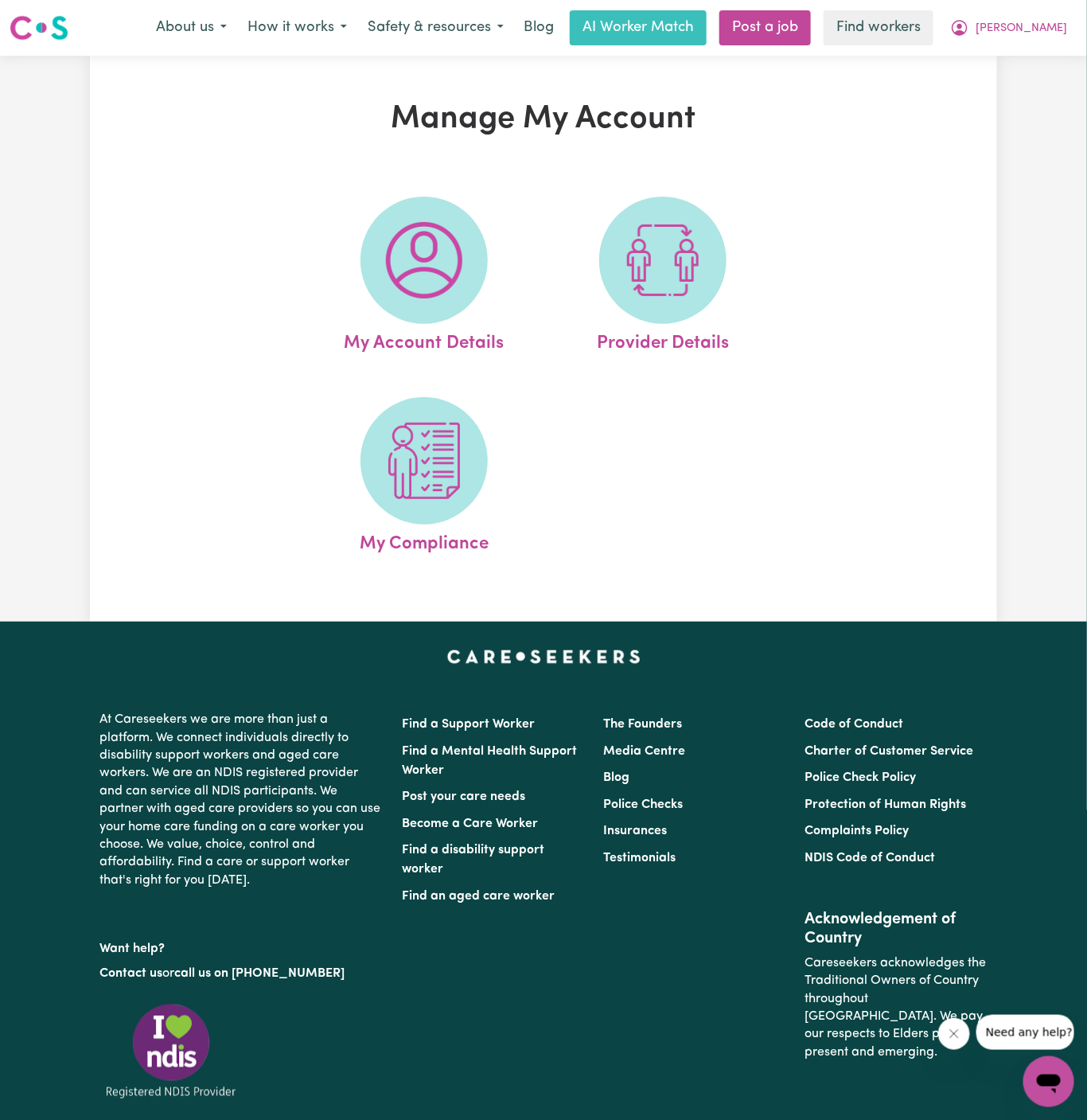
click at [428, 269] on img at bounding box center [424, 260] width 77 height 77
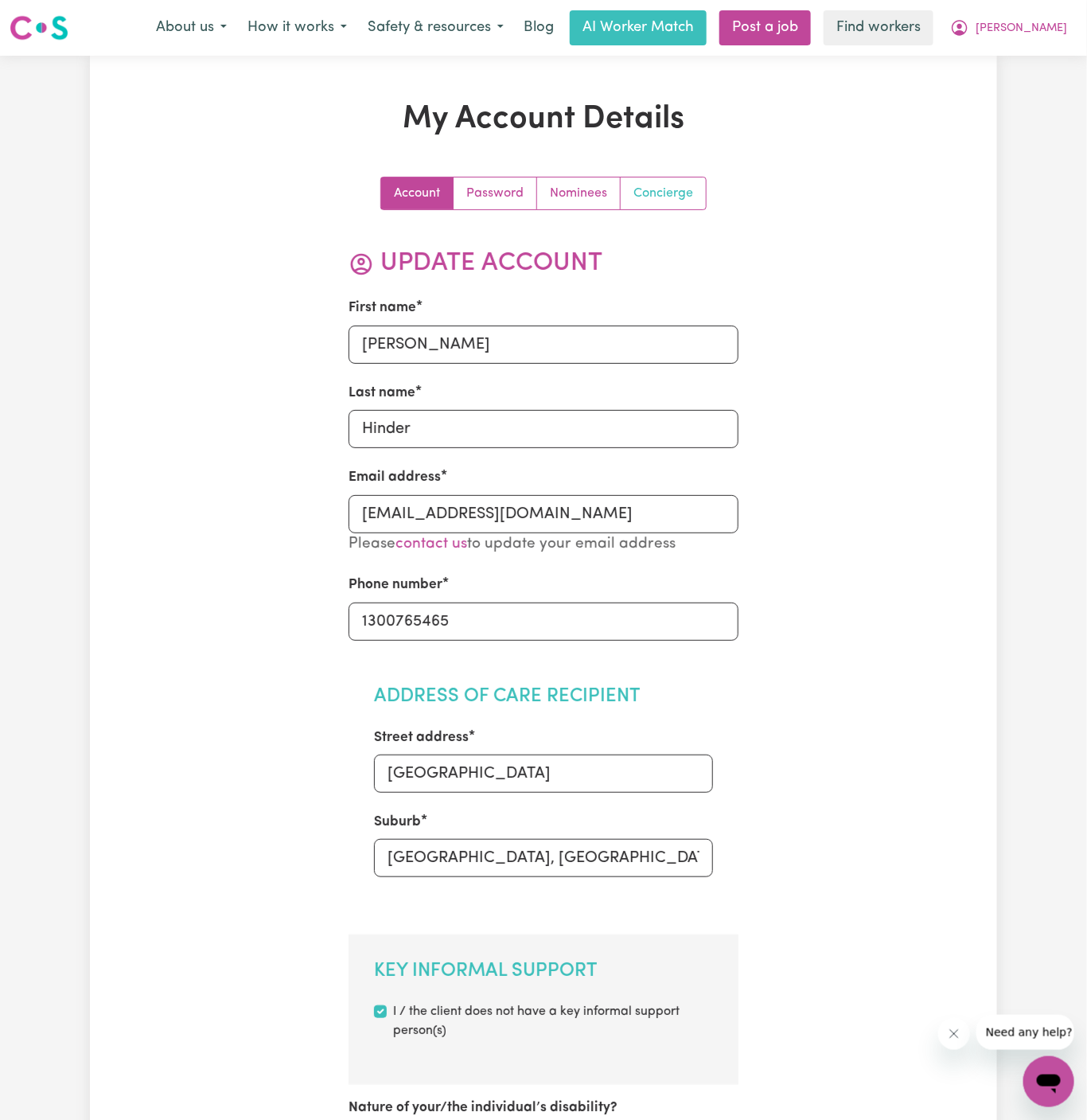
click at [679, 197] on link "Concierge" at bounding box center [663, 193] width 85 height 32
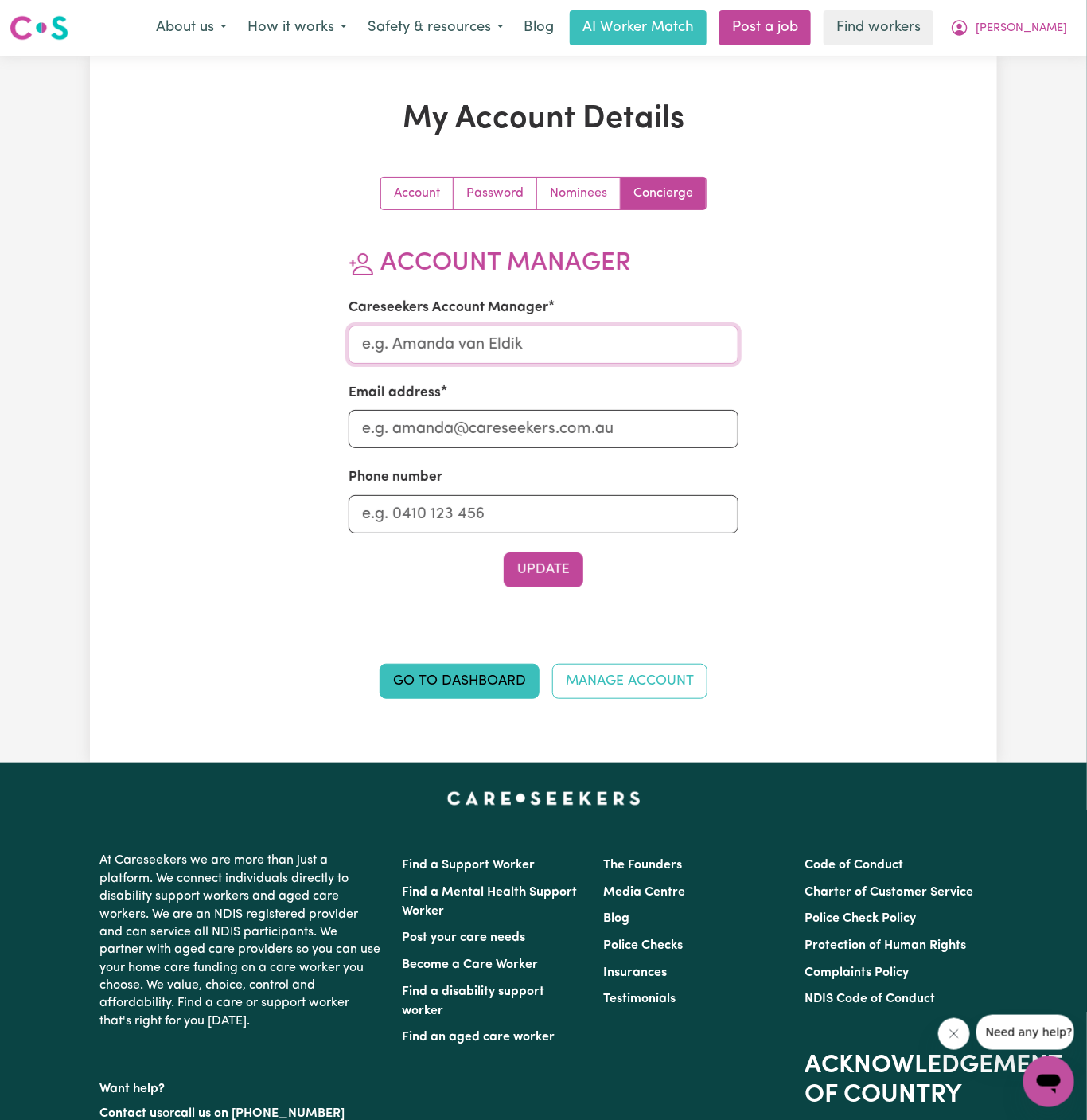
click at [584, 330] on input "Careseekers Account Manager" at bounding box center [544, 344] width 390 height 38
type input "Dyan"
click at [534, 414] on input "Email address" at bounding box center [544, 428] width 390 height 38
type input "dyan@careseekers.com.au"
click at [559, 495] on input "Phone number" at bounding box center [544, 513] width 390 height 38
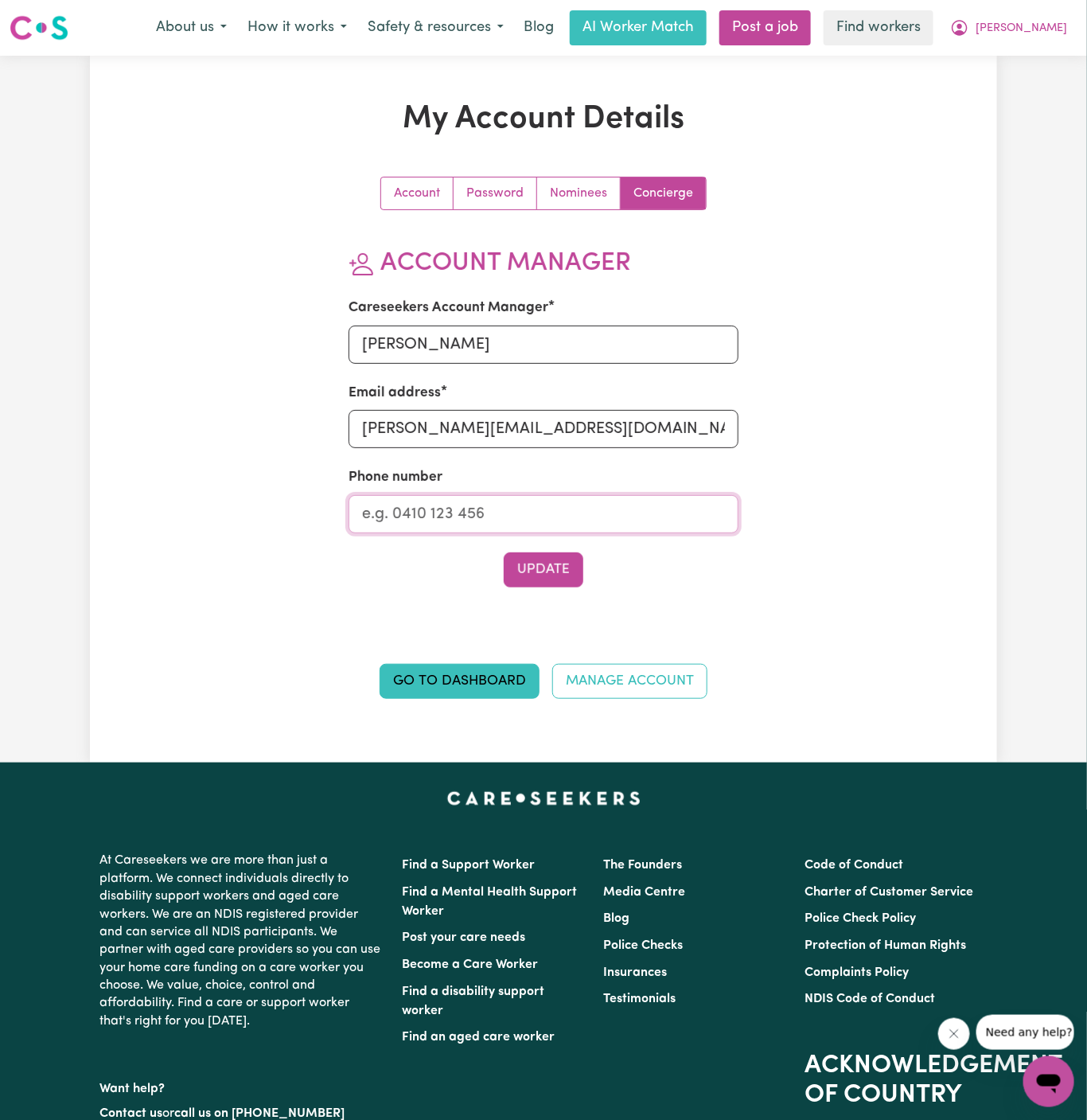
click at [559, 510] on input "Phone number" at bounding box center [544, 513] width 390 height 38
click at [528, 524] on input "d" at bounding box center [544, 513] width 390 height 38
type input "1300765465"
click at [540, 577] on button "Update" at bounding box center [543, 570] width 79 height 35
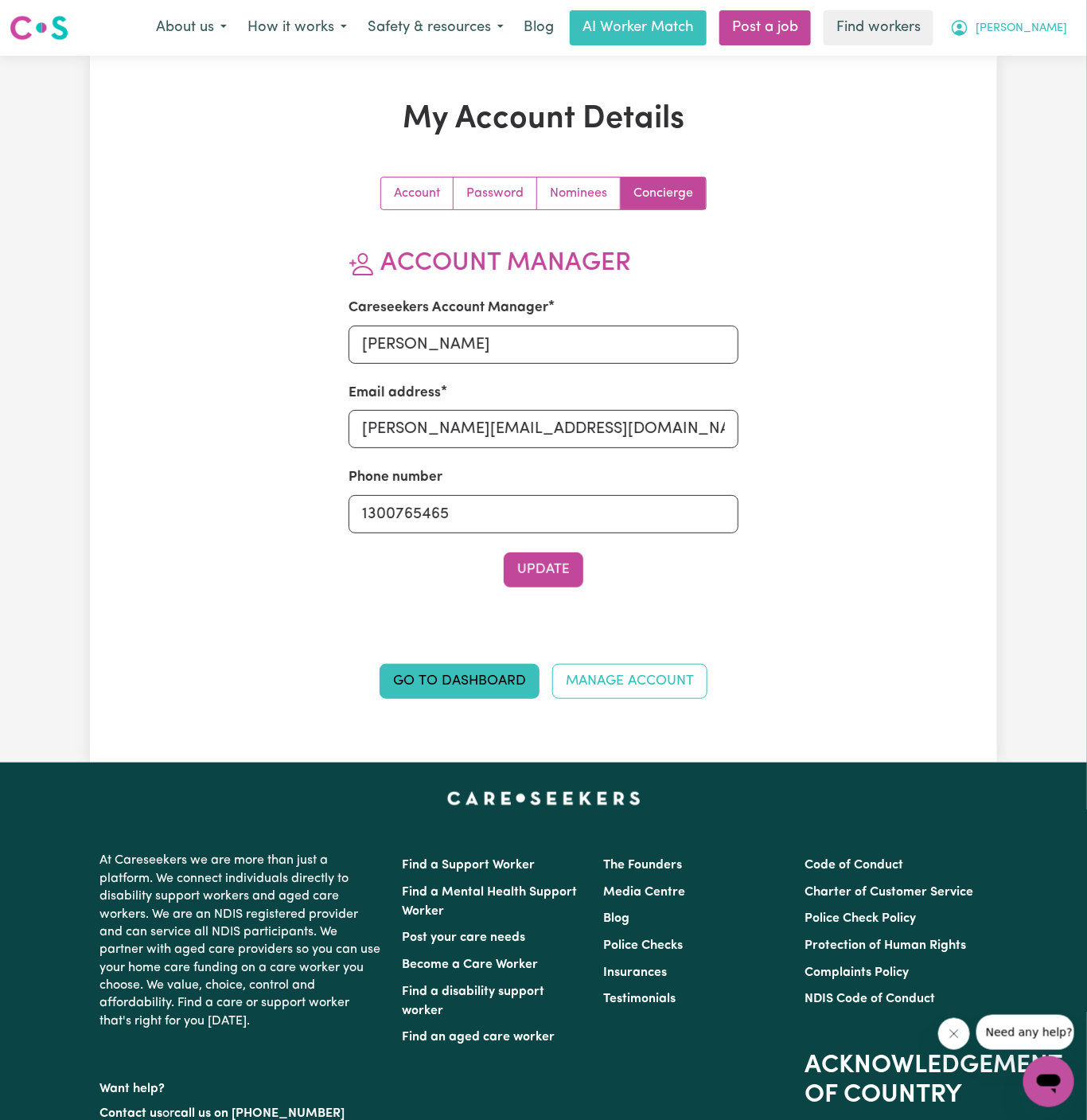
click at [1020, 21] on button "[PERSON_NAME]" at bounding box center [1008, 28] width 138 height 34
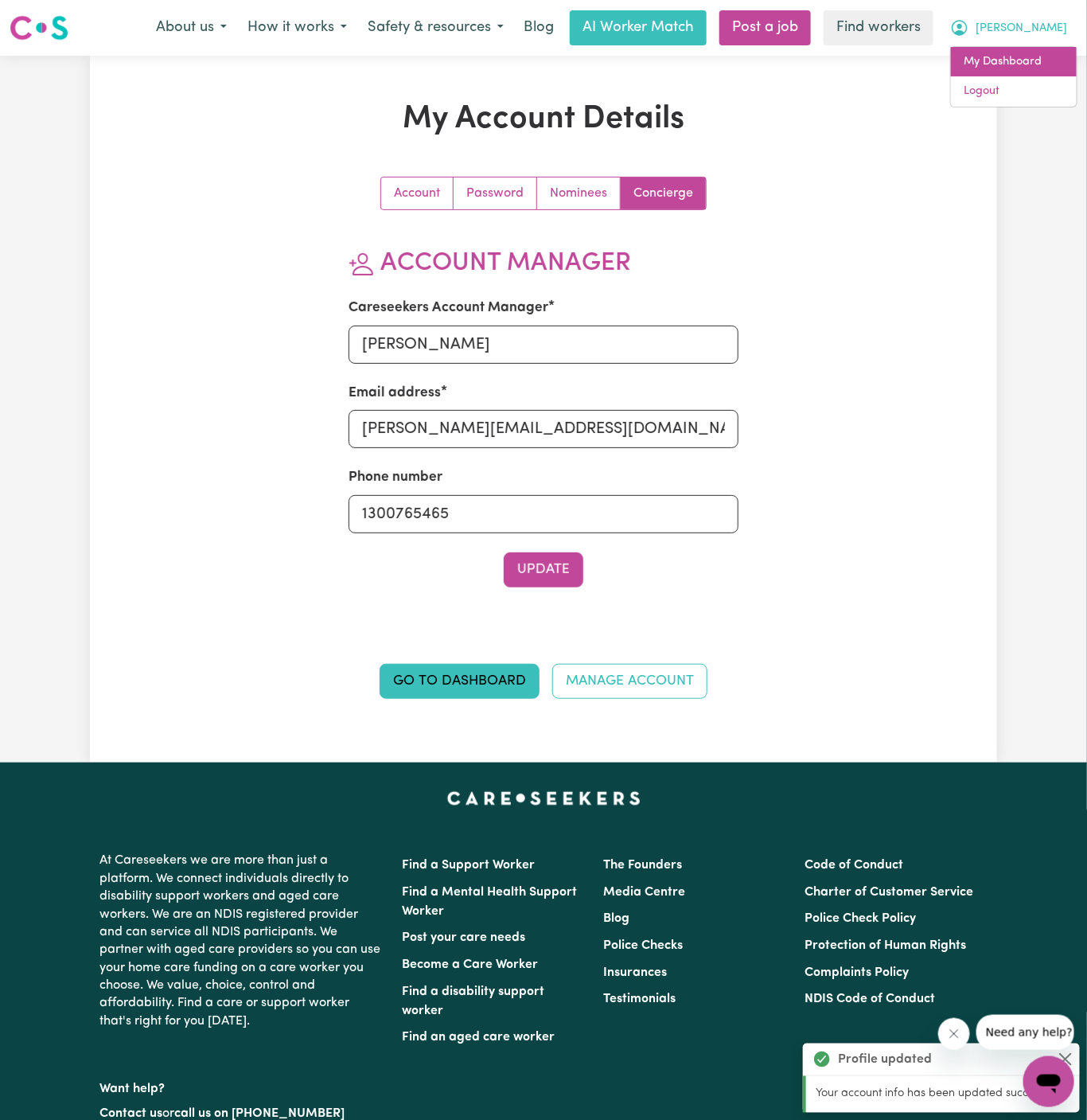
click at [1020, 58] on link "My Dashboard" at bounding box center [1014, 62] width 125 height 30
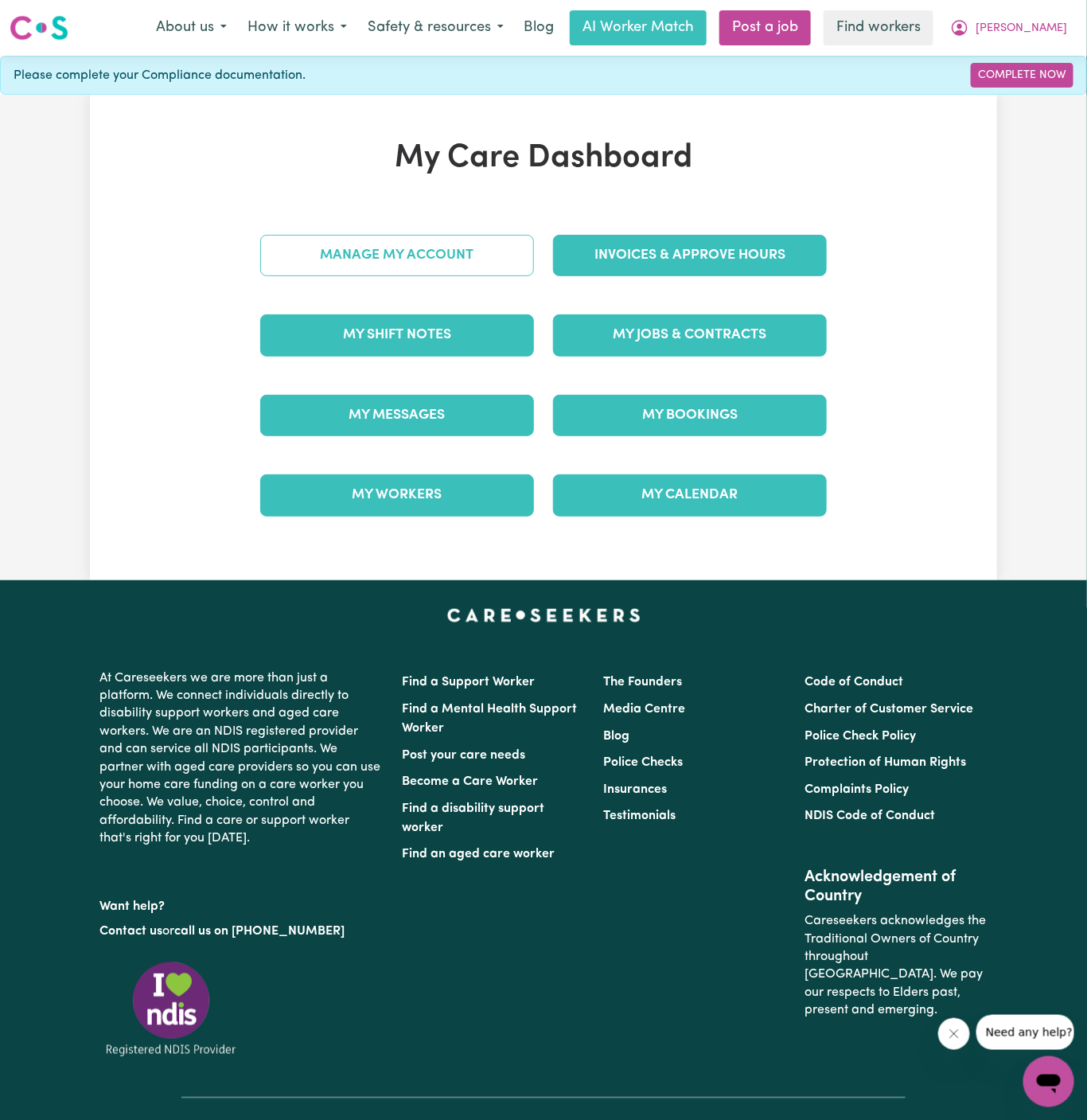
click at [398, 272] on link "Manage My Account" at bounding box center [397, 255] width 274 height 42
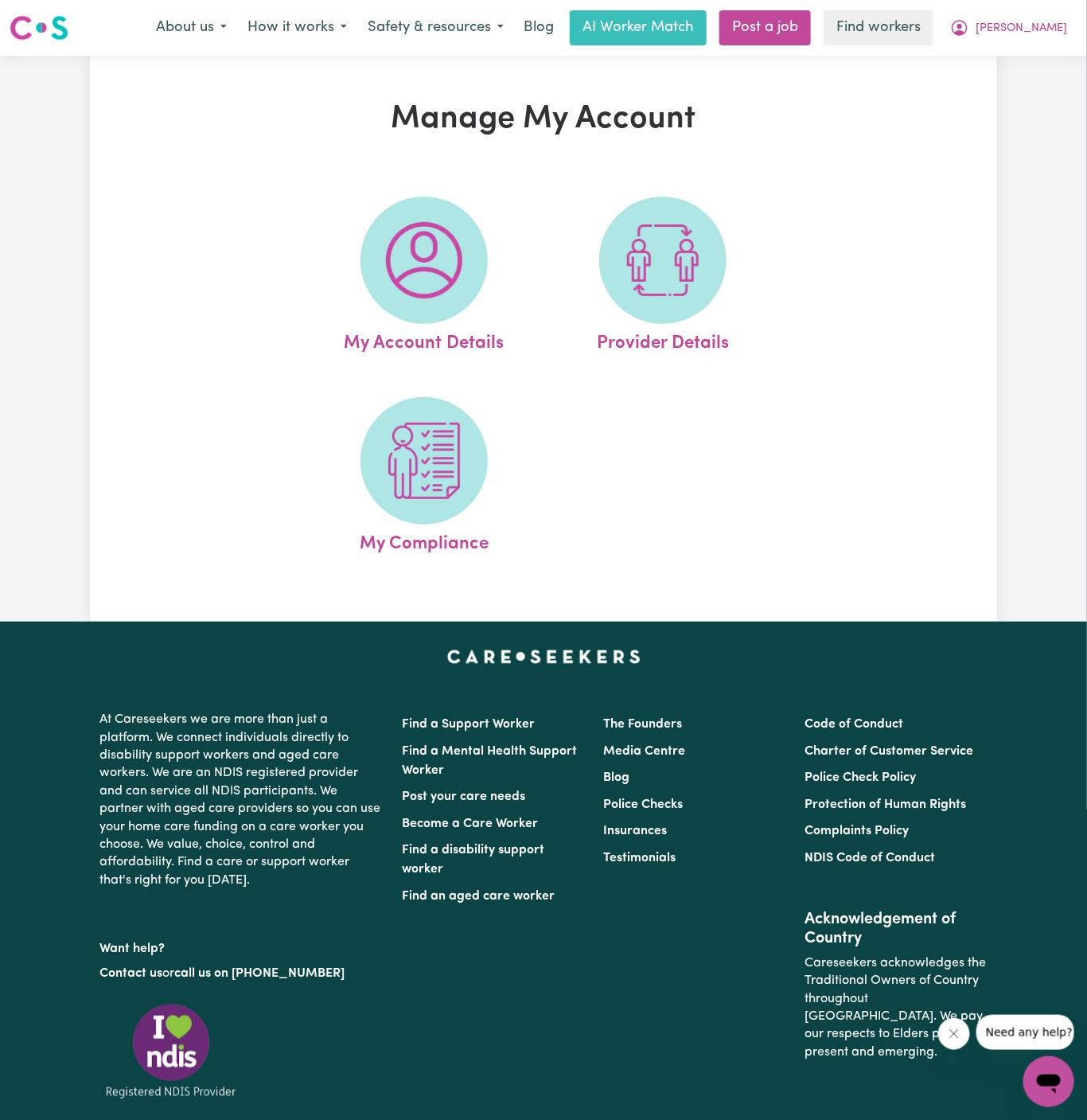
click at [398, 272] on img at bounding box center [424, 260] width 77 height 77
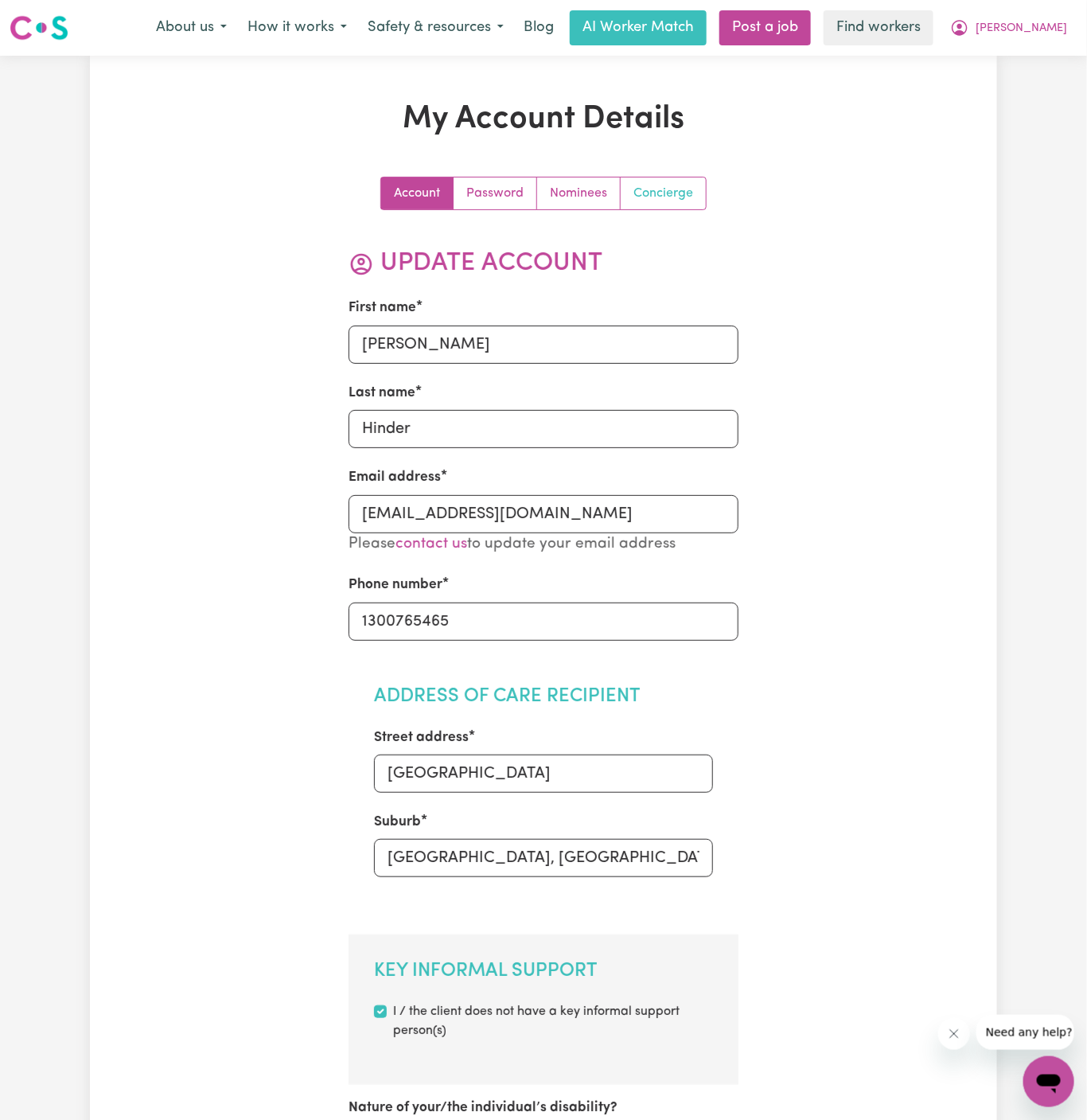
click at [684, 183] on link "Concierge" at bounding box center [663, 193] width 85 height 32
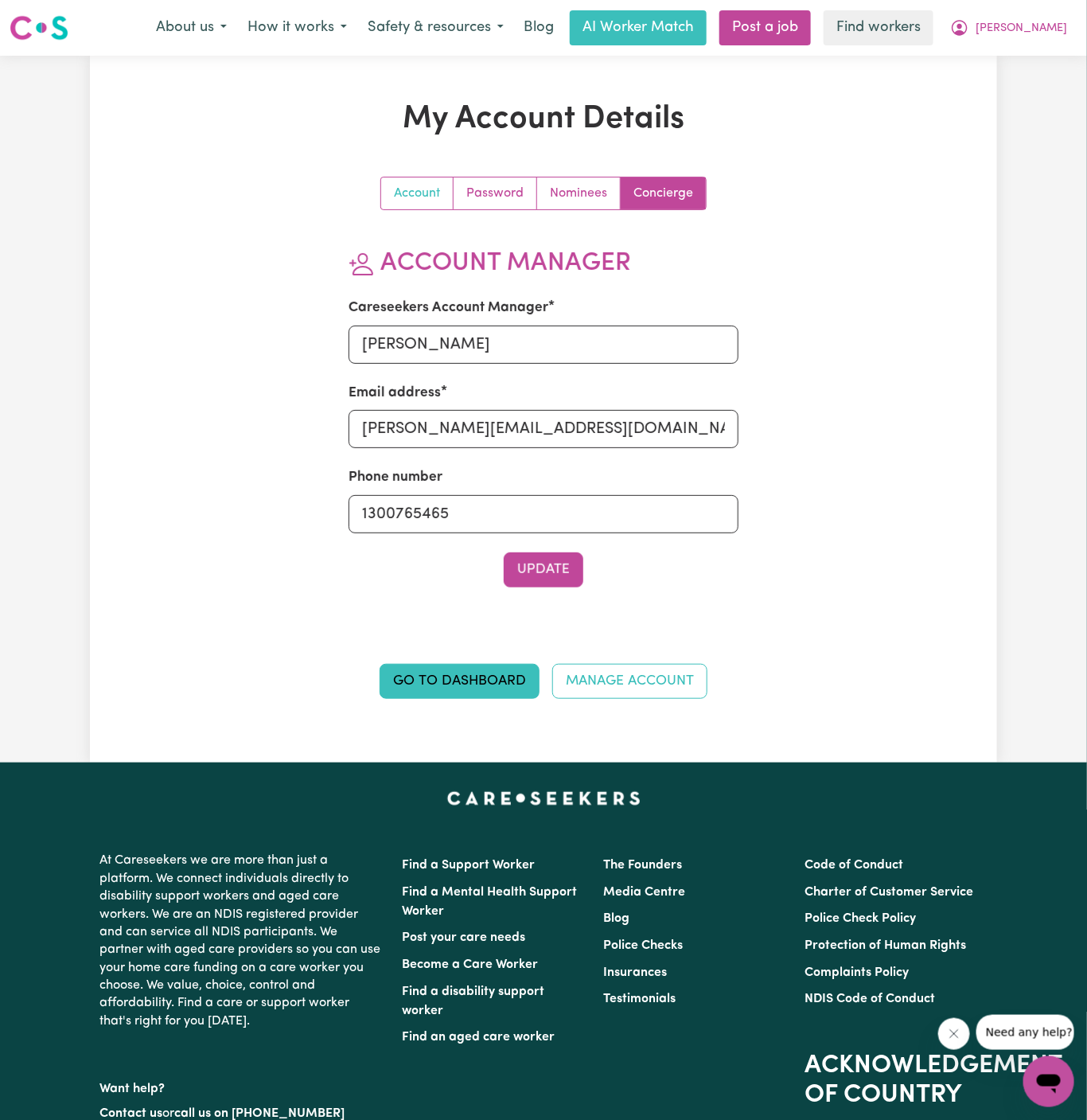
click at [438, 197] on link "Account" at bounding box center [418, 193] width 72 height 32
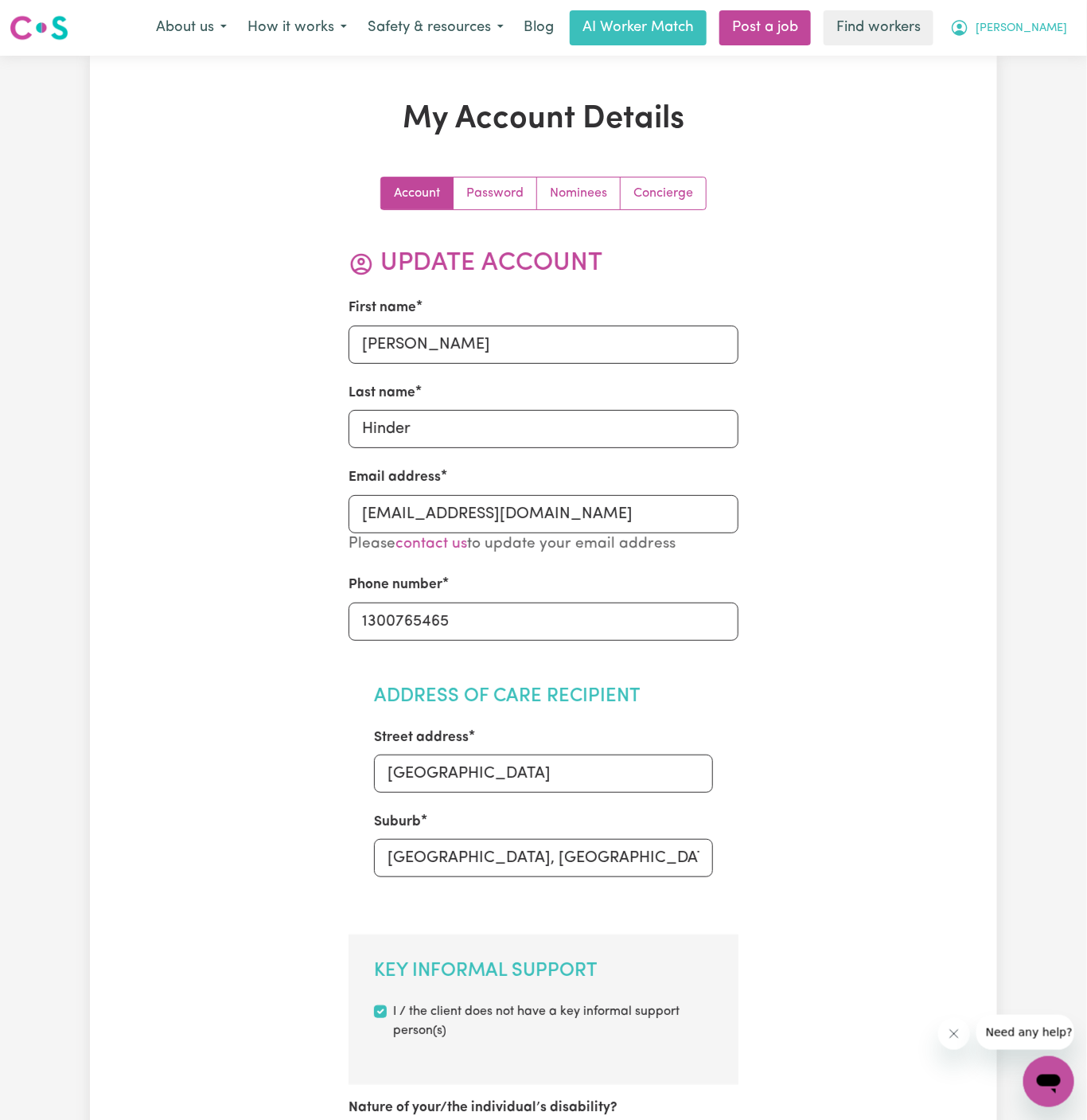
click at [1050, 23] on span "[PERSON_NAME]" at bounding box center [1022, 29] width 92 height 18
click at [1043, 55] on link "My Dashboard" at bounding box center [1014, 62] width 125 height 30
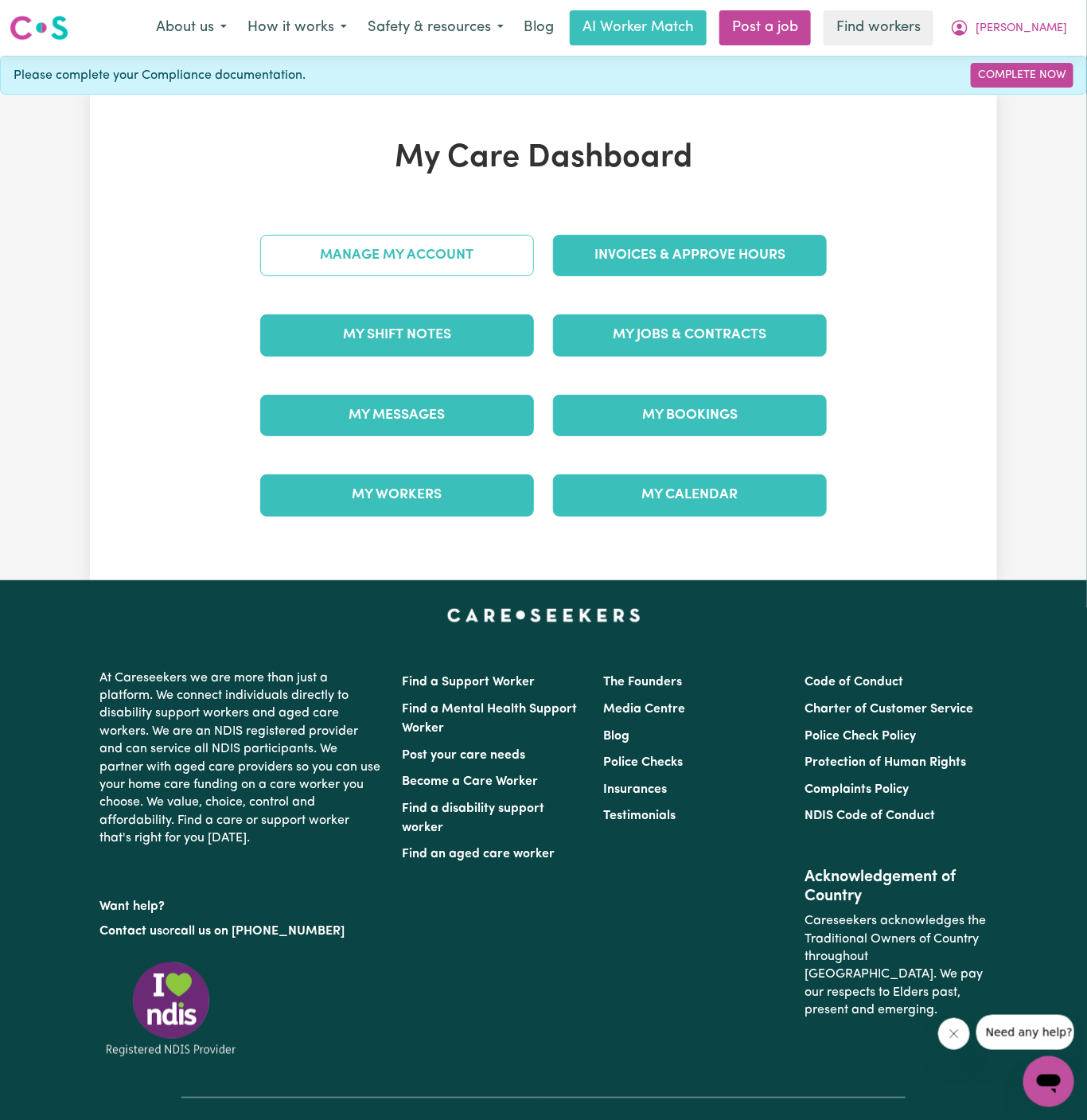
click at [470, 246] on link "Manage My Account" at bounding box center [397, 255] width 274 height 42
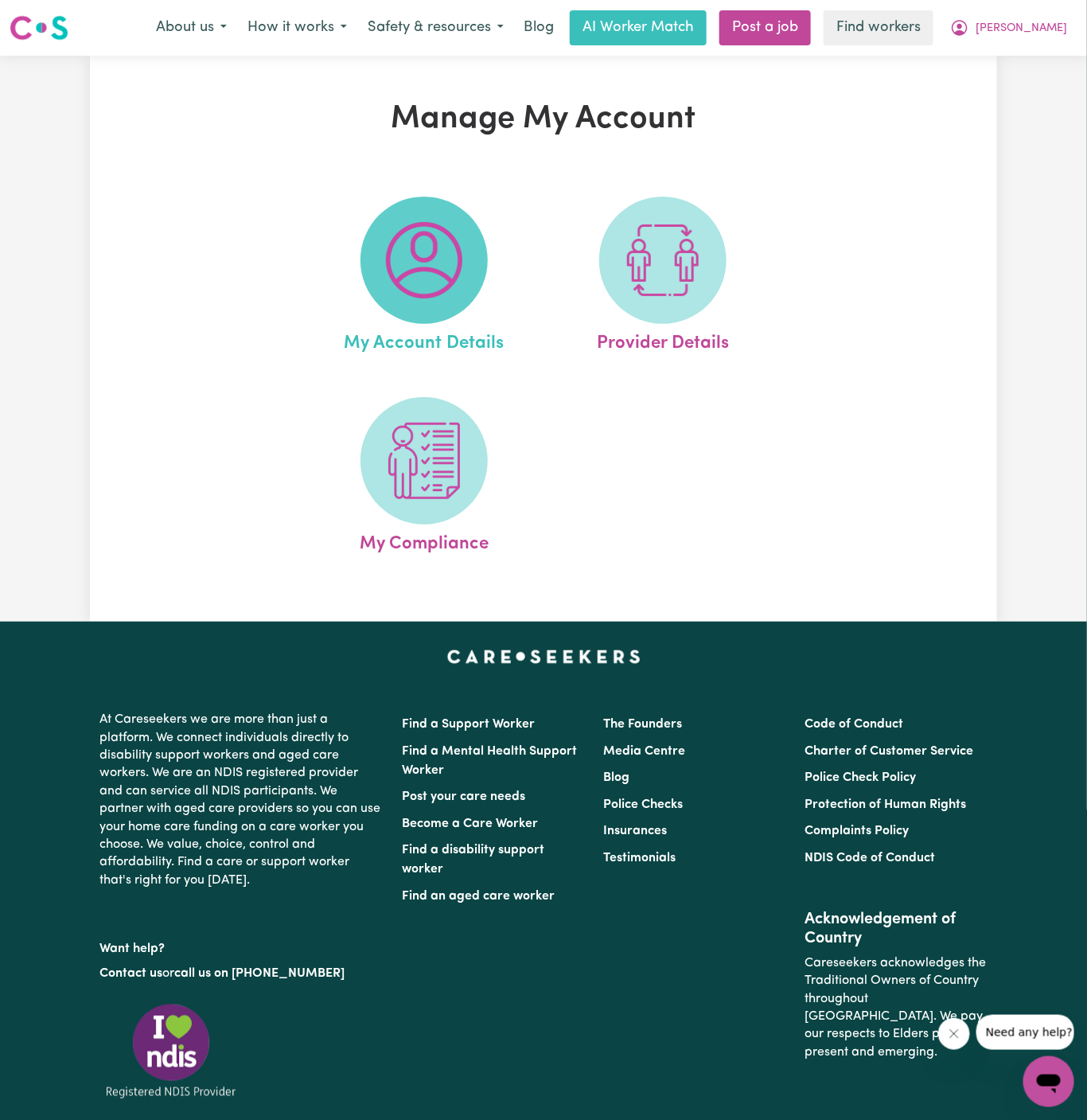
click at [423, 285] on img at bounding box center [424, 260] width 77 height 77
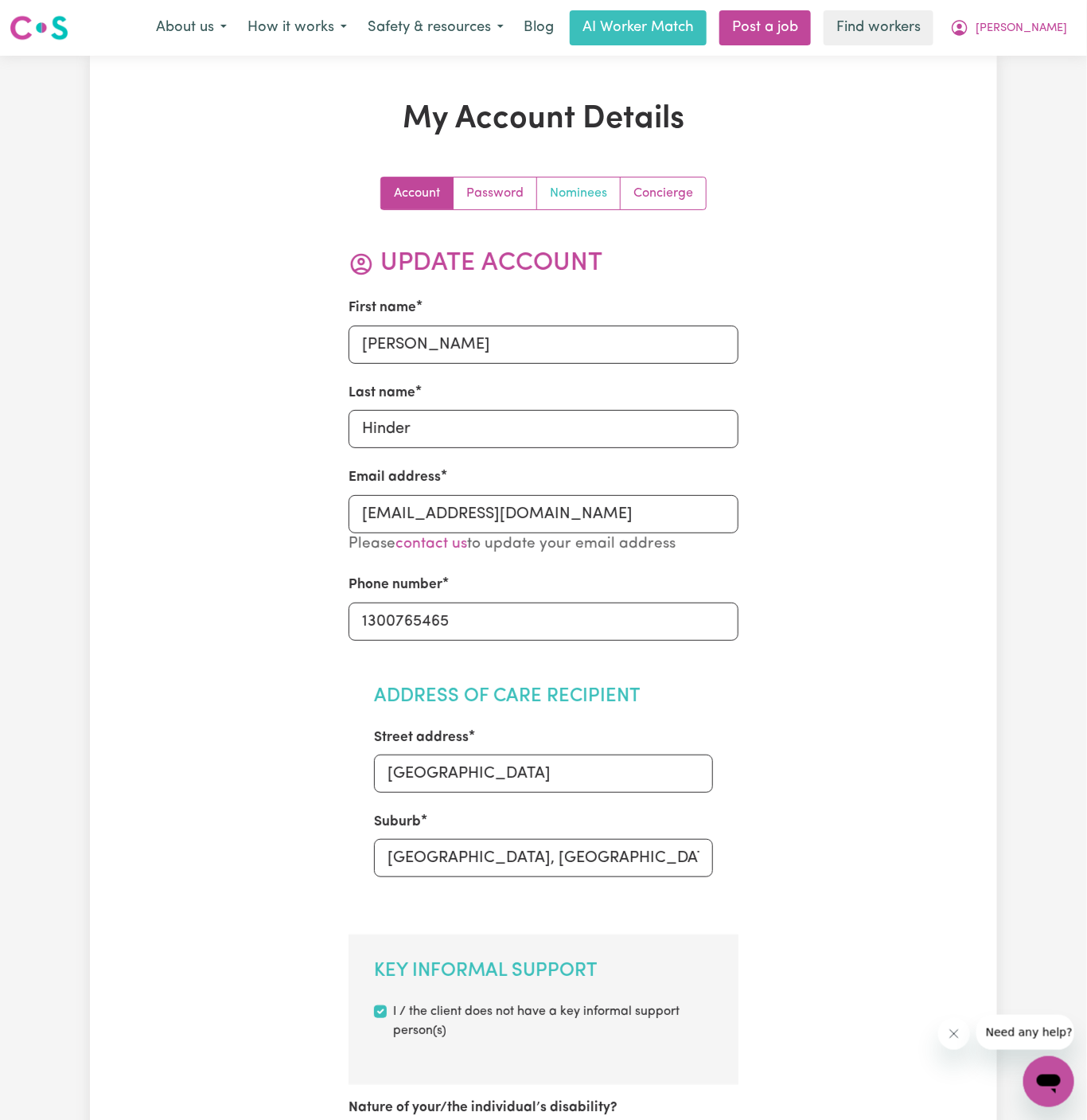
click at [580, 203] on link "Nominees" at bounding box center [578, 193] width 84 height 32
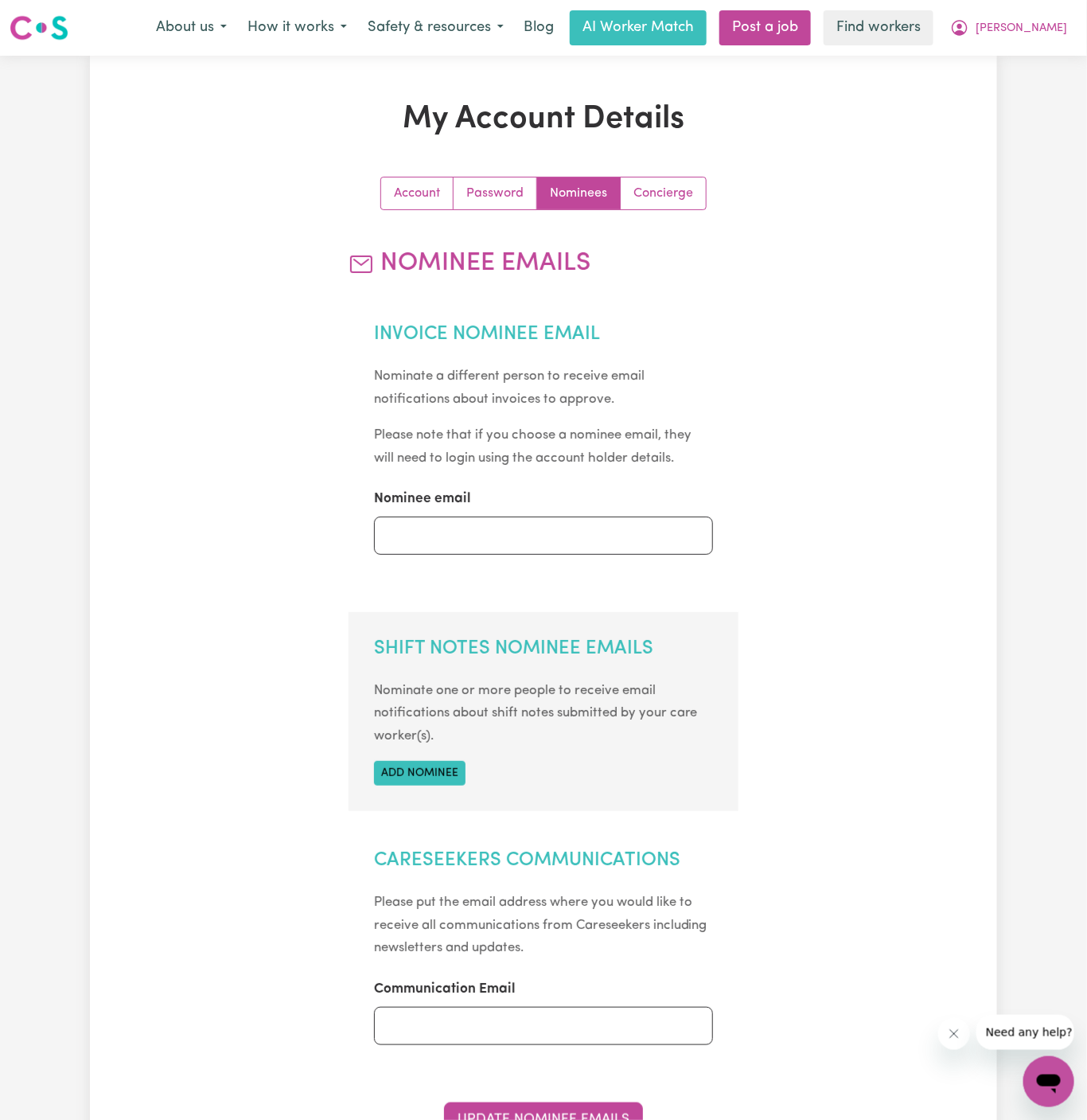
click at [418, 784] on section "Shift Notes Nominee Emails Nominate one or more people to receive email notific…" at bounding box center [544, 711] width 390 height 199
click at [434, 770] on button "Add nominee" at bounding box center [420, 773] width 92 height 25
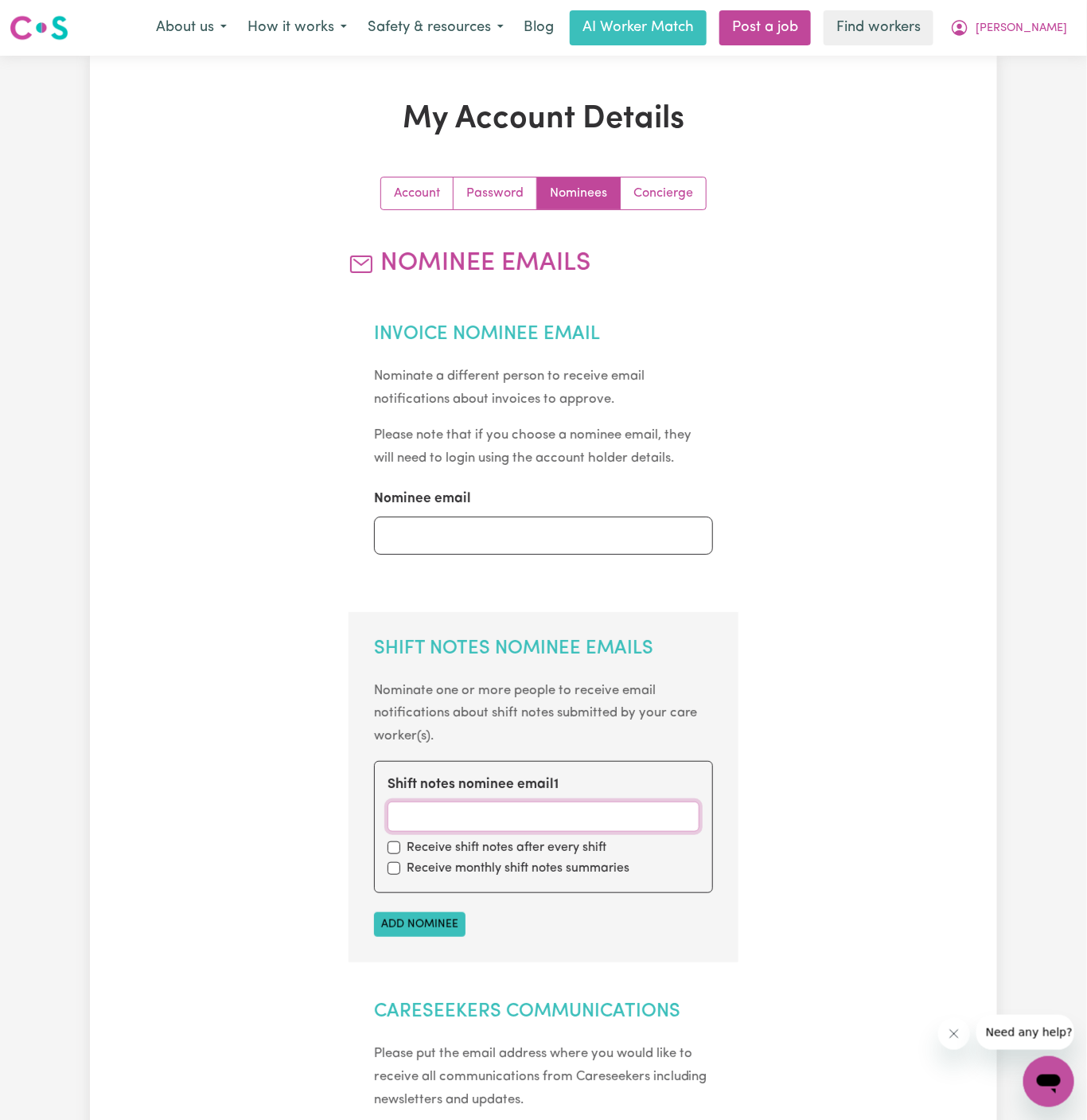
click at [453, 806] on input "Shift notes nominee email 1" at bounding box center [544, 816] width 313 height 30
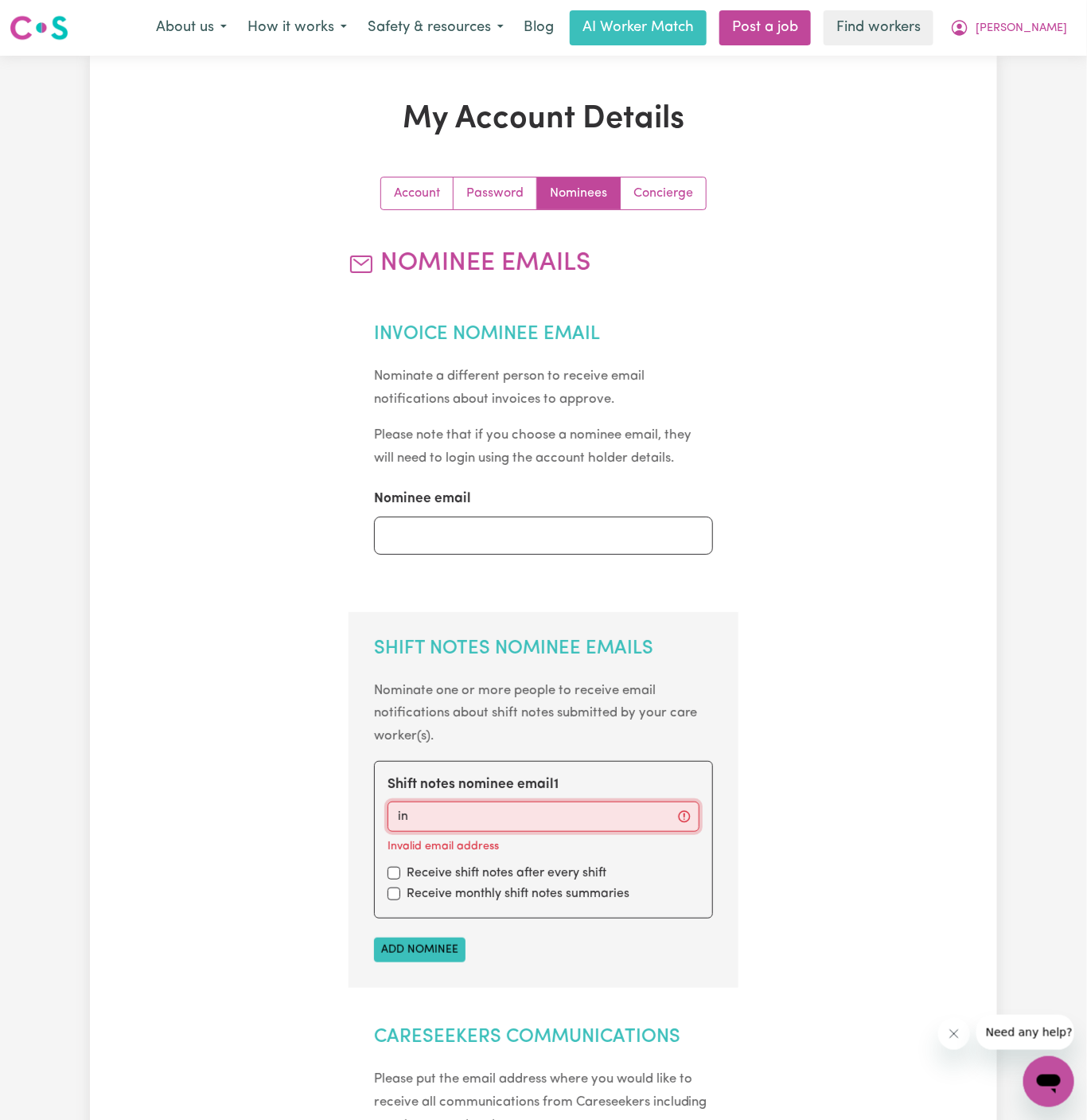
type input "info@vitalityclub.com.au"
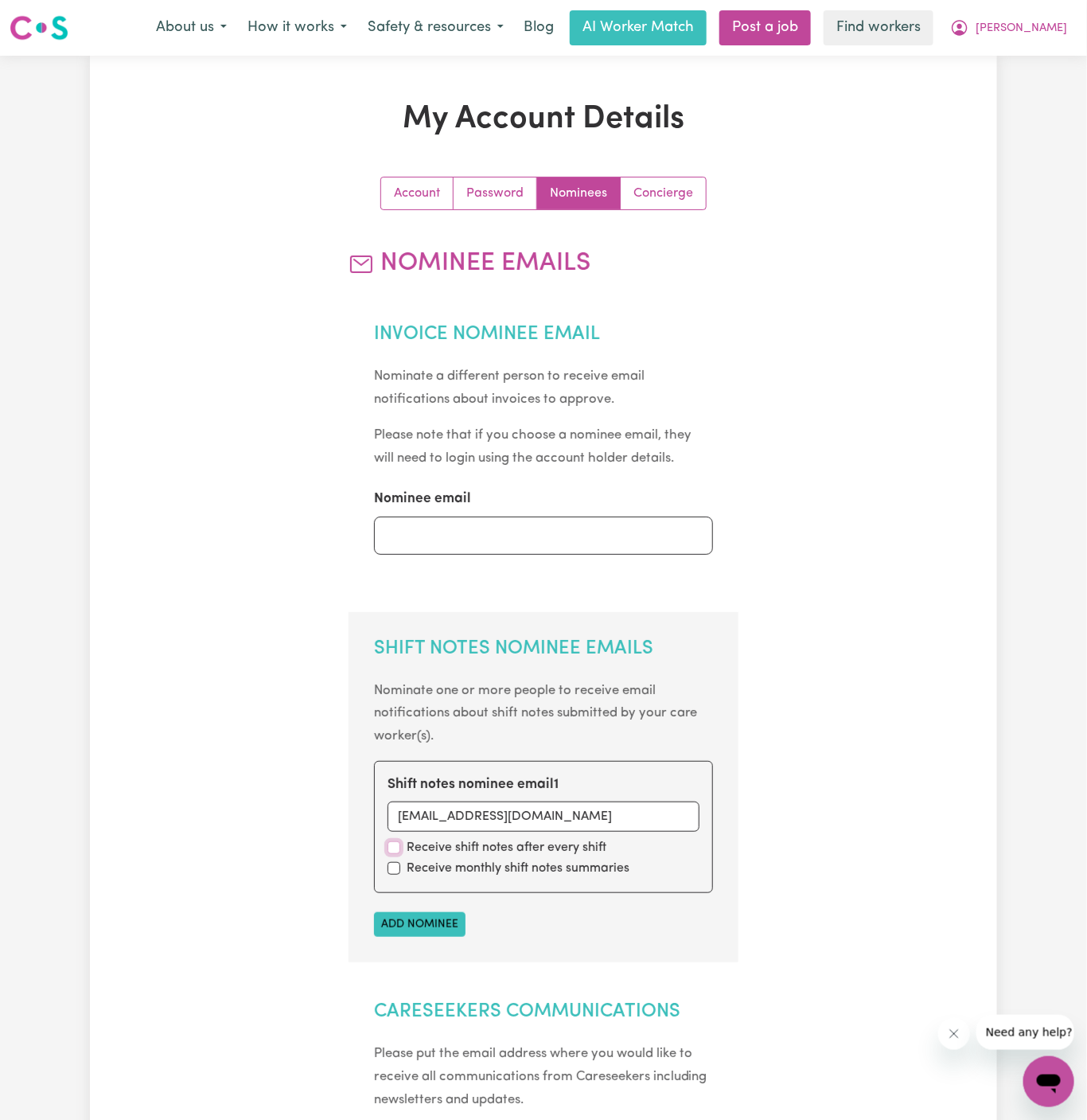
click at [398, 842] on input "checkbox" at bounding box center [394, 847] width 12 height 12
checkbox input "true"
click at [398, 860] on div "Receive monthly shift notes summaries" at bounding box center [544, 868] width 313 height 19
click at [398, 870] on input "checkbox" at bounding box center [394, 868] width 12 height 12
checkbox input "true"
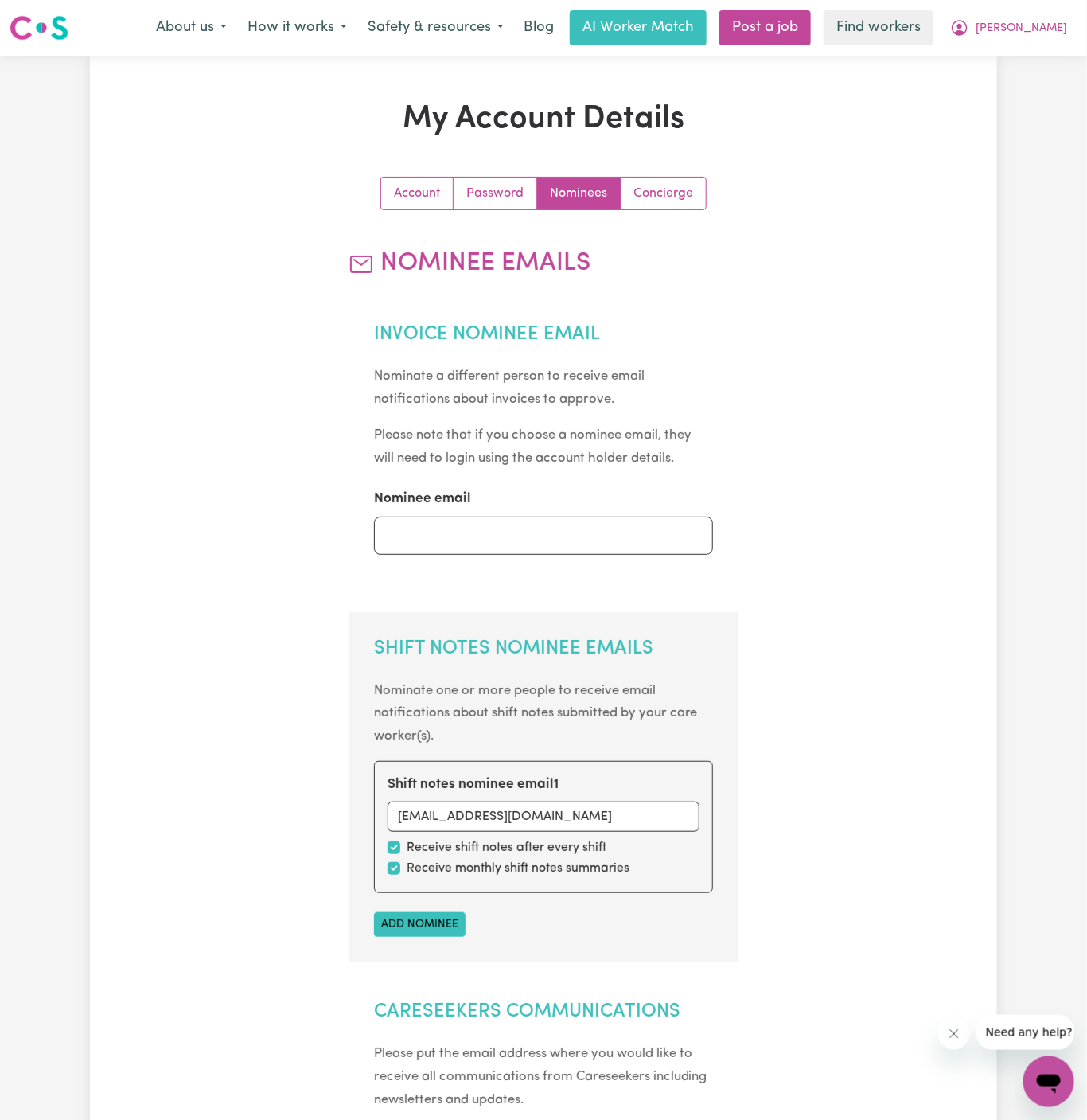
click at [439, 937] on section "Shift Notes Nominee Emails Nominate one or more people to receive email notific…" at bounding box center [544, 787] width 390 height 351
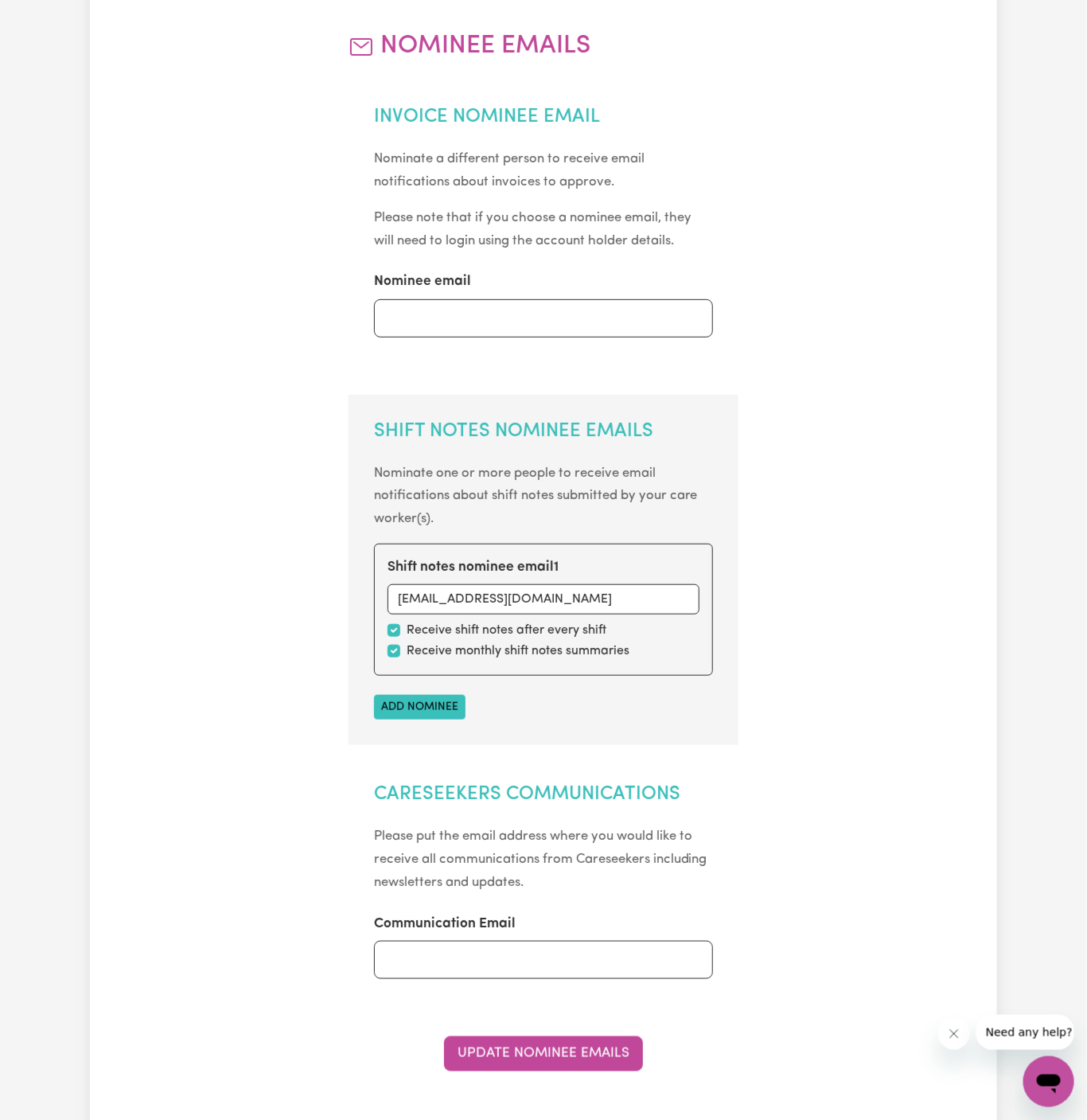
scroll to position [232, 0]
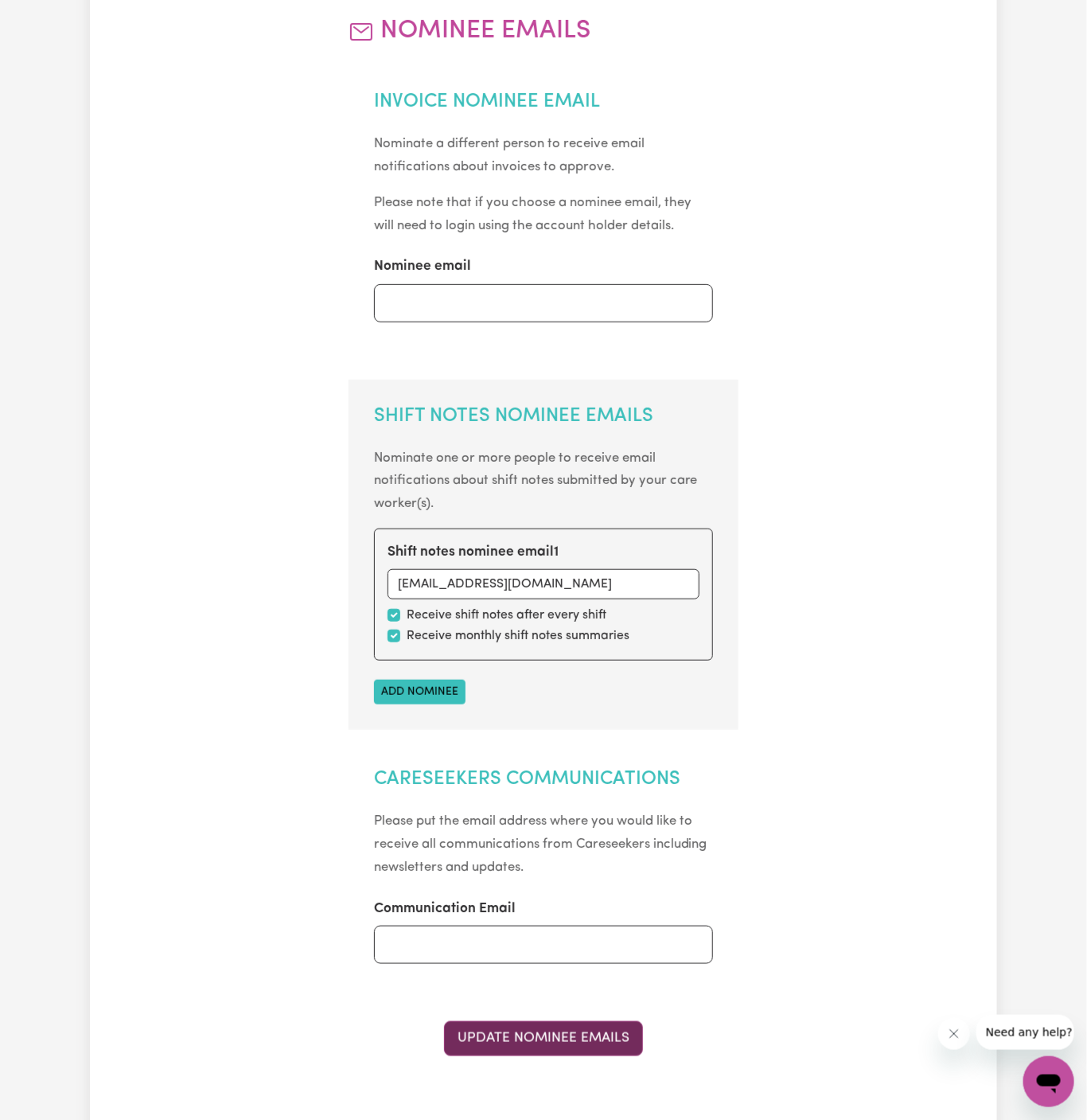
click at [593, 1050] on button "Update Nominee Emails" at bounding box center [543, 1039] width 199 height 35
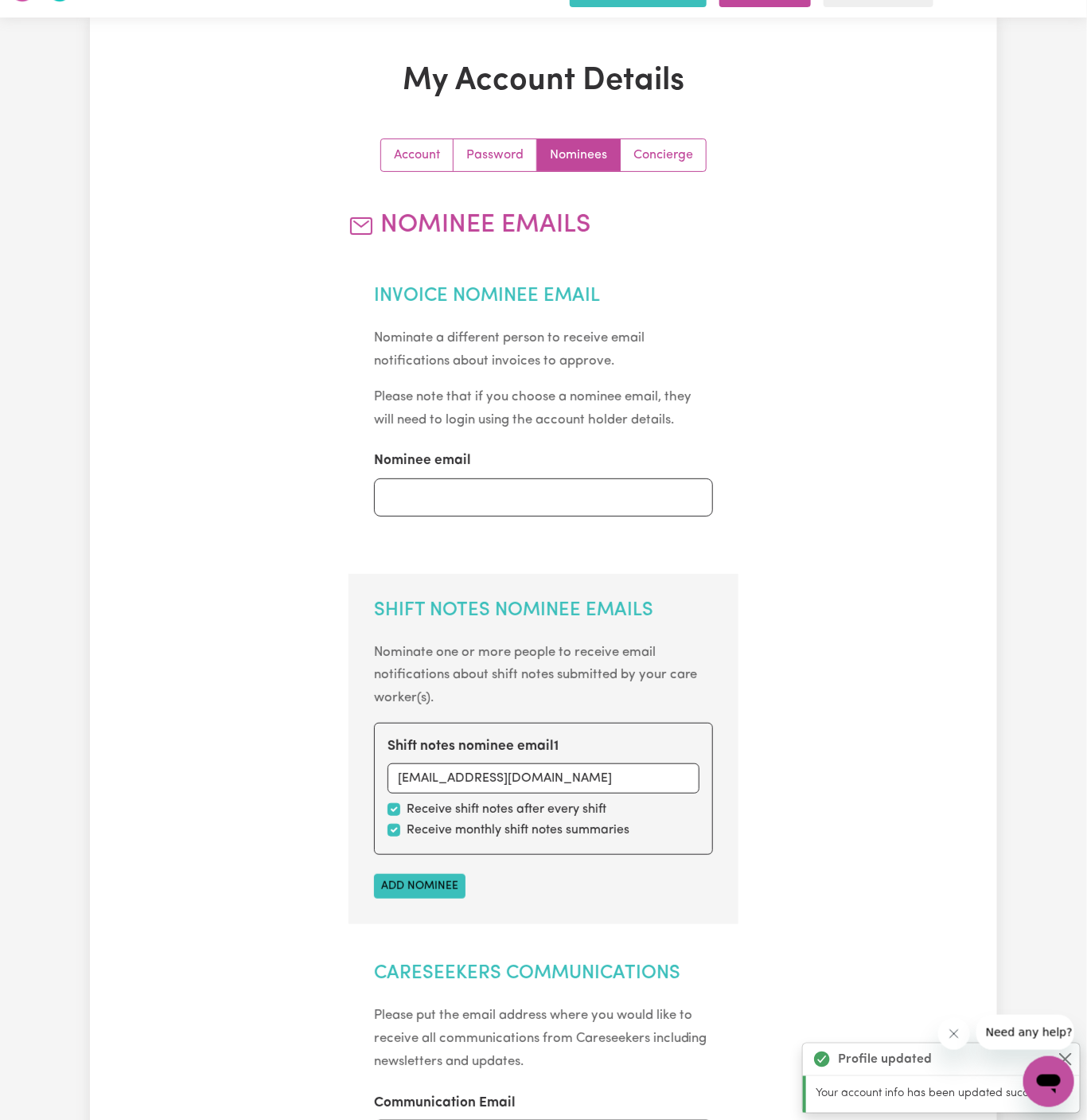
scroll to position [0, 0]
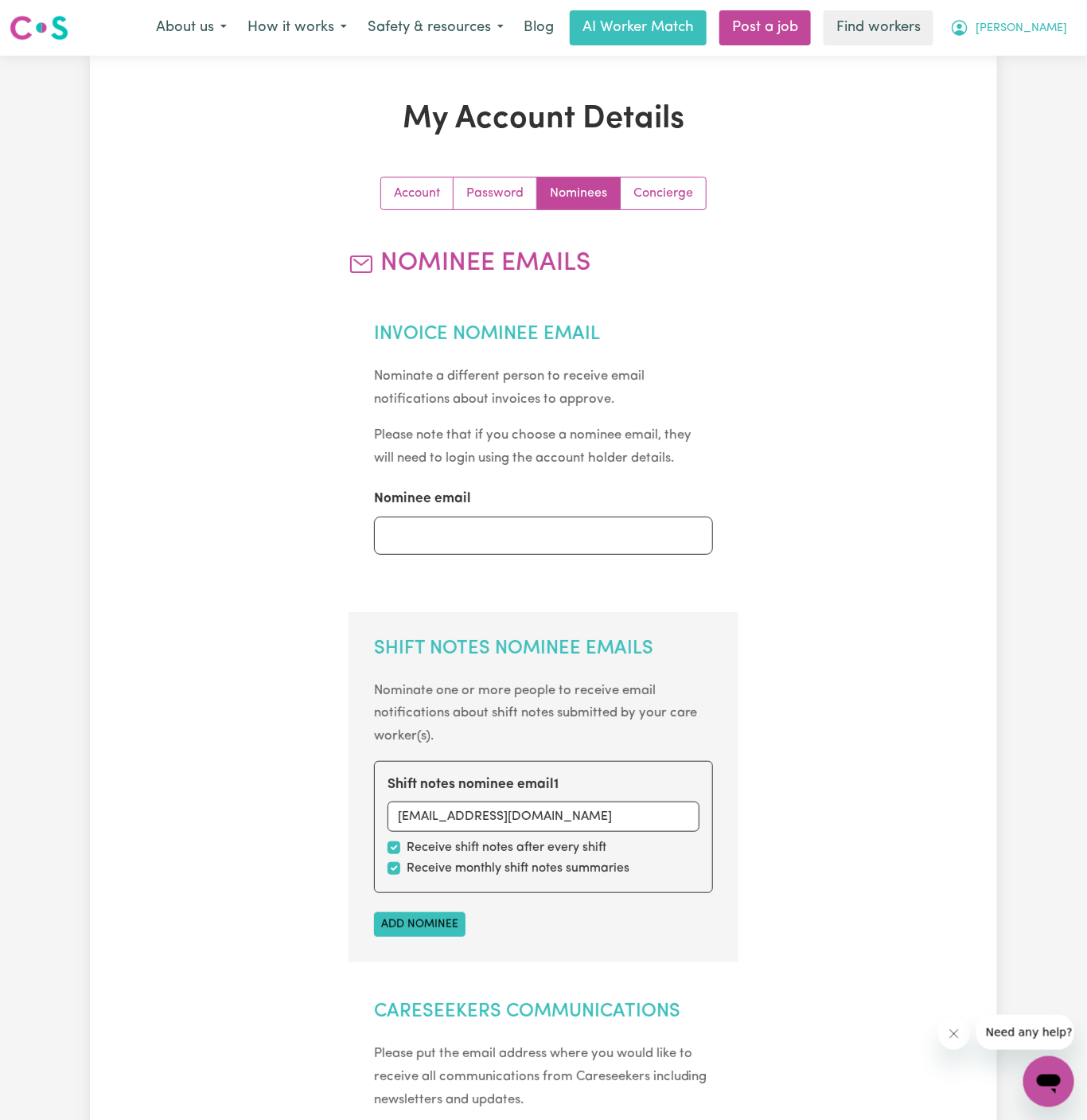
click at [1041, 28] on span "[PERSON_NAME]" at bounding box center [1022, 29] width 92 height 18
click at [1041, 64] on link "My Dashboard" at bounding box center [1014, 62] width 125 height 30
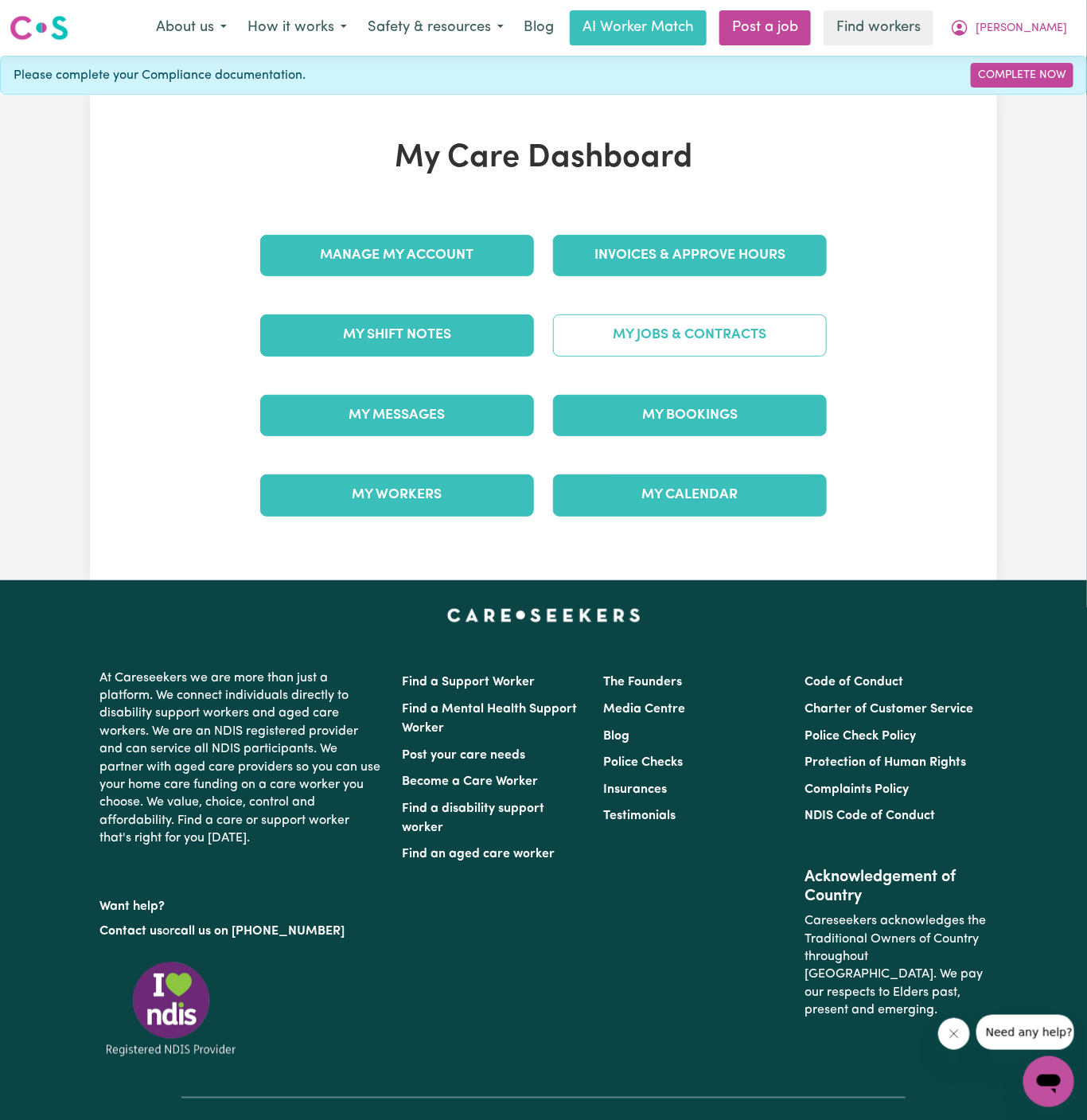
click at [716, 332] on link "My Jobs & Contracts" at bounding box center [690, 335] width 274 height 42
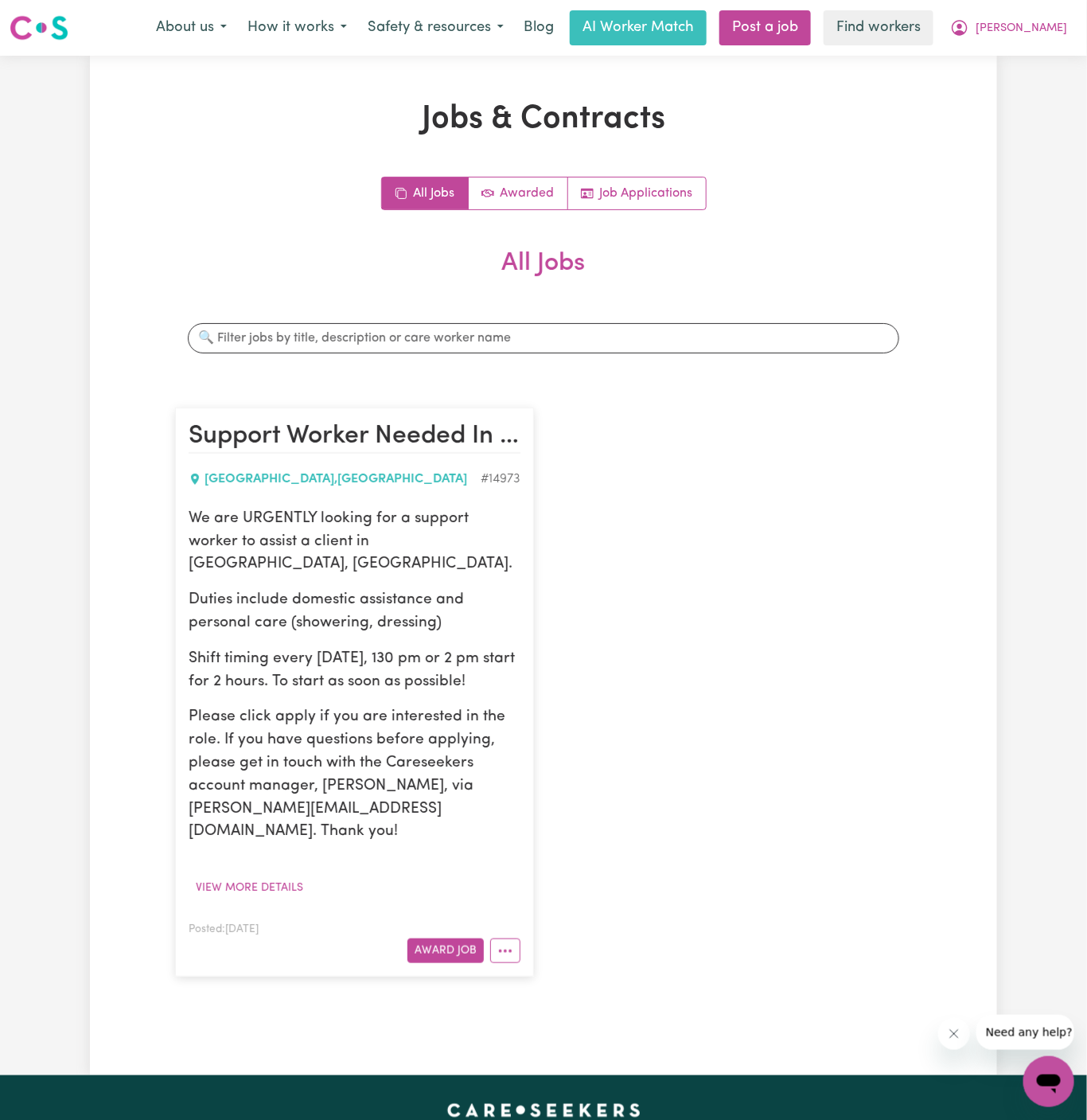
click at [300, 589] on p "Duties include domestic assistance and personal care (showering, dressing)" at bounding box center [355, 612] width 332 height 46
drag, startPoint x: 193, startPoint y: 516, endPoint x: 509, endPoint y: 667, distance: 350.2
click at [509, 667] on div "We are URGENTLY looking for a support worker to assist a client in Greenwich, N…" at bounding box center [355, 676] width 332 height 336
copy div "We are URGENTLY looking for a support worker to assist a client in Greenwich, N…"
click at [748, 545] on div "Support Worker Needed In Greenwich, NSW GREENWICH , New South Wales # 14973 We …" at bounding box center [543, 692] width 756 height 601
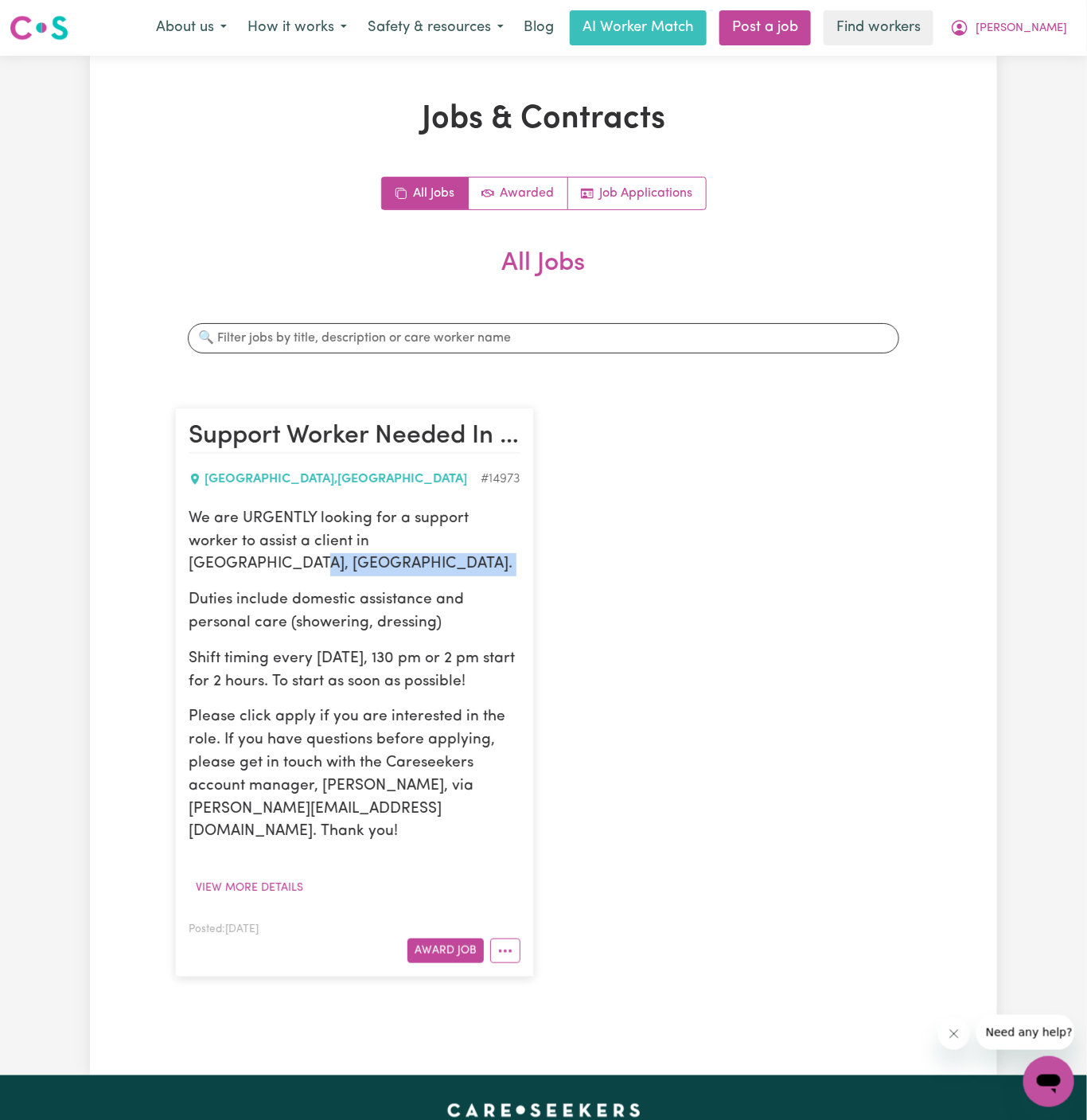
click at [748, 546] on div "Support Worker Needed In Greenwich, NSW GREENWICH , New South Wales # 14973 We …" at bounding box center [543, 692] width 756 height 601
click at [1061, 21] on span "[PERSON_NAME]" at bounding box center [1022, 29] width 92 height 18
click at [1027, 93] on link "Logout" at bounding box center [1014, 92] width 125 height 30
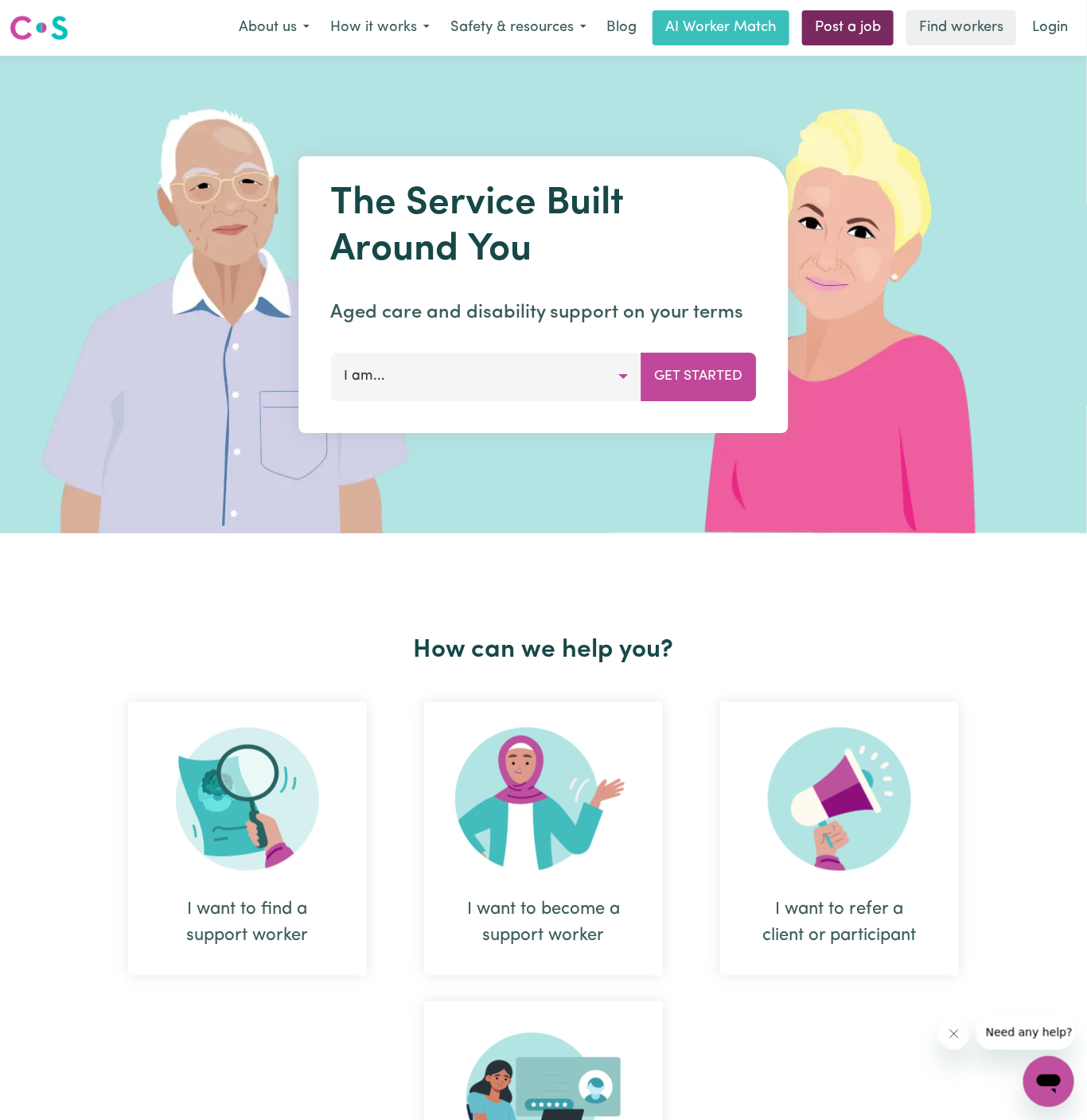
click at [863, 37] on link "Post a job" at bounding box center [848, 28] width 92 height 35
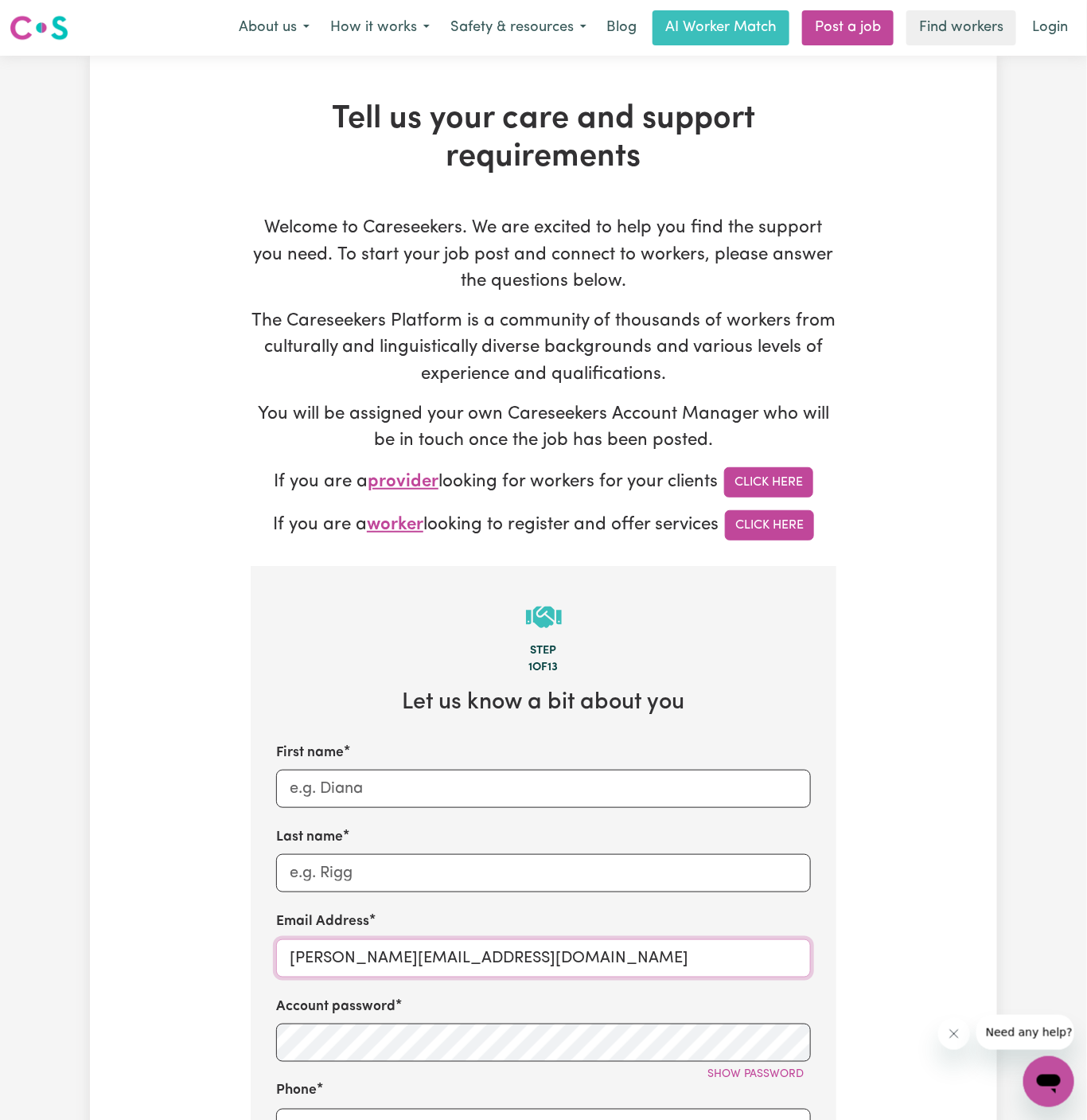
drag, startPoint x: 329, startPoint y: 958, endPoint x: 550, endPoint y: 958, distance: 221.0
click at [550, 958] on input "dyan@careseekers.com.au" at bounding box center [544, 957] width 535 height 38
click at [524, 952] on input "dyan@careseekers.com.au" at bounding box center [544, 957] width 535 height 38
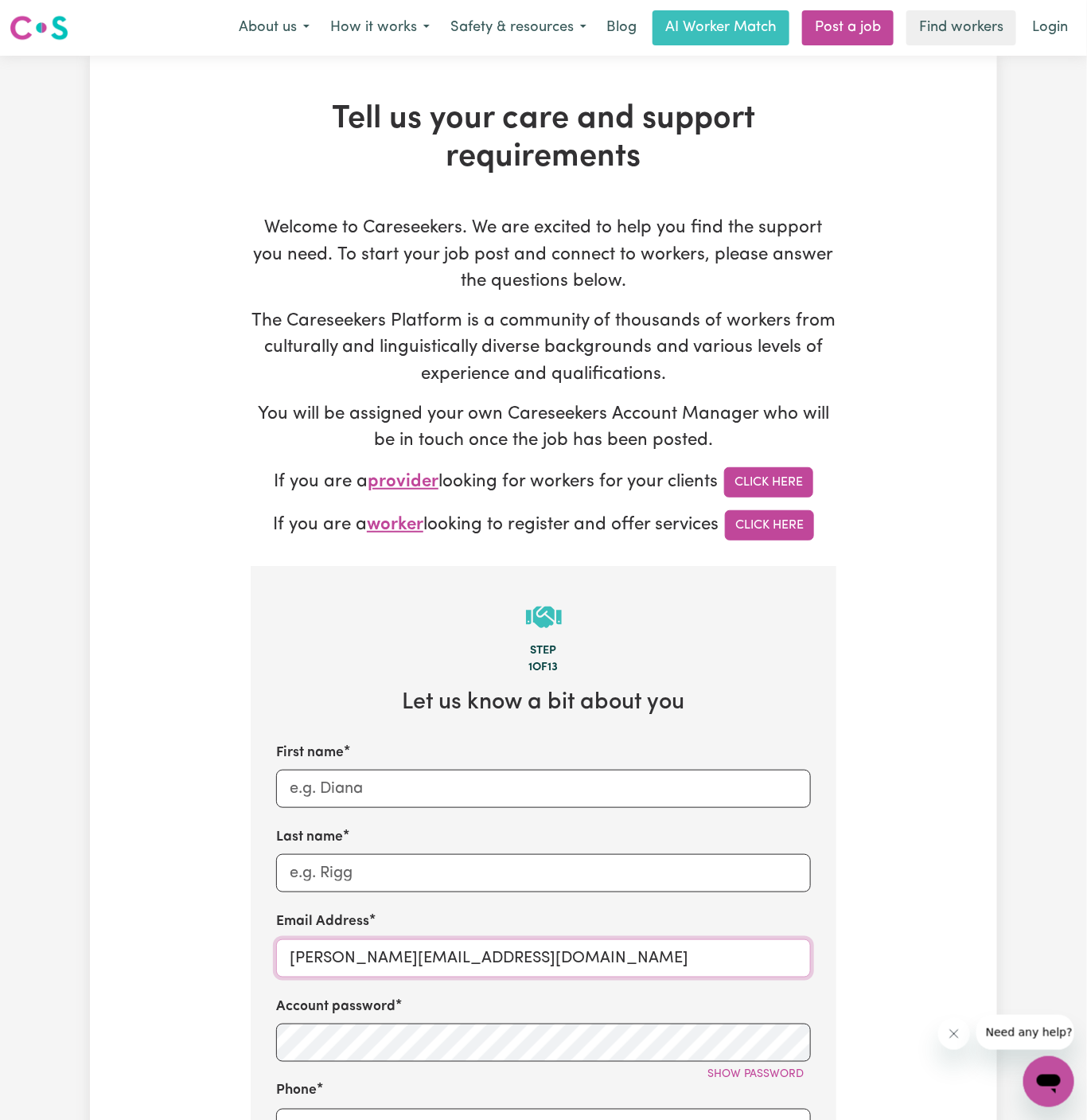
paste input "BruceTWC"
type input "BruceTWC@careseekers.com.au"
click at [356, 783] on input "First name" at bounding box center [544, 788] width 535 height 38
type input "V"
type input "b"
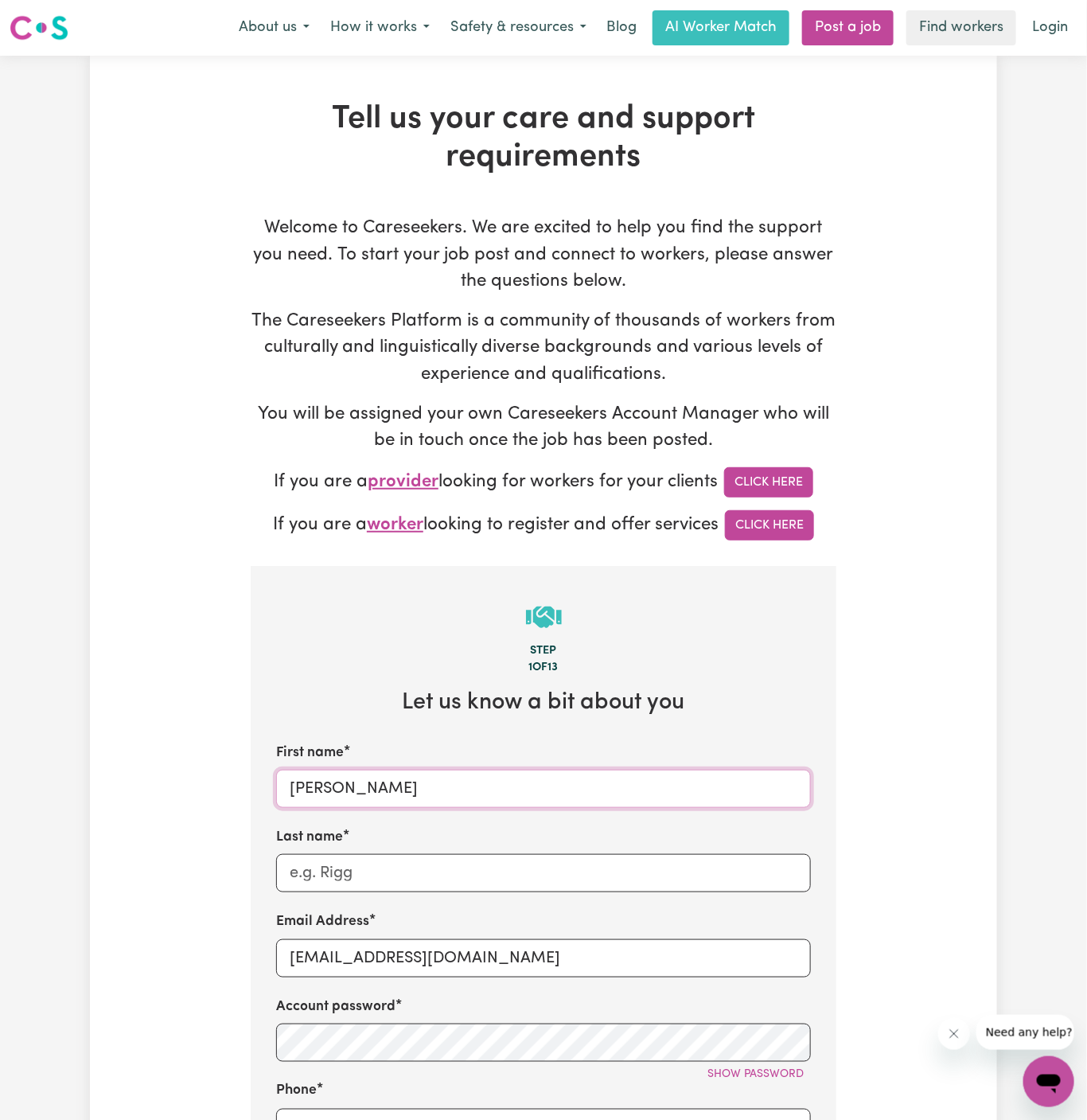
type input "Bruce"
click at [415, 858] on input "Last name" at bounding box center [544, 873] width 535 height 38
paste input "Picnic Point"
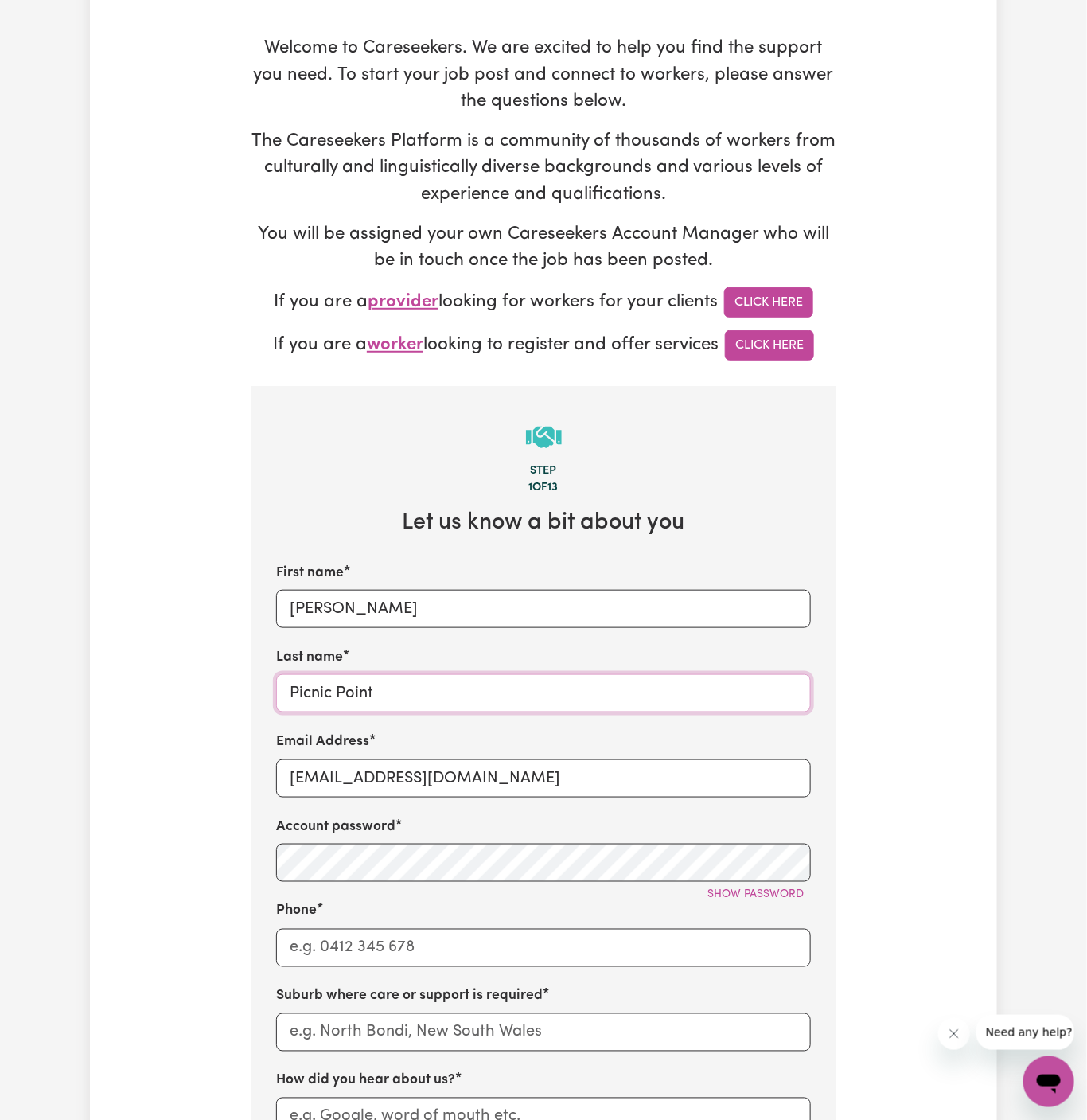
scroll to position [189, 0]
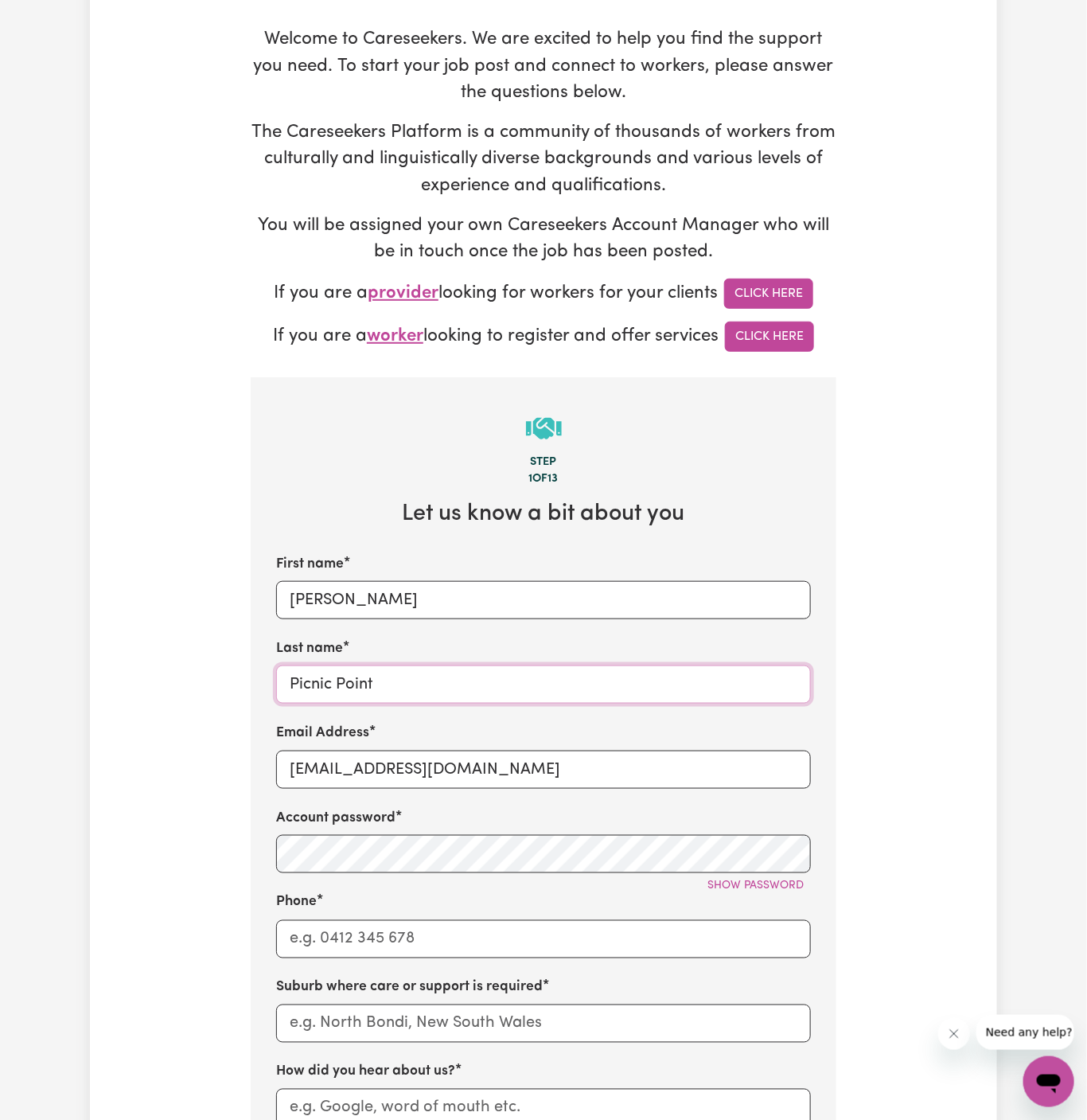
click at [406, 672] on input "Picnic Point" at bounding box center [544, 684] width 535 height 38
click at [463, 677] on input "Picnic Point" at bounding box center [544, 684] width 535 height 38
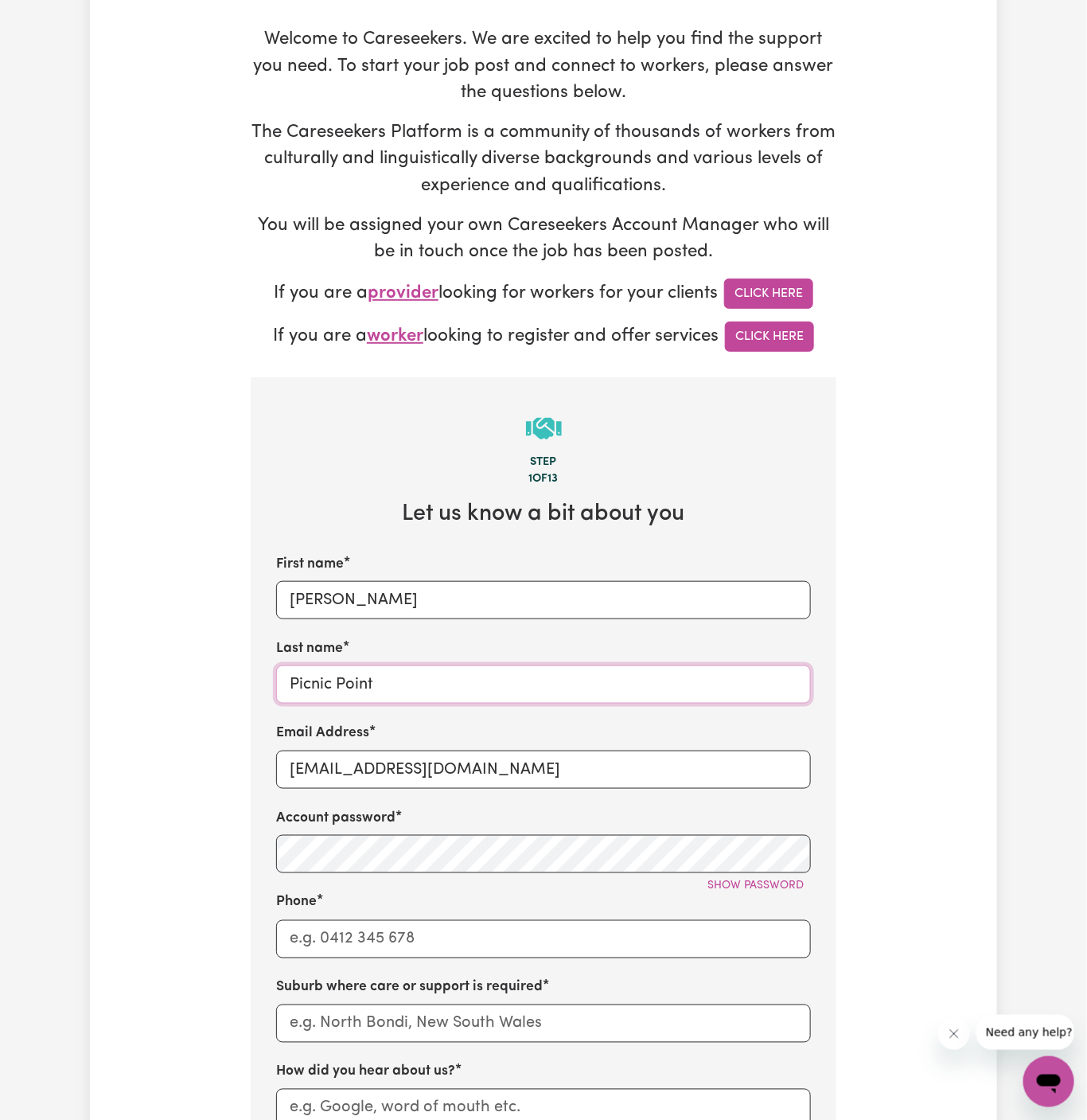
paste input "Together We Can"
type input "Together We Can"
click at [375, 876] on div "Show password" at bounding box center [544, 885] width 535 height 25
click at [410, 935] on input "Phone" at bounding box center [544, 939] width 535 height 38
type input "1300765465"
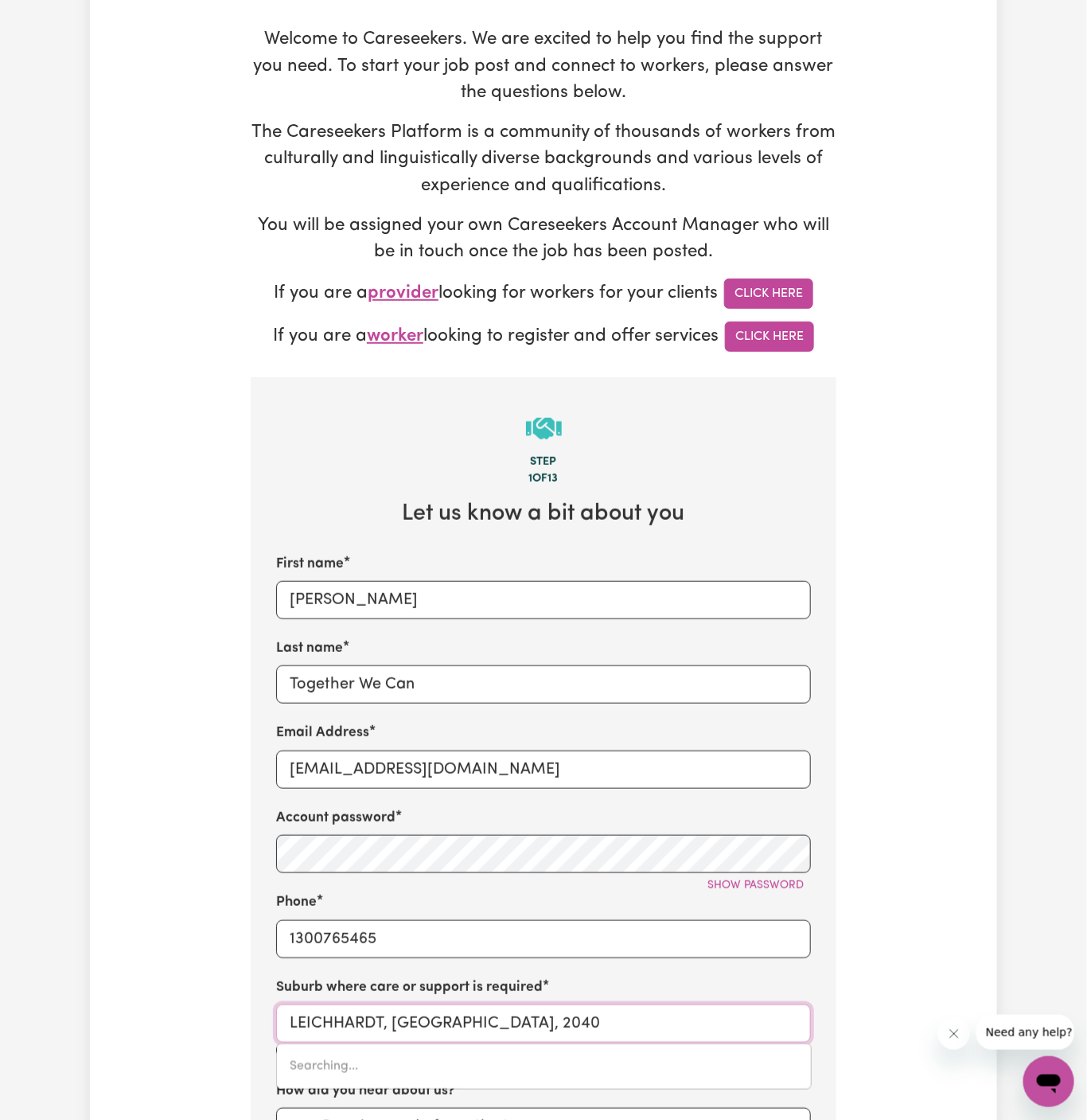
click at [550, 1010] on input "LEICHHARDT, New South Wales, 2040" at bounding box center [544, 1023] width 535 height 38
click at [482, 1019] on input "LEICHHARDT, New South Wales, 2040" at bounding box center [544, 1023] width 535 height 38
paste input "Picnic Point,"
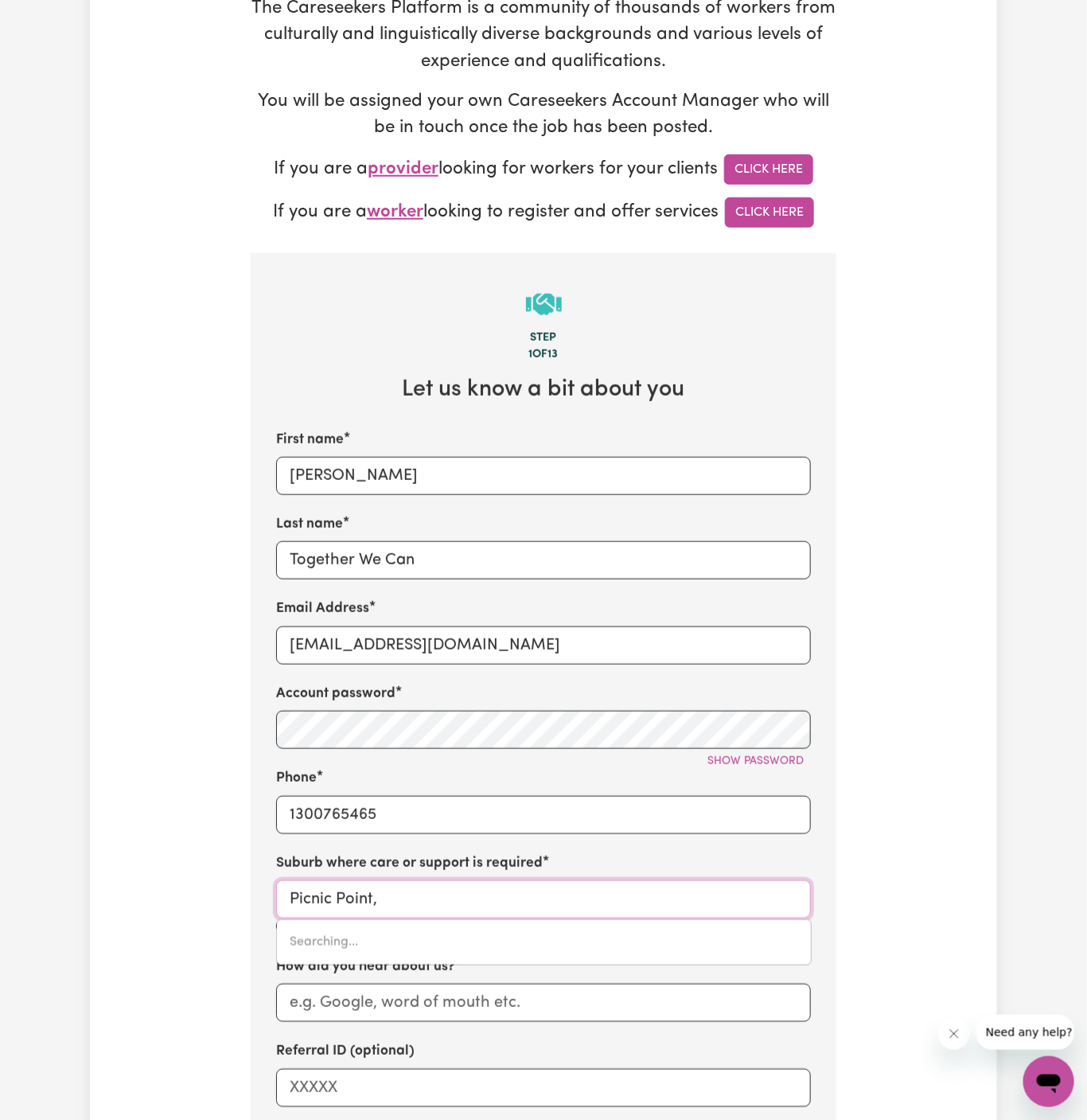
scroll to position [360, 0]
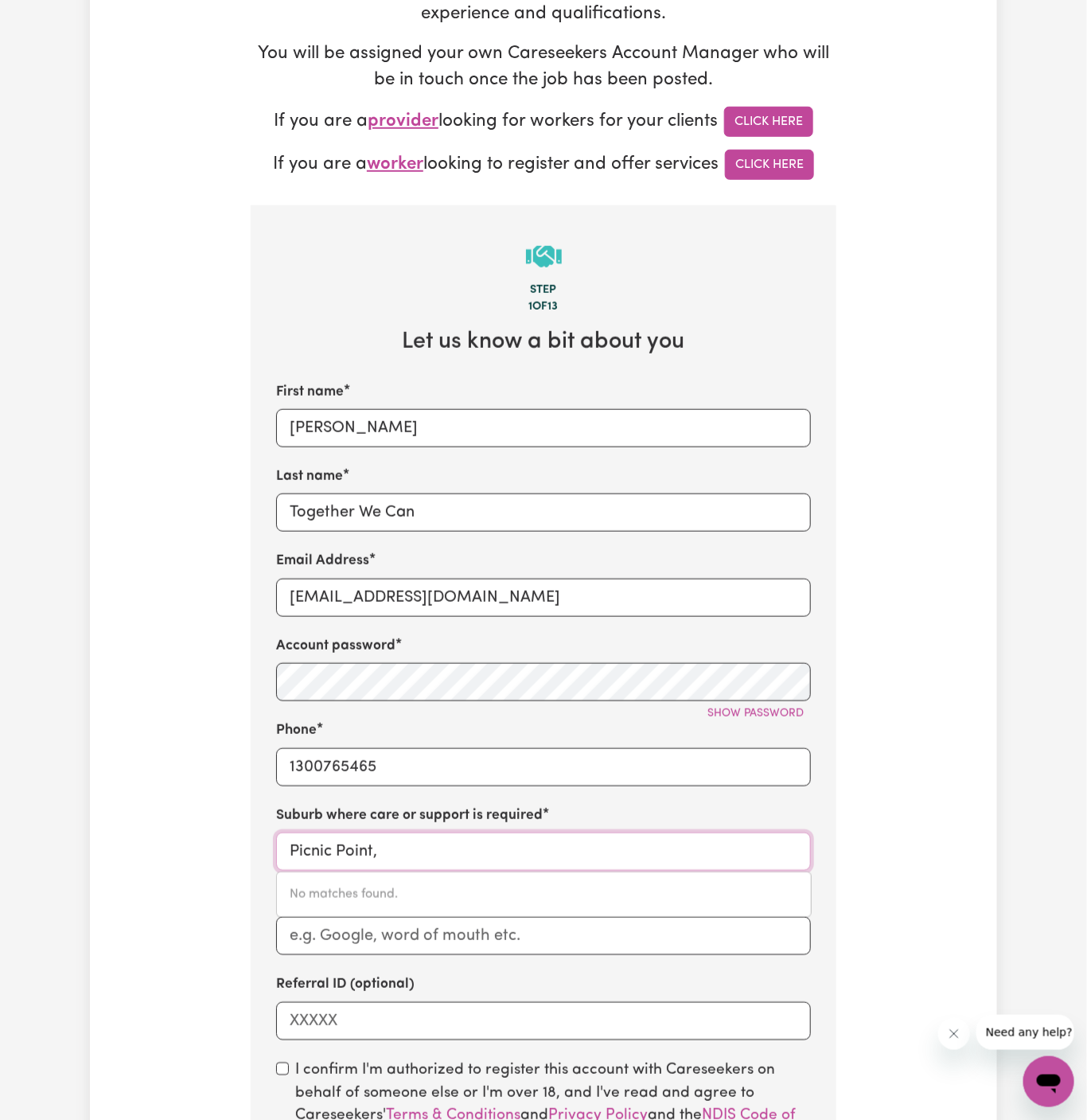
type input "Picnic Point"
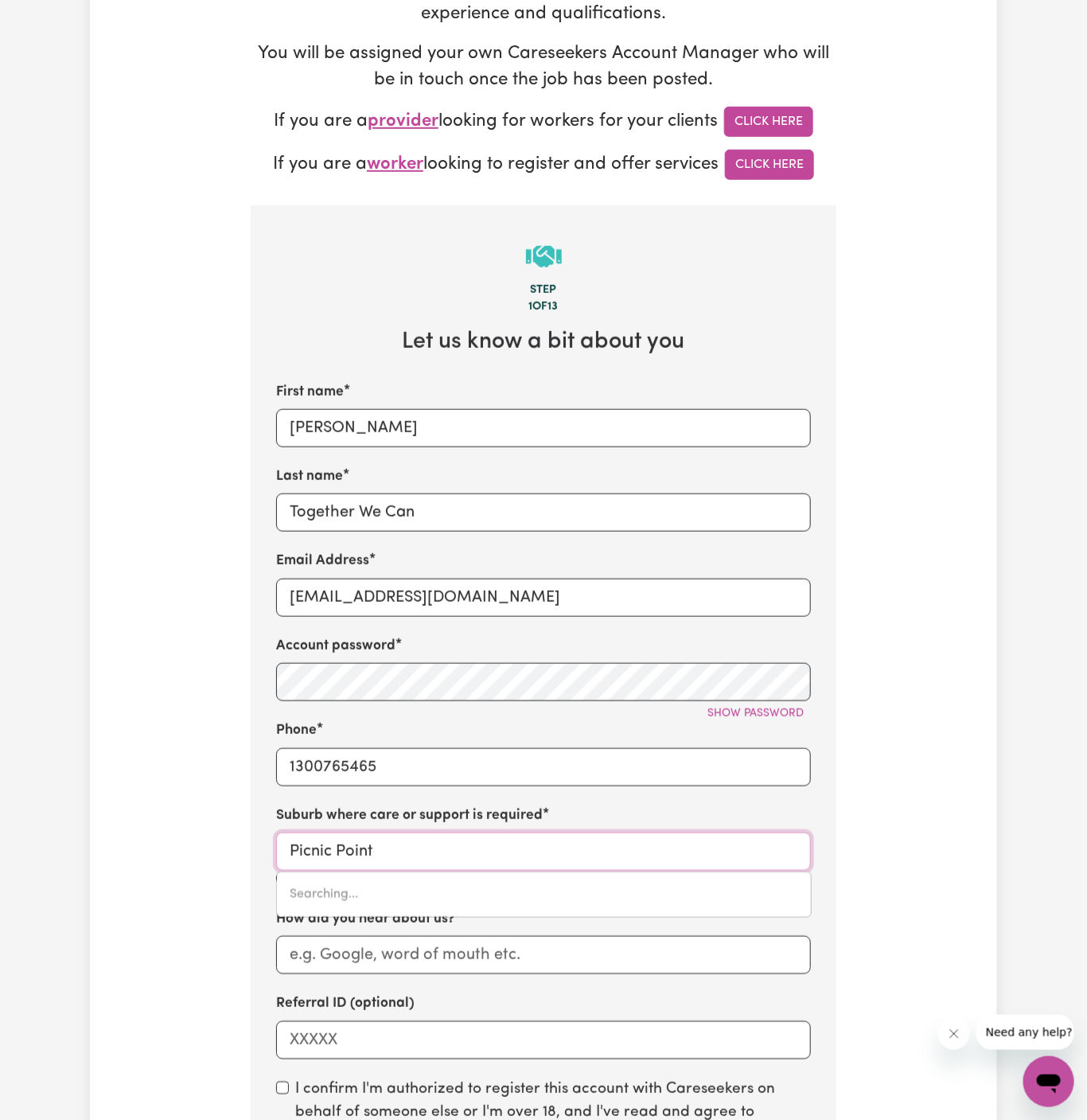
type input "Picnic Point, New South Wales, 2213"
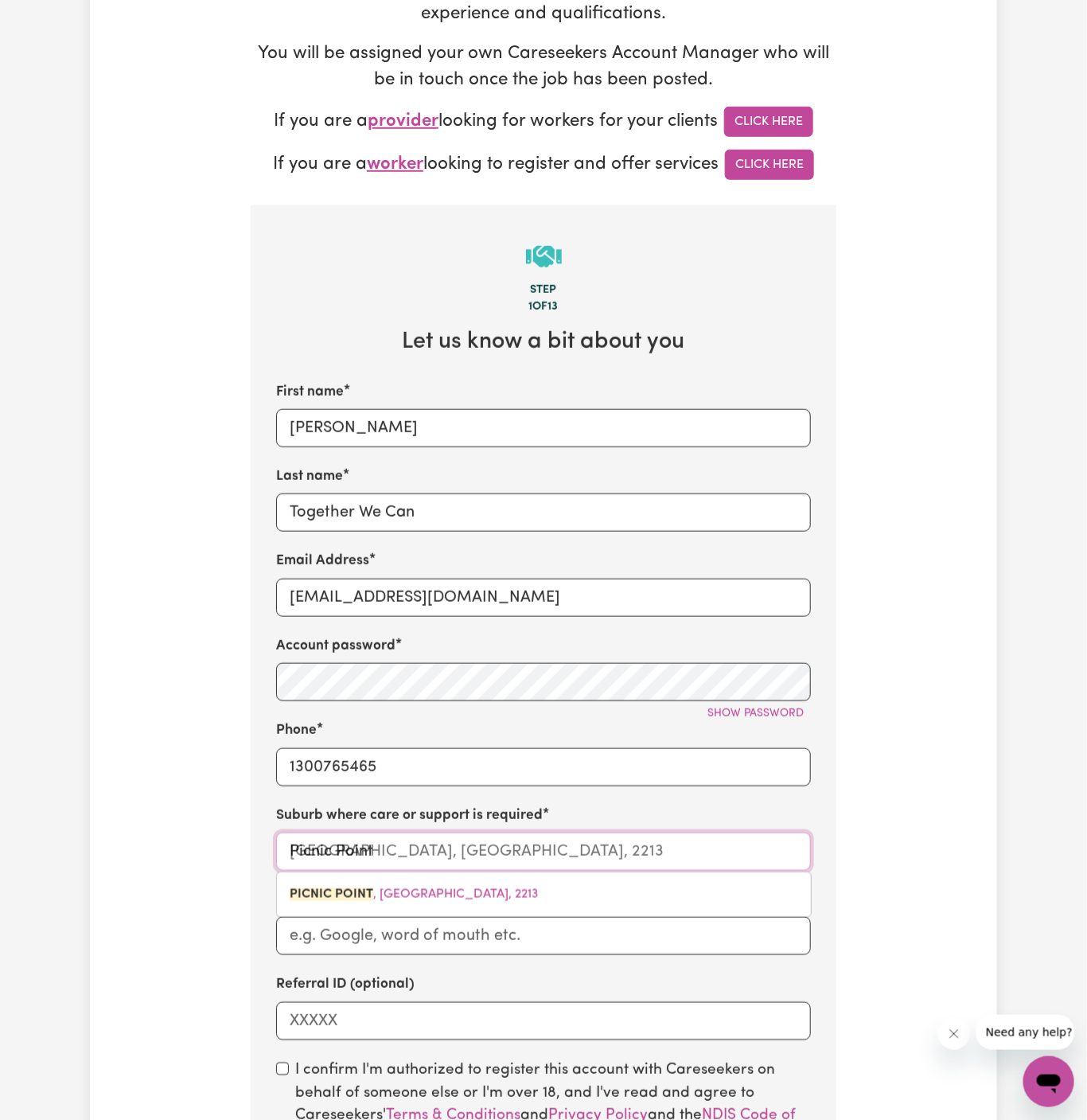
type input "Picnic Point"
click at [468, 927] on input "How did you hear about us?" at bounding box center [544, 935] width 535 height 38
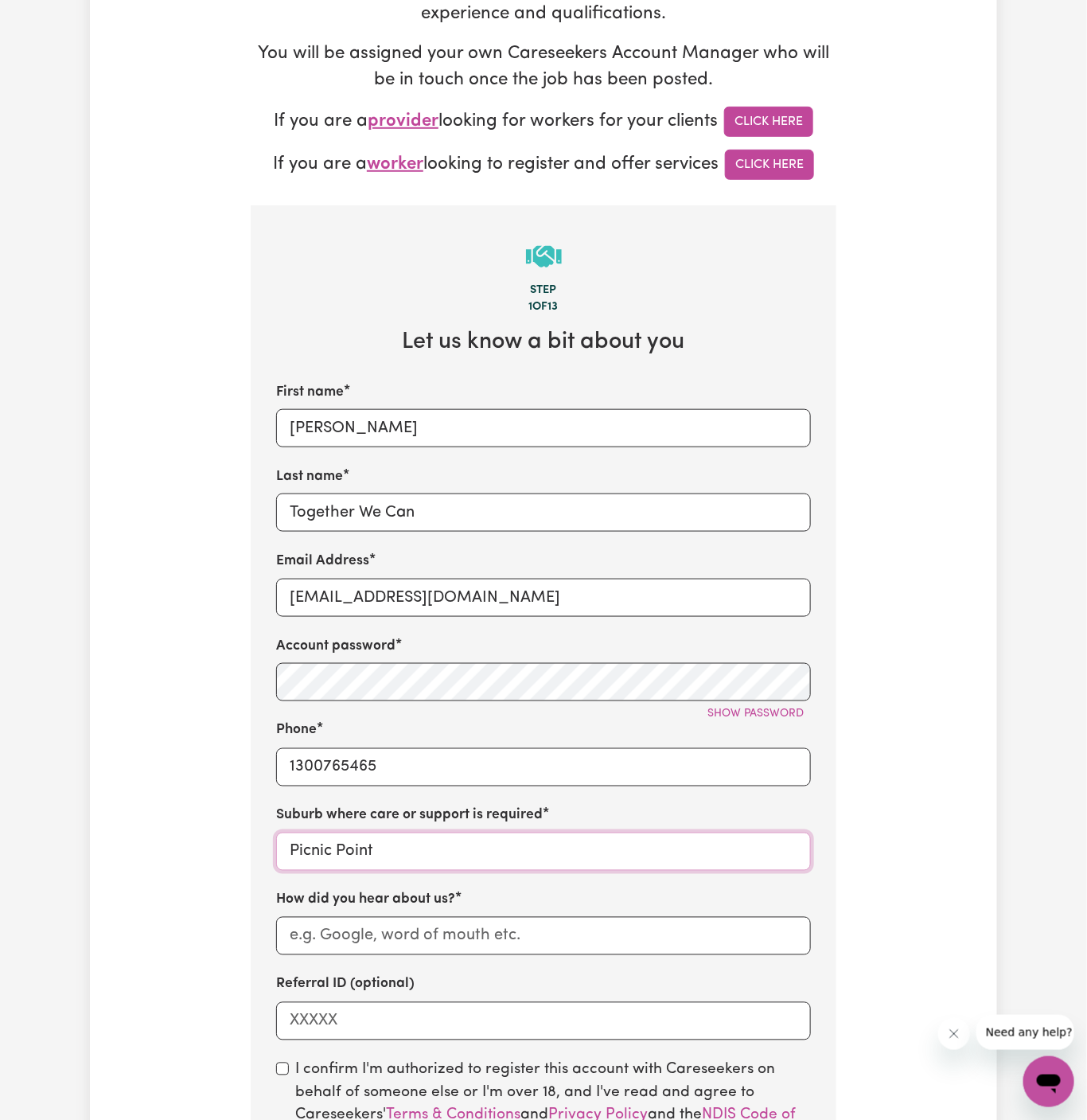
type input "Picnic Point, New South Wales, 2213"
click at [471, 834] on input "Picnic Point" at bounding box center [544, 851] width 535 height 38
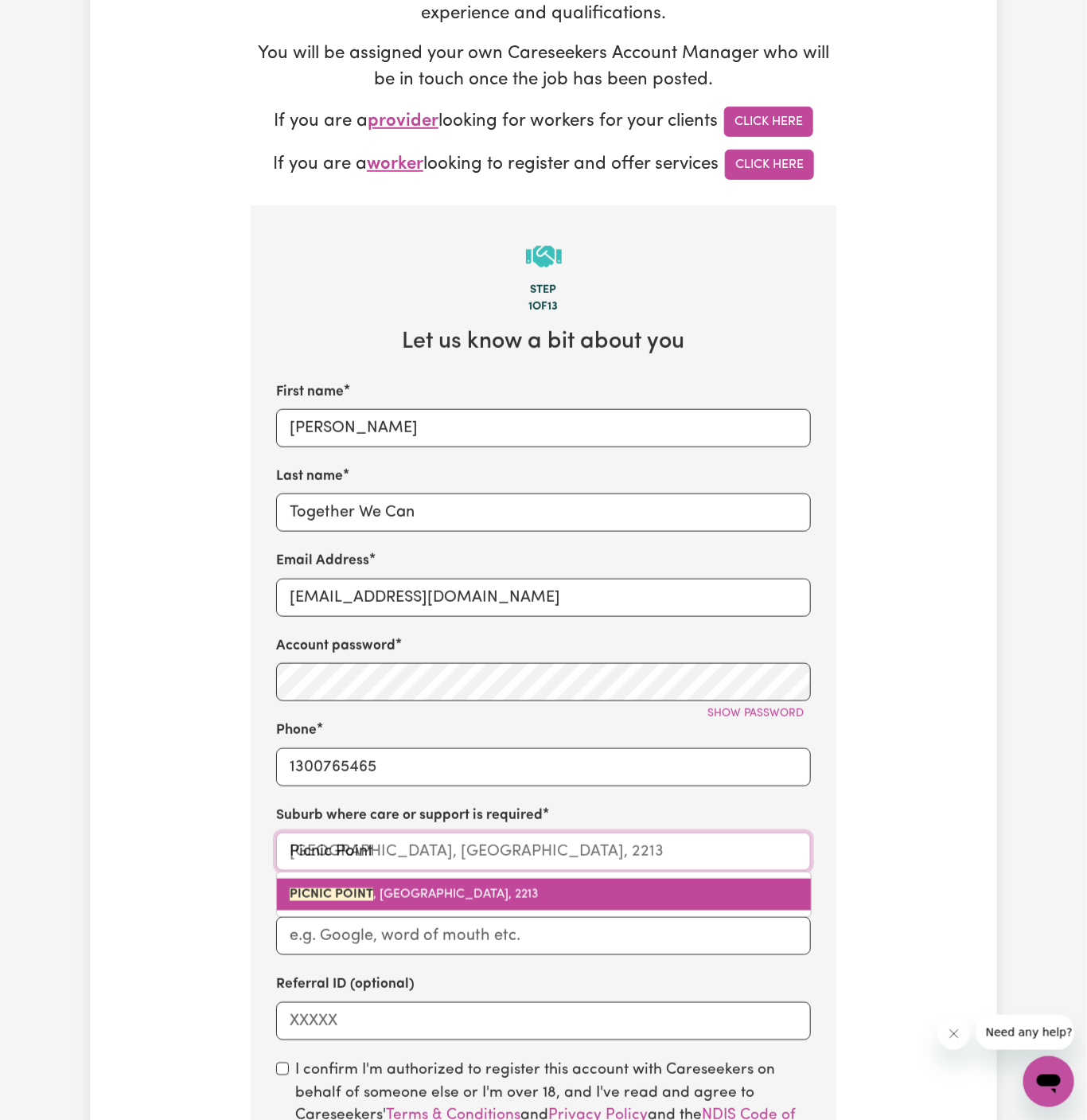
click at [461, 894] on span "PICNIC POINT , New South Wales, 2213" at bounding box center [414, 895] width 249 height 12
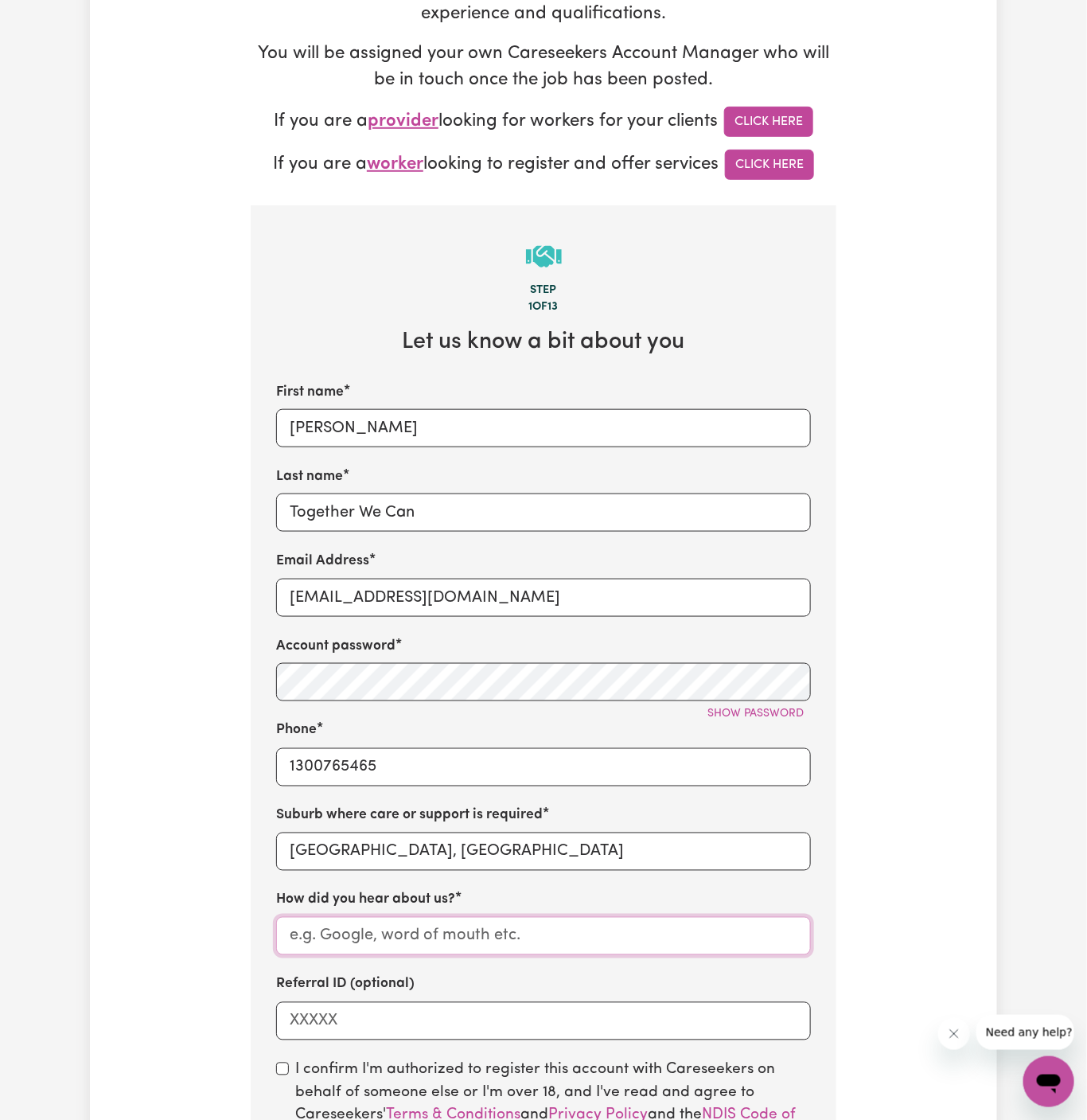
click at [497, 929] on input "How did you hear about us?" at bounding box center [544, 935] width 535 height 38
click at [626, 946] on input "How did you hear about us?" at bounding box center [544, 935] width 535 height 38
paste input "Together We Can"
type input "Together We Can"
click at [447, 965] on div "First name Bruce Last name Together We Can Email Address BruceTWC@careseekers.c…" at bounding box center [544, 711] width 535 height 658
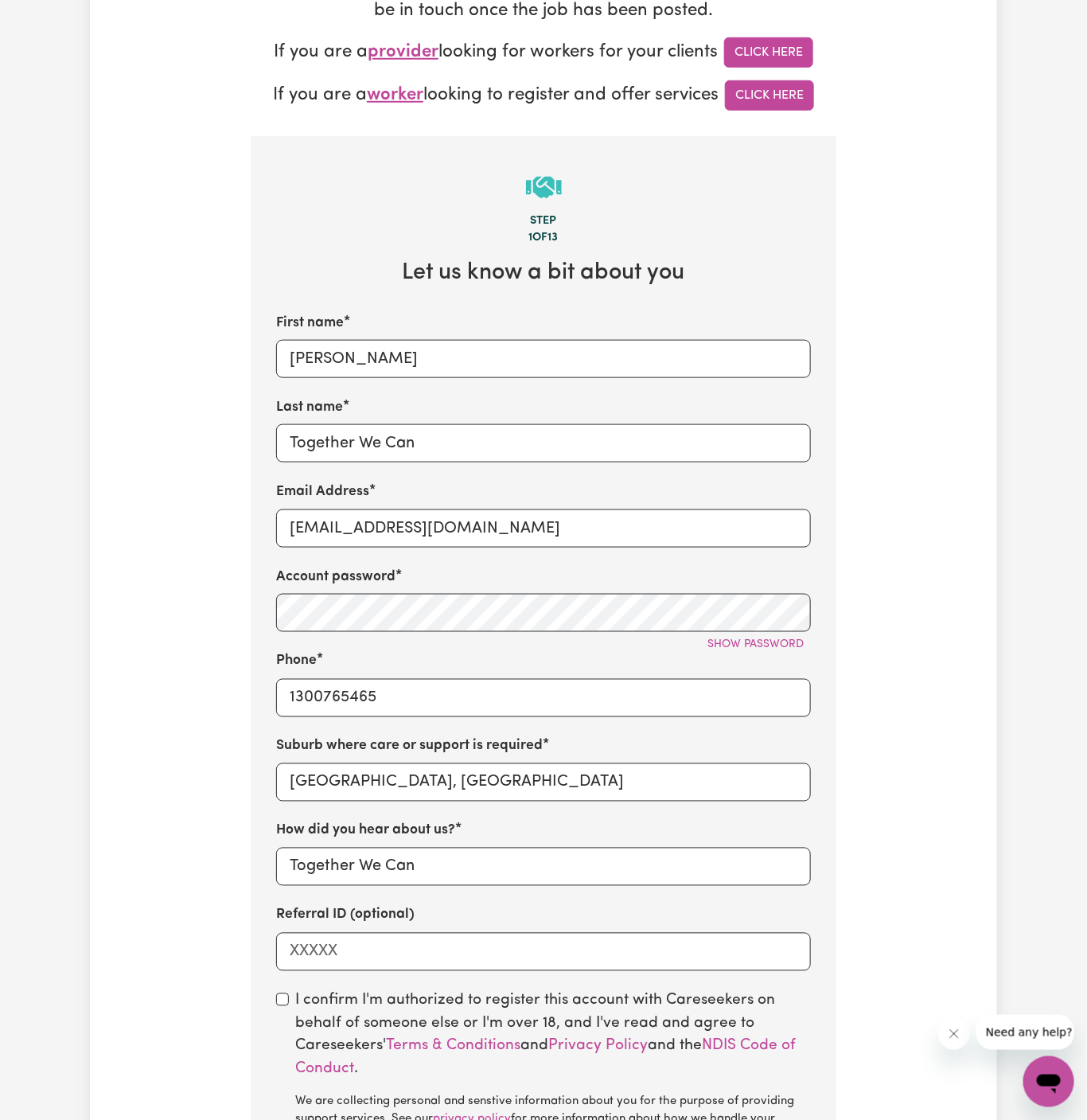
scroll to position [495, 0]
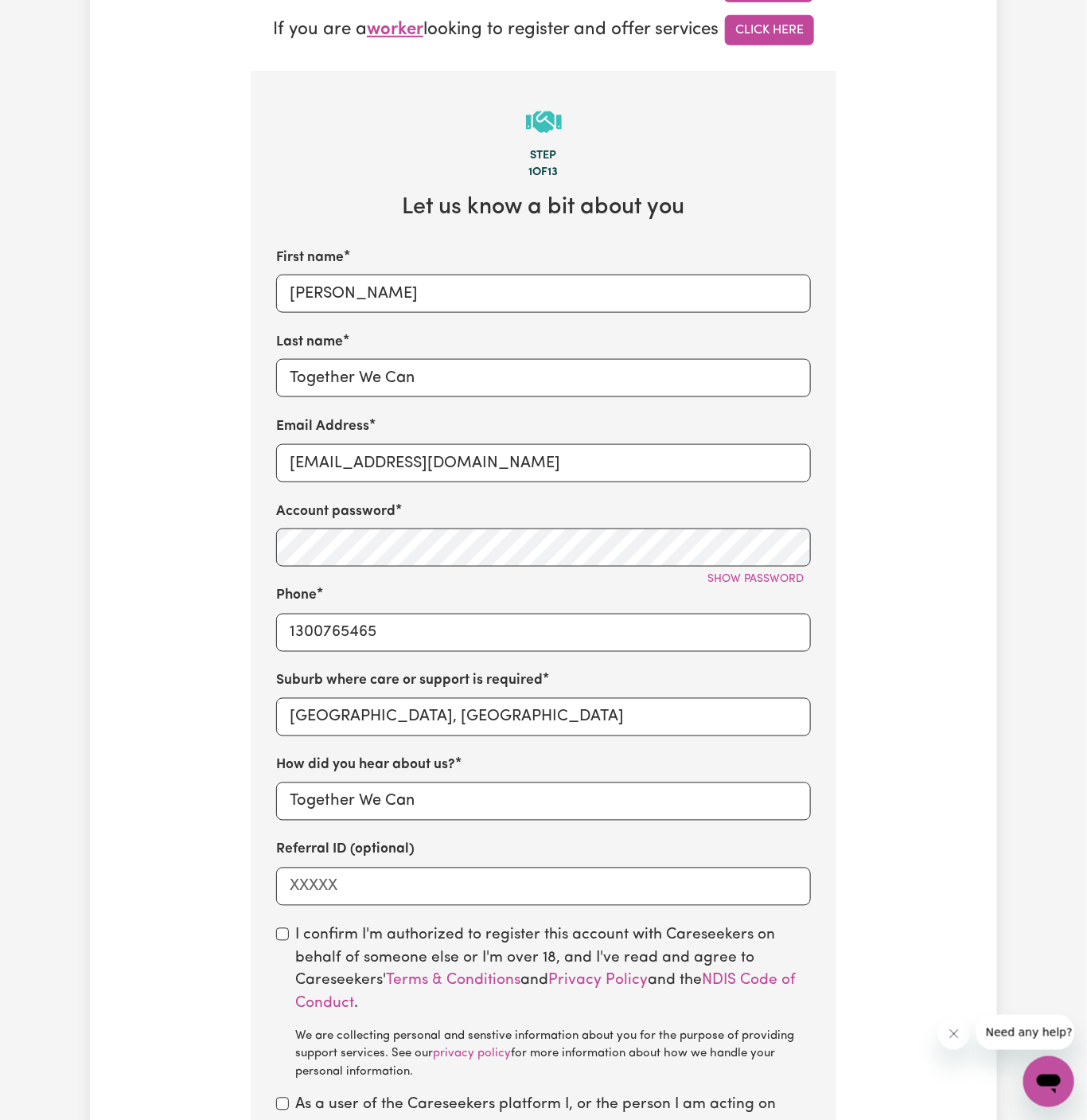
click at [293, 933] on div "I confirm I'm authorized to register this account with Careseekers on behalf of…" at bounding box center [544, 1003] width 535 height 157
click at [280, 930] on input "checkbox" at bounding box center [283, 935] width 12 height 12
checkbox input "true"
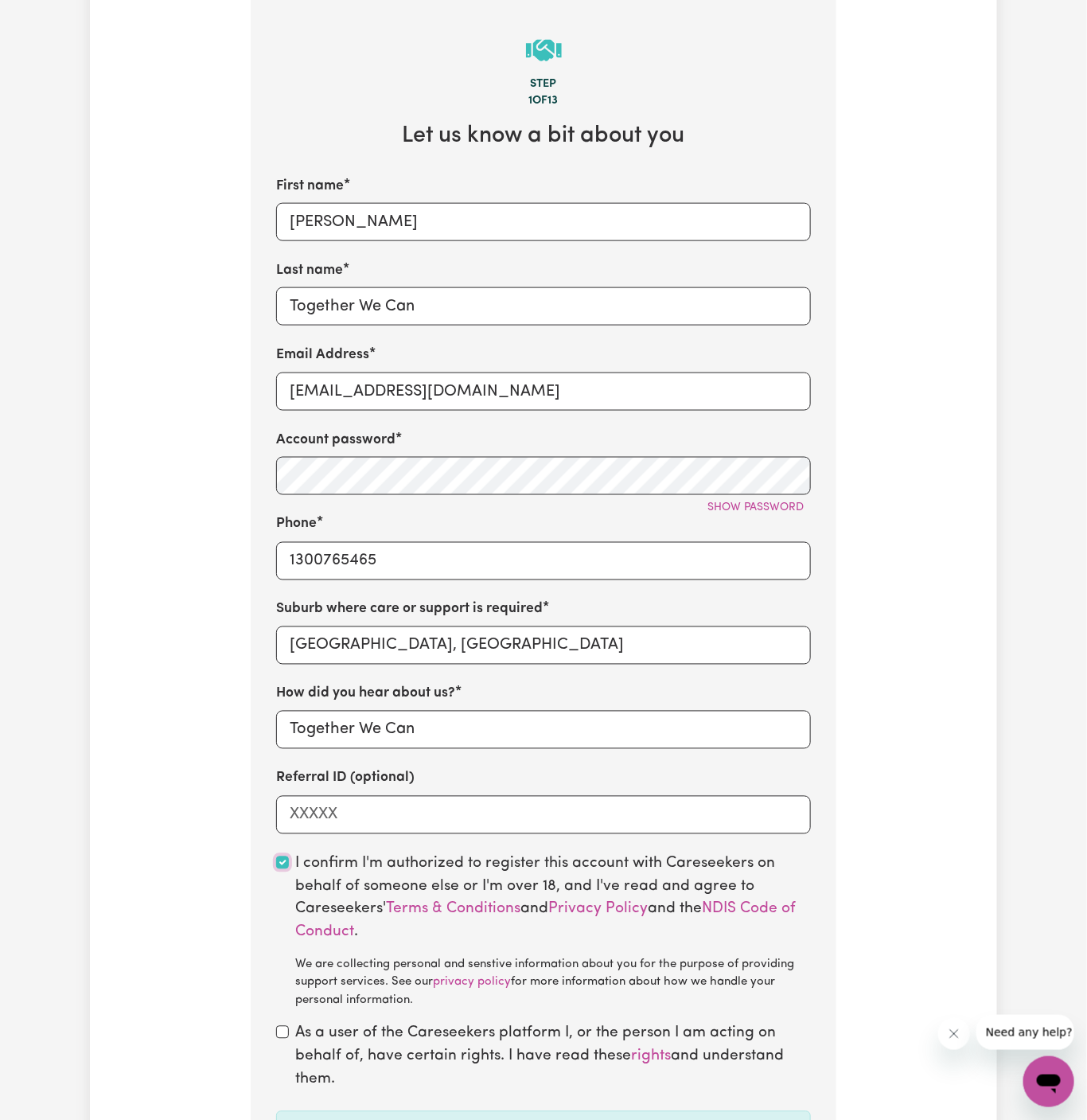
scroll to position [624, 0]
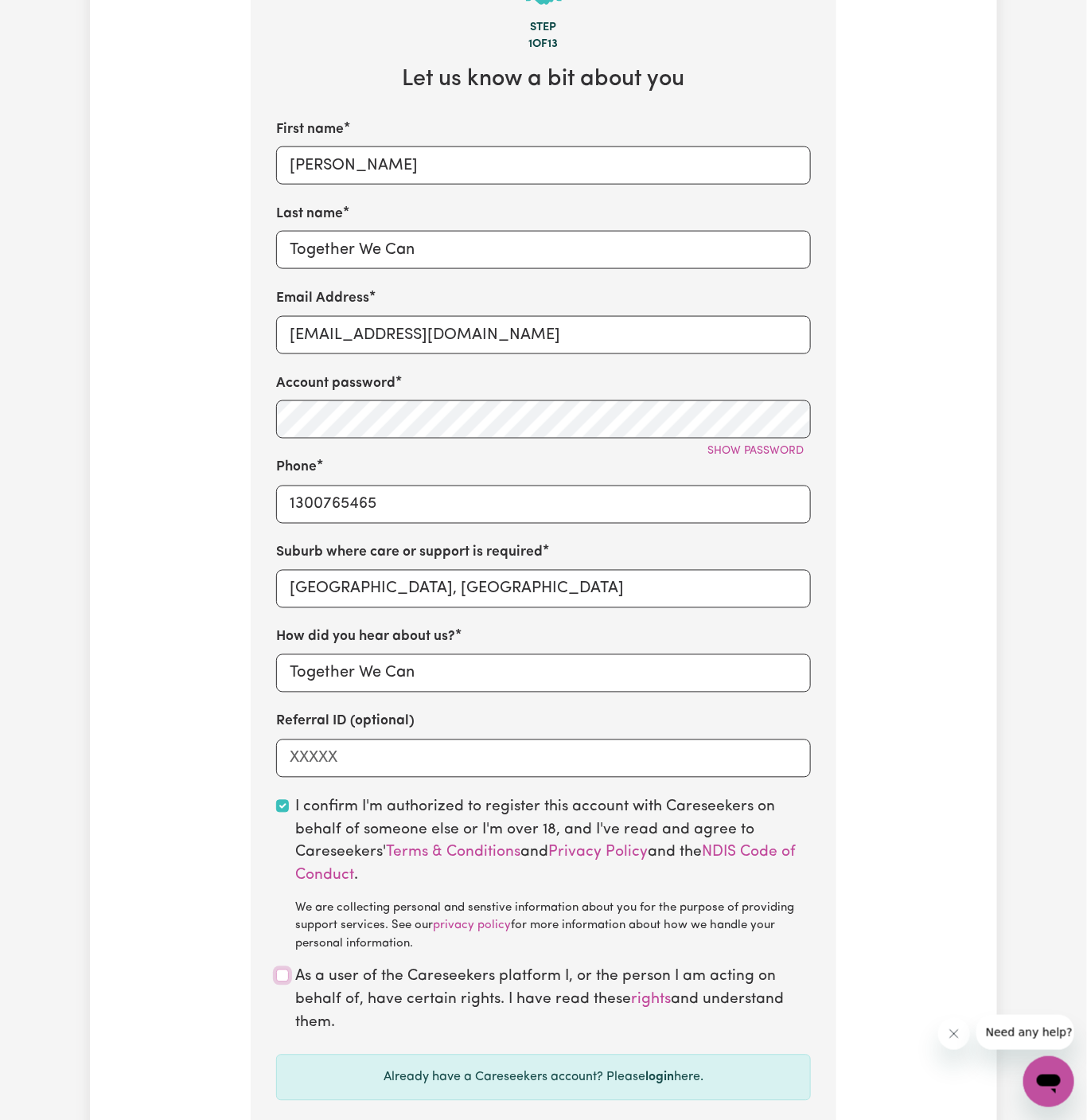
click at [283, 976] on input "checkbox" at bounding box center [283, 976] width 12 height 12
checkbox input "true"
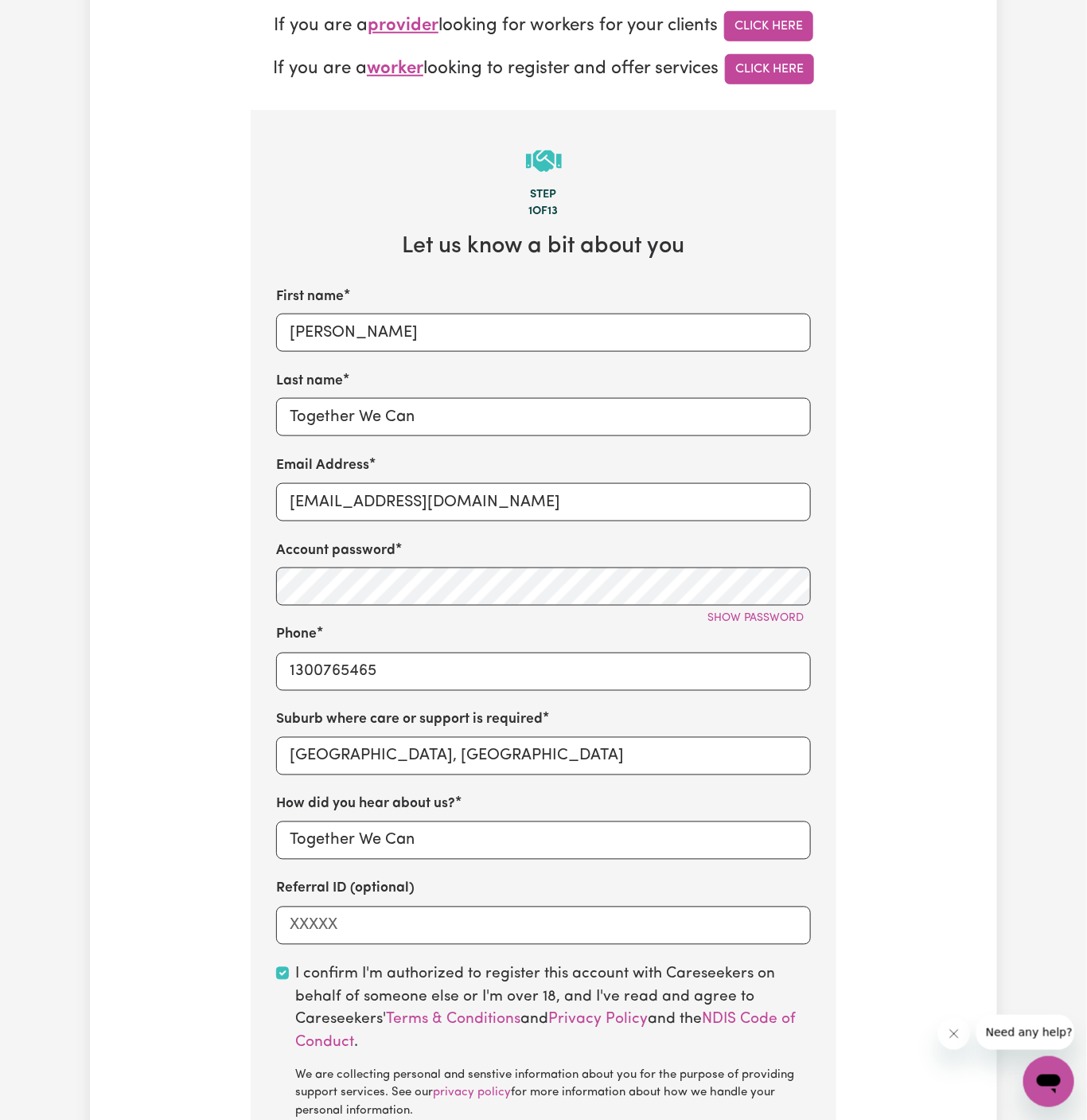
scroll to position [719, 0]
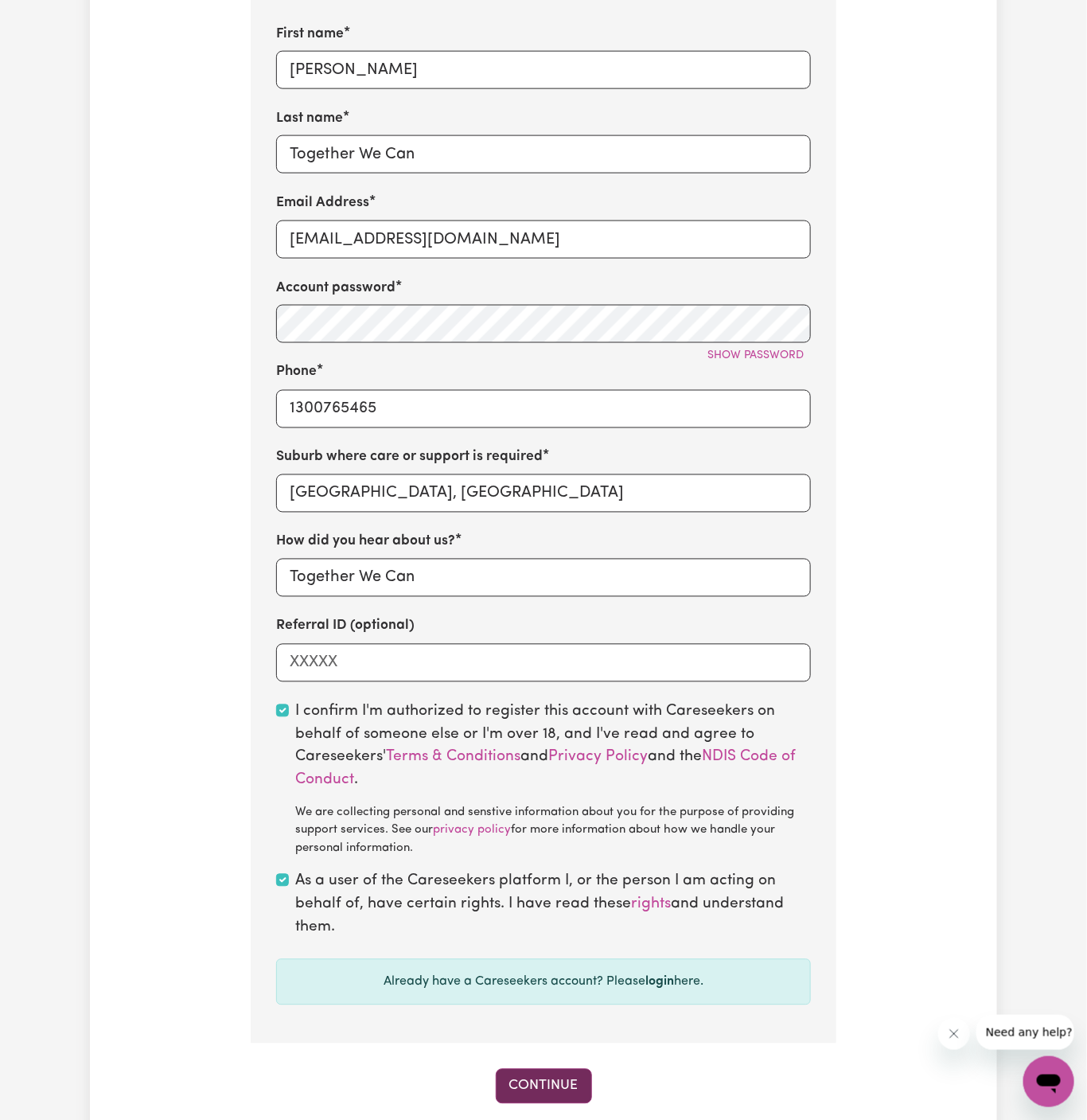
click at [535, 1081] on button "Continue" at bounding box center [543, 1086] width 96 height 35
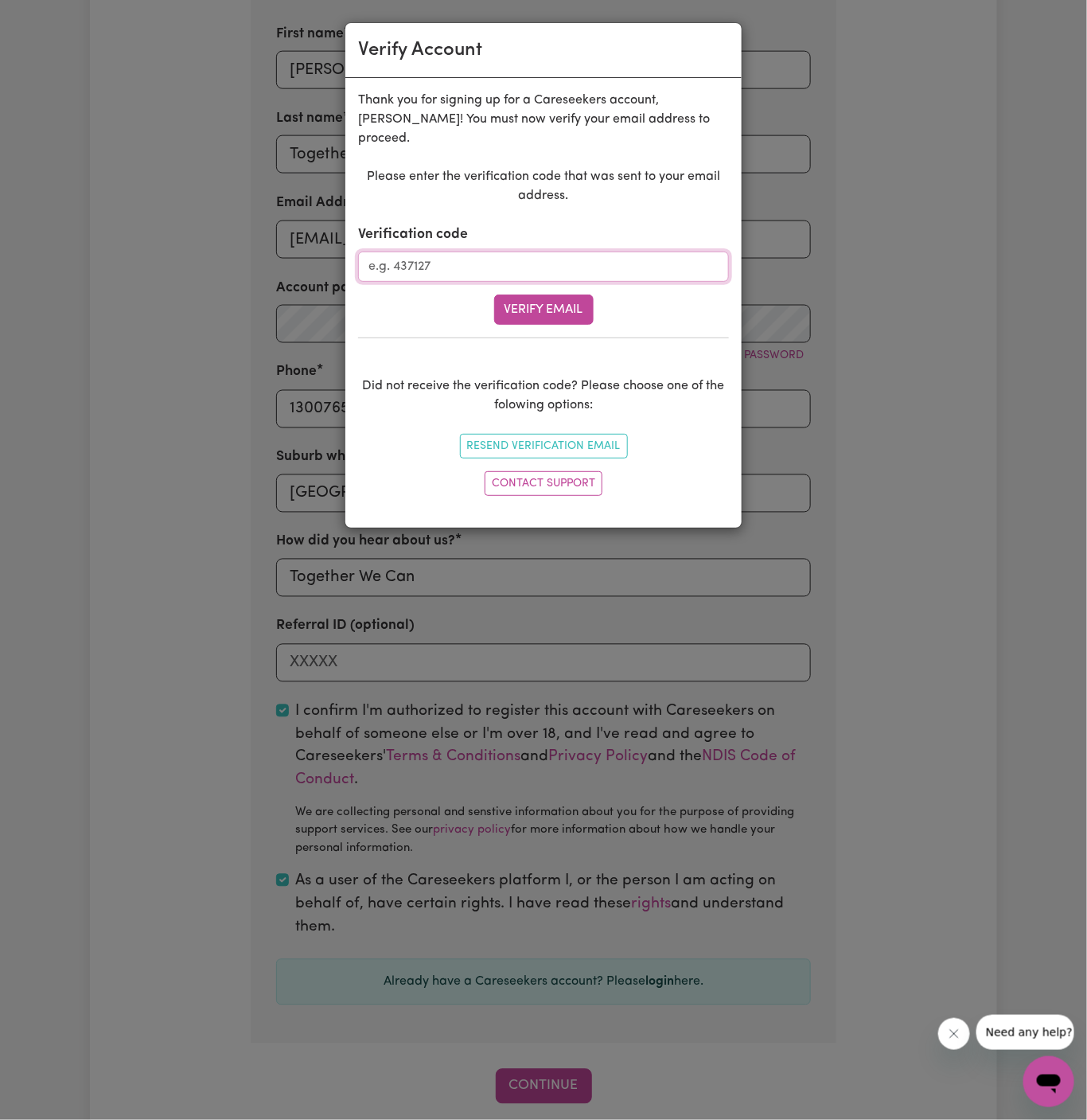
click at [576, 254] on input "Verification code" at bounding box center [543, 267] width 371 height 30
paste input "407619"
type input "407619"
click at [580, 294] on button "Verify Email" at bounding box center [544, 309] width 100 height 30
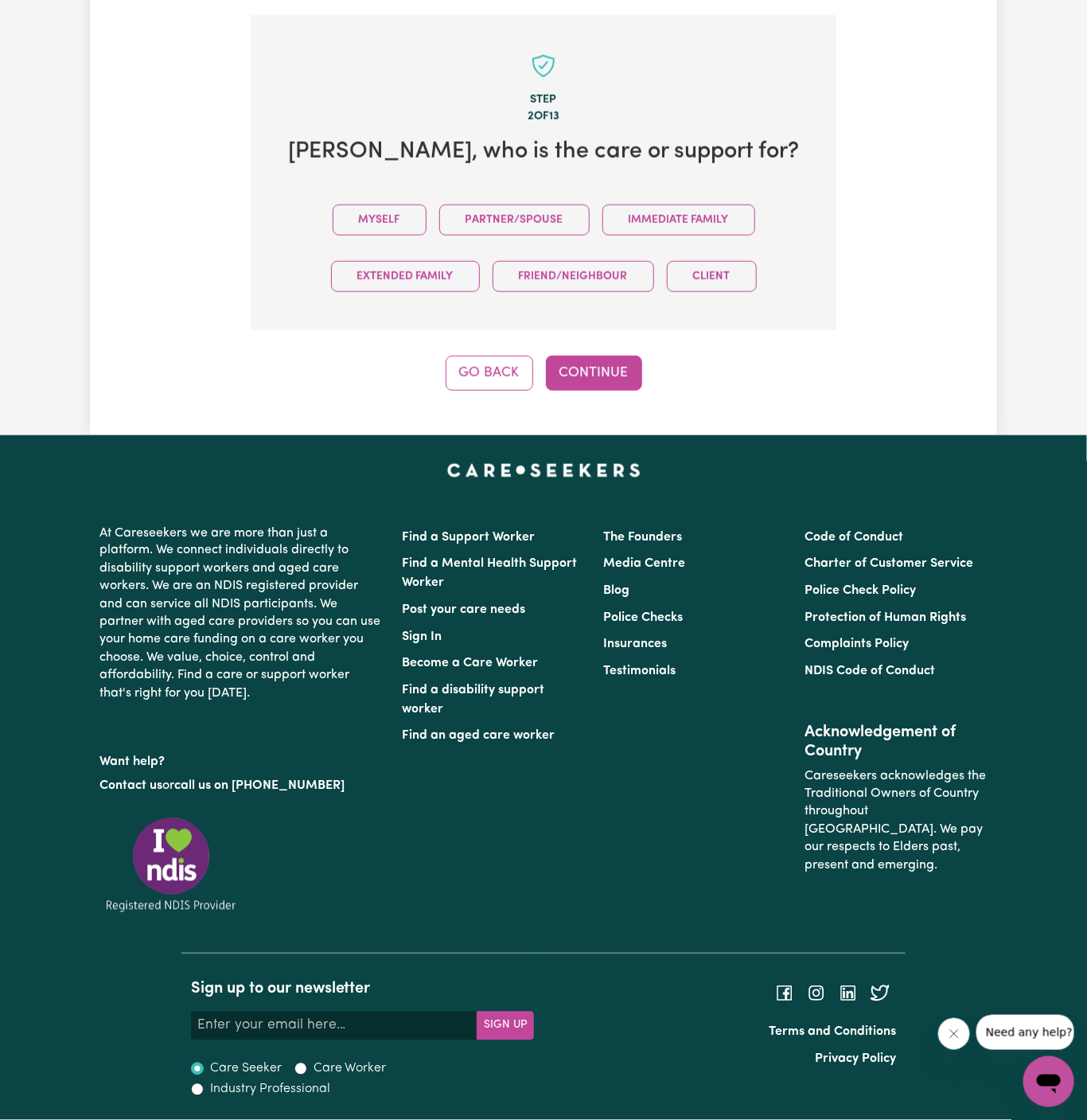
scroll to position [548, 0]
